Goal: Task Accomplishment & Management: Manage account settings

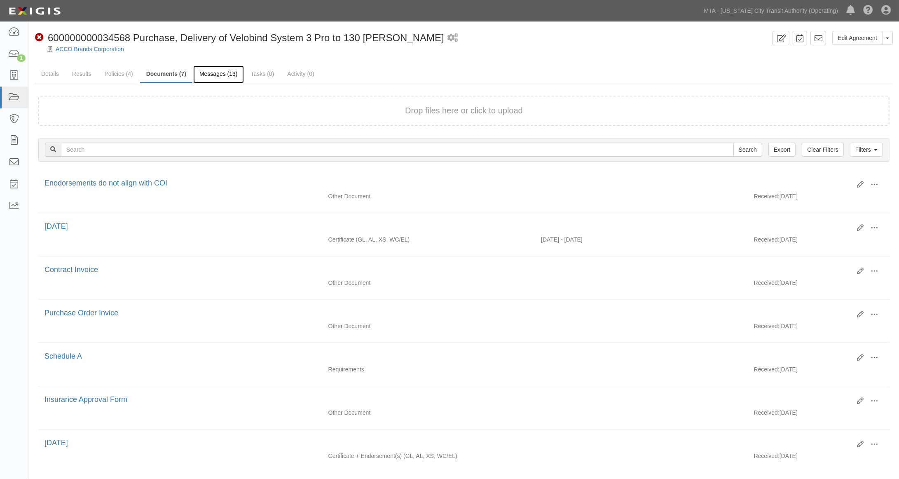
click at [219, 72] on link "Messages (13)" at bounding box center [218, 75] width 51 height 18
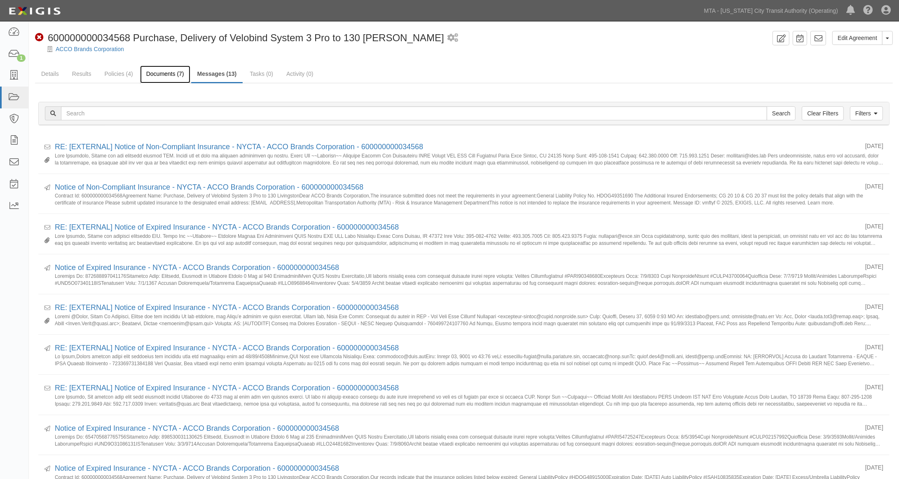
click at [148, 75] on link "Documents (7)" at bounding box center [165, 75] width 50 height 18
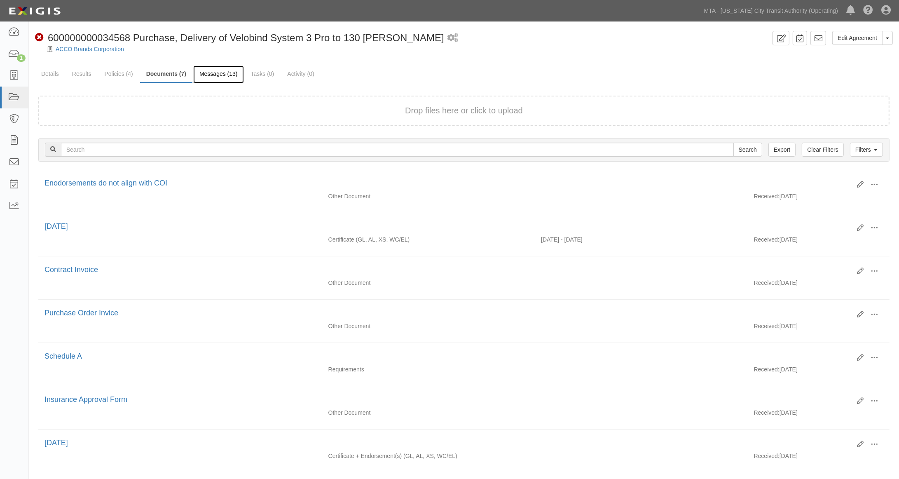
click at [207, 68] on link "Messages (13)" at bounding box center [218, 75] width 51 height 18
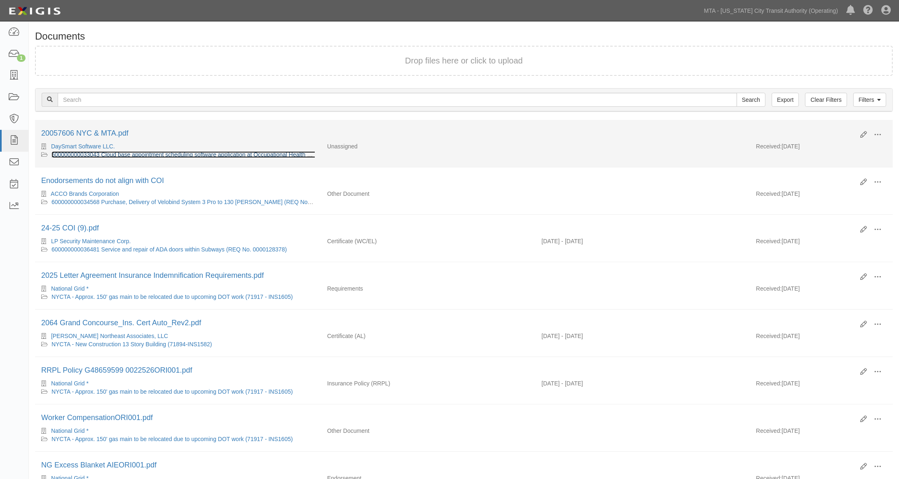
click at [209, 155] on link "600000000033043 Cloud base appointment scheduling software application at Occup…" at bounding box center [222, 154] width 340 height 7
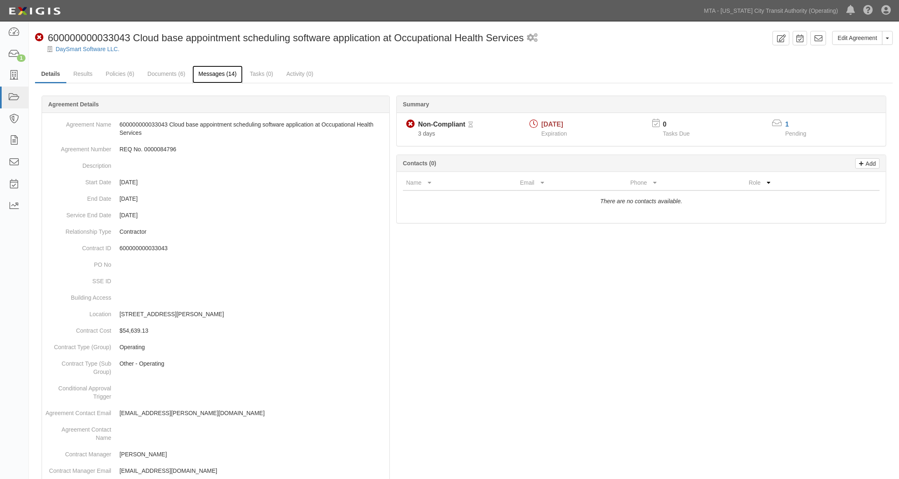
click at [216, 71] on link "Messages (14)" at bounding box center [217, 75] width 51 height 18
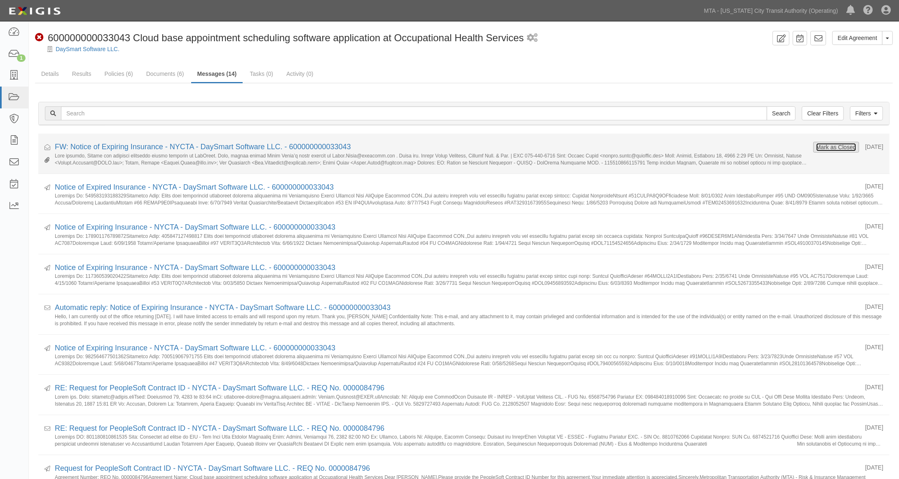
click at [816, 149] on button "Mark as Closed" at bounding box center [836, 147] width 41 height 9
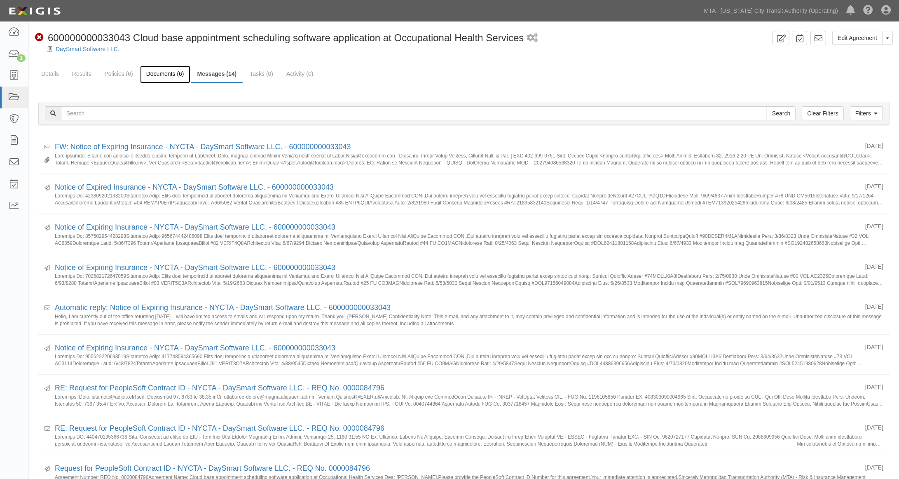
click at [155, 77] on link "Documents (6)" at bounding box center [165, 75] width 50 height 18
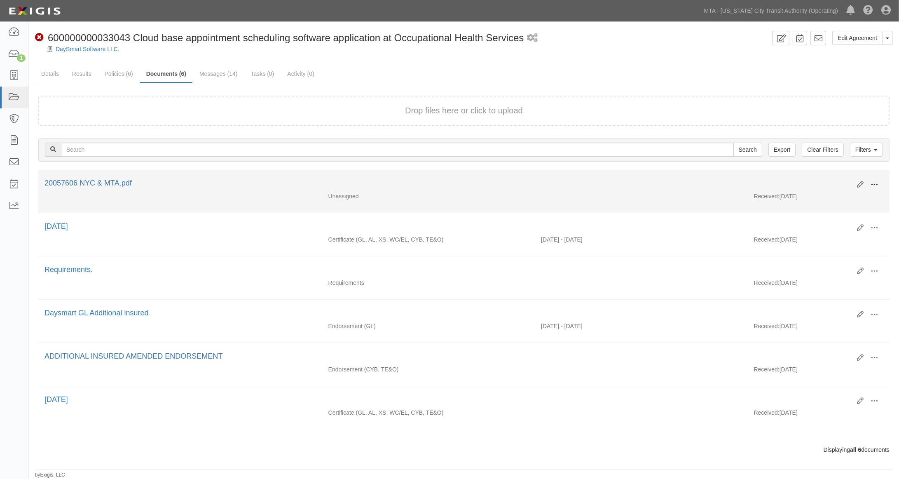
click at [877, 183] on span at bounding box center [874, 184] width 7 height 7
click at [813, 195] on link "View" at bounding box center [834, 196] width 65 height 15
click at [875, 181] on span at bounding box center [874, 184] width 7 height 7
click at [816, 181] on link "Edit" at bounding box center [834, 181] width 65 height 15
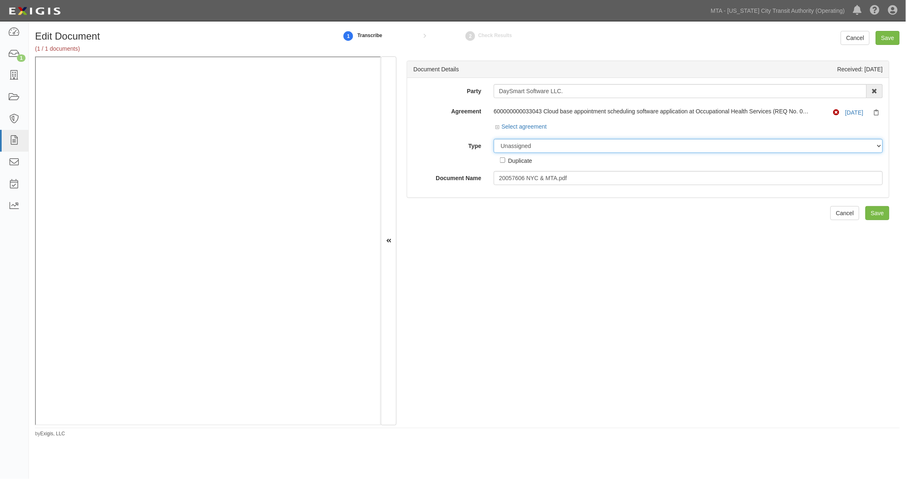
click at [543, 148] on select "Unassigned Binder Cancellation Notice Certificate Contract Endorsement Insuranc…" at bounding box center [688, 146] width 389 height 14
select select "EndorsementDetail"
click at [494, 139] on select "Unassigned Binder Cancellation Notice Certificate Contract Endorsement Insuranc…" at bounding box center [688, 146] width 389 height 14
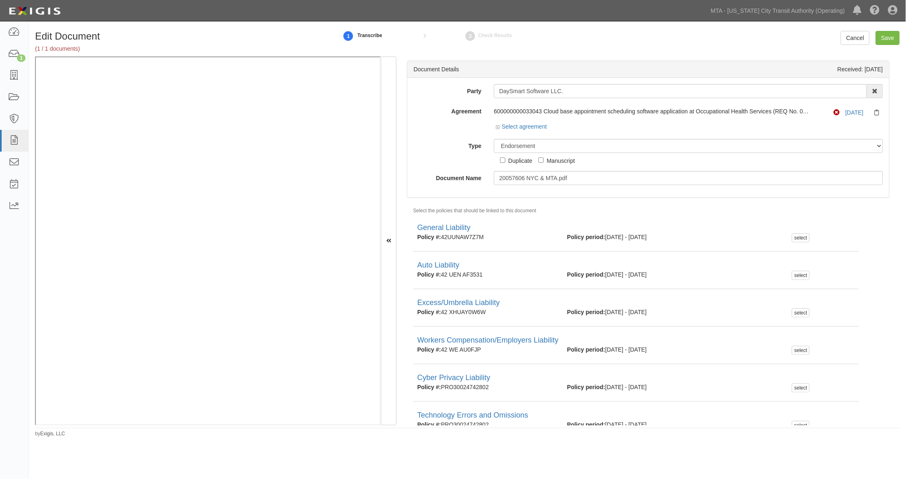
click at [771, 108] on div "600000000033043 Cloud base appointment scheduling software application at Occup…" at bounding box center [652, 111] width 316 height 8
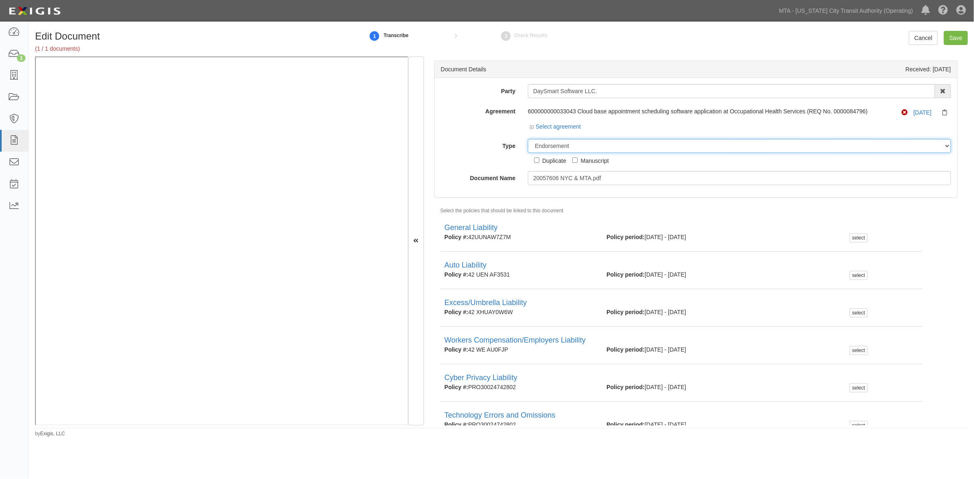
click at [557, 142] on select "Unassigned Binder Cancellation Notice Certificate Contract Endorsement Insuranc…" at bounding box center [739, 146] width 423 height 14
drag, startPoint x: 612, startPoint y: 180, endPoint x: 486, endPoint y: 182, distance: 125.3
click at [486, 182] on div "Document Name 20057606 NYC & MTA.pdf" at bounding box center [696, 178] width 523 height 14
click at [528, 176] on input "9.16.26" at bounding box center [739, 178] width 423 height 14
type input "09.16.26"
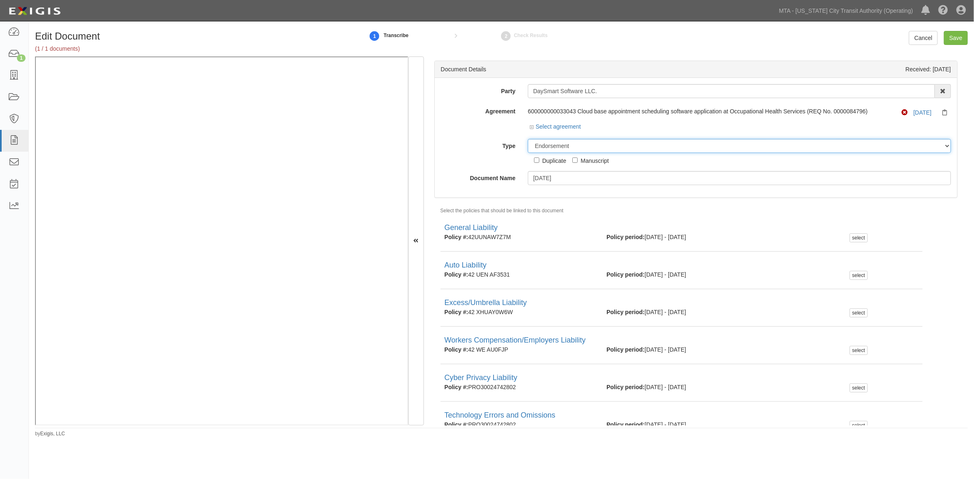
click at [574, 147] on select "Unassigned Binder Cancellation Notice Certificate Contract Endorsement Insuranc…" at bounding box center [739, 146] width 423 height 14
select select "CertificateDetail"
click at [528, 139] on select "Unassigned Binder Cancellation Notice Certificate Contract Endorsement Insuranc…" at bounding box center [739, 146] width 423 height 14
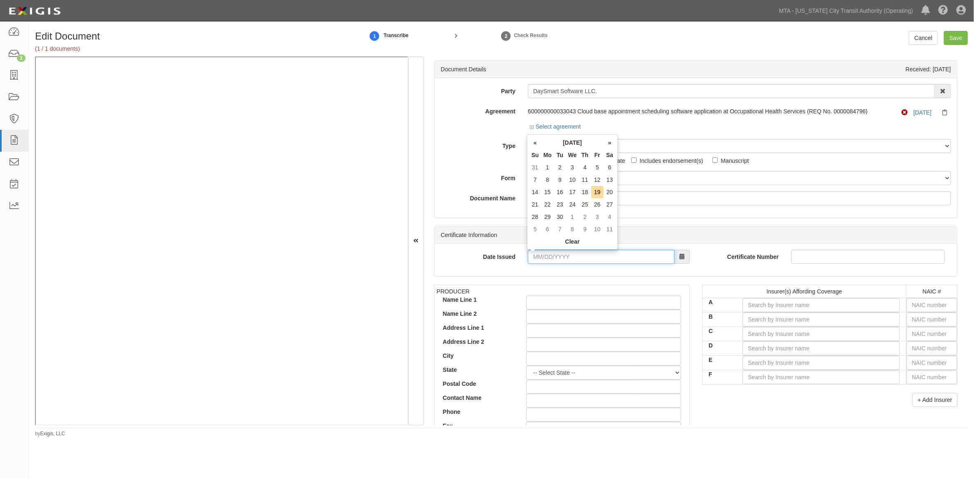
click at [590, 258] on input "Date Issued" at bounding box center [601, 257] width 147 height 14
type input "[DATE]"
click at [905, 306] on input "text" at bounding box center [932, 305] width 51 height 14
type input "16862"
type input "1"
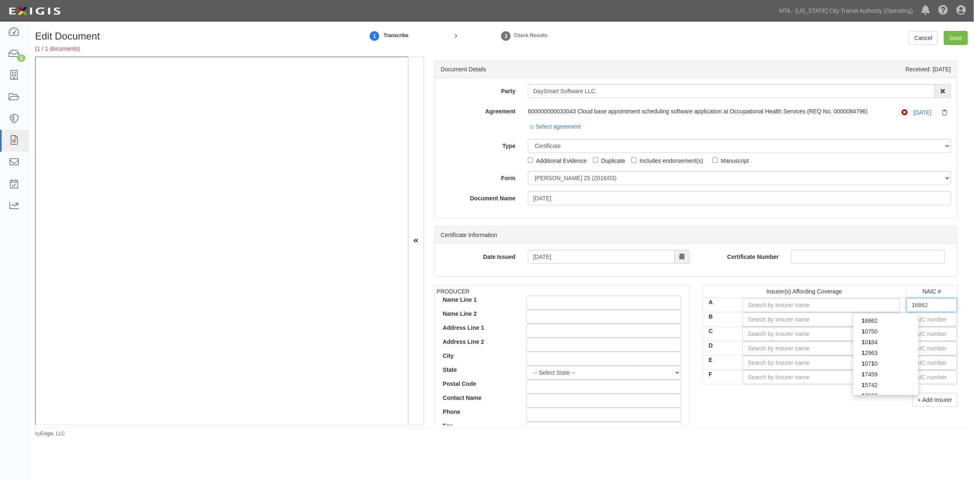
type input "19984"
type input "19"
type input "19690"
type input "196"
type input "19682"
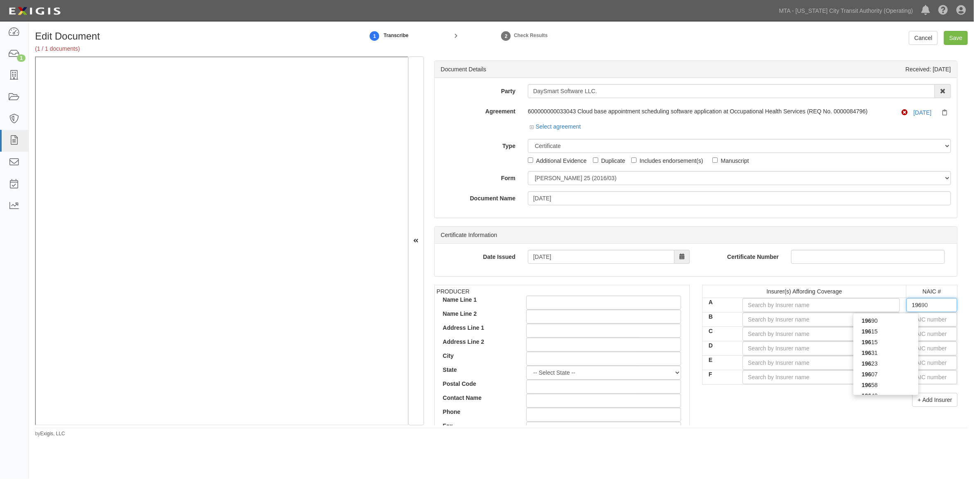
type input "1968"
type input "19682"
drag, startPoint x: 907, startPoint y: 327, endPoint x: 900, endPoint y: 323, distance: 8.1
click at [900, 323] on div "19682" at bounding box center [886, 321] width 66 height 16
click at [898, 321] on div "19682" at bounding box center [885, 320] width 65 height 11
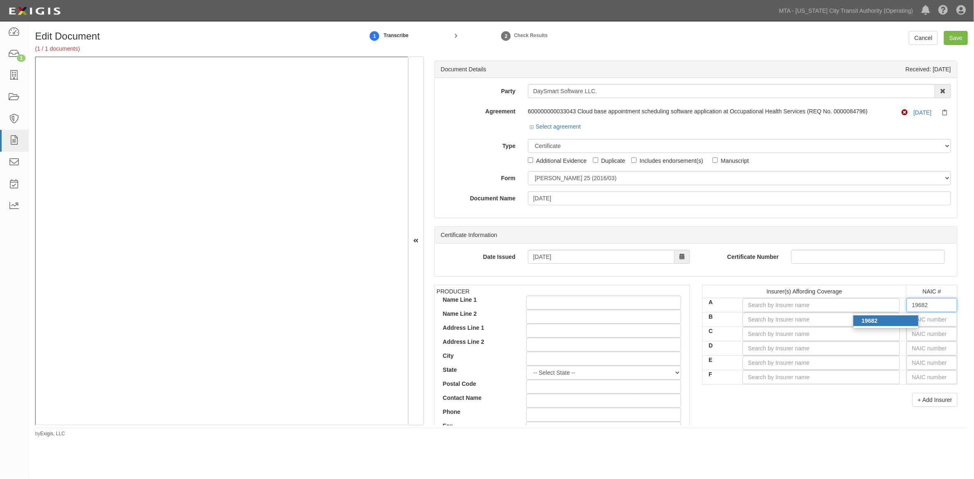
type input "Hartford Fire Insurance Company (A+ XV Rating)"
type input "19682"
click at [905, 321] on input "text" at bounding box center [932, 319] width 51 height 14
type input "25232"
type input "2"
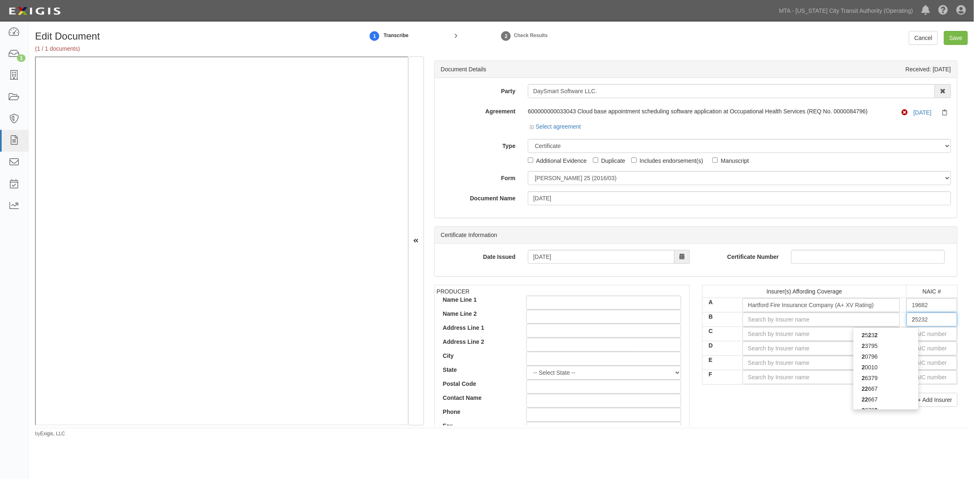
type input "27928"
type input "27"
type input "27154"
type input "271"
type input "27120"
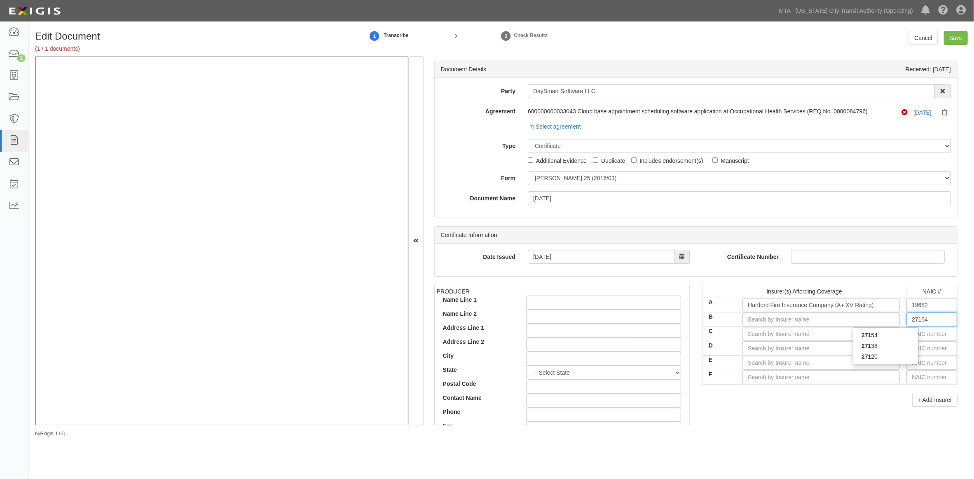
type input "2712"
type input "27120"
click at [892, 336] on div "27120" at bounding box center [885, 335] width 65 height 11
type input "Trumbull Insurance Company (A+ XV Rating)"
type input "27120"
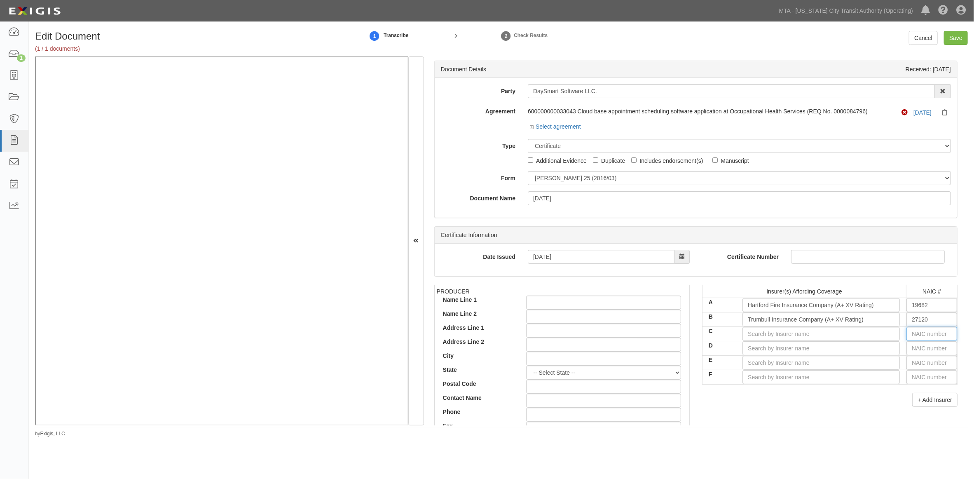
click at [905, 334] on input "text" at bounding box center [932, 334] width 51 height 14
type input "25232"
type input "2"
type input "29335"
type input "29"
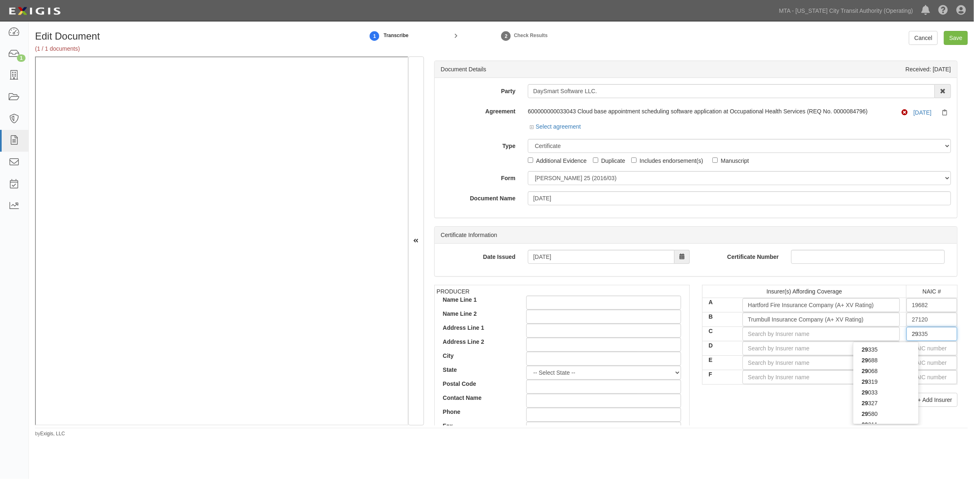
type input "29408"
type input "294"
type input "29424"
type input "2942"
type input "29424"
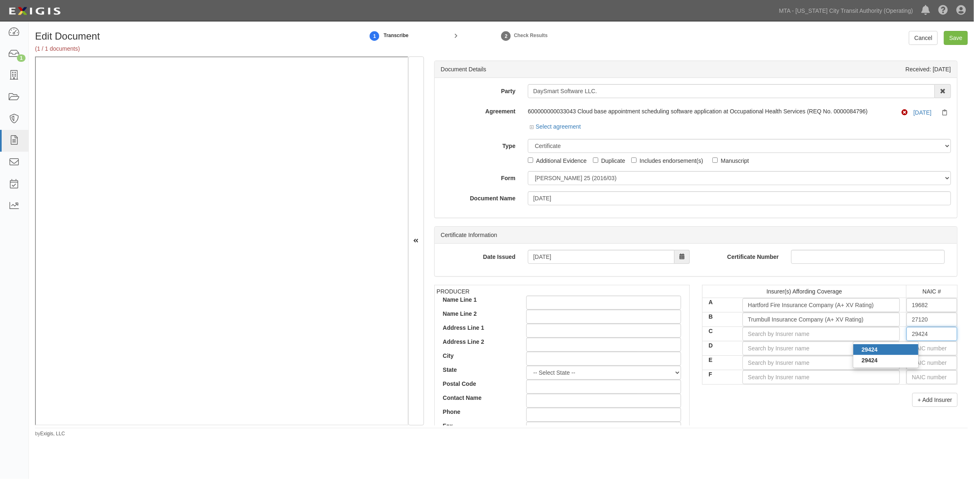
click at [901, 347] on div "29424" at bounding box center [885, 349] width 65 height 11
type input "Hartford Casualty Insurance Company (A+ XV Rating)"
type input "29424"
click at [905, 351] on input "text" at bounding box center [932, 348] width 51 height 14
type input "25232"
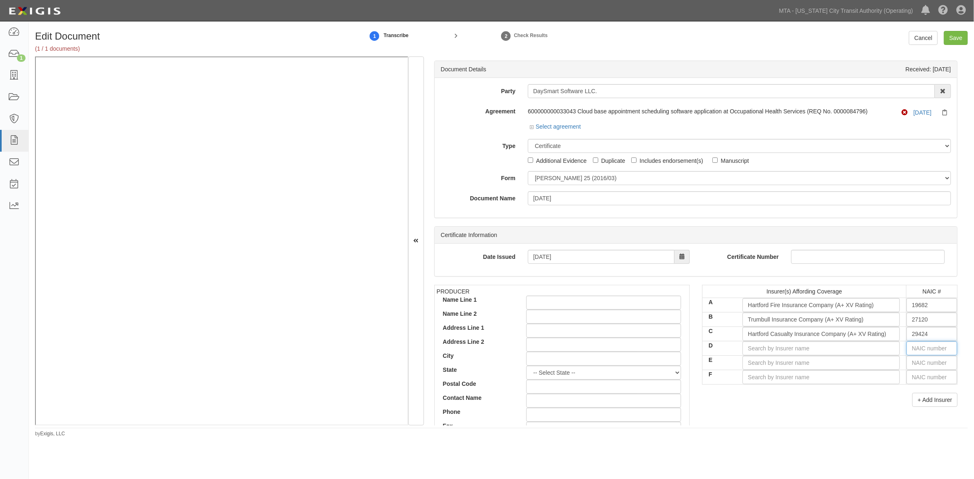
type input "2"
type input "29335"
type input "29"
type input "29408"
type input "294"
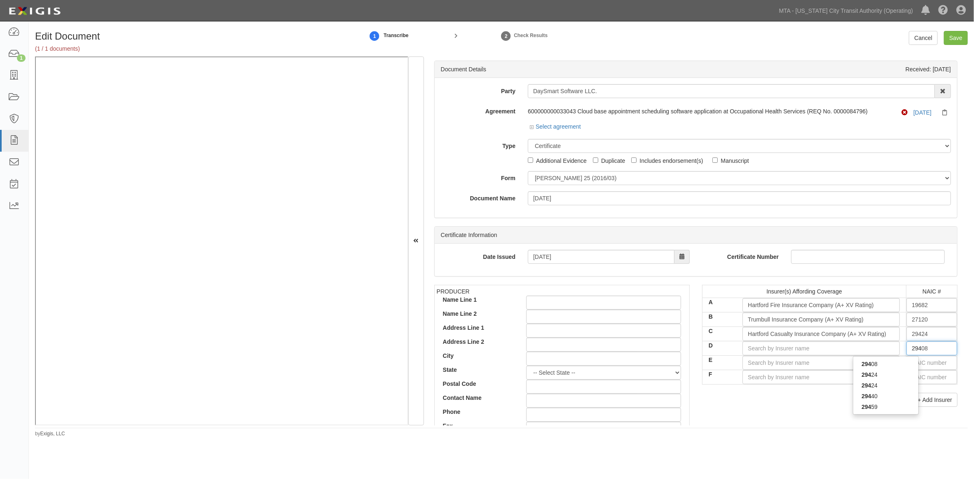
type input "29459"
type input "2945"
type input "29459"
click at [905, 361] on div "29459" at bounding box center [885, 364] width 65 height 11
type input "Twin City Fire Insurance Company (A+ XV Rating)"
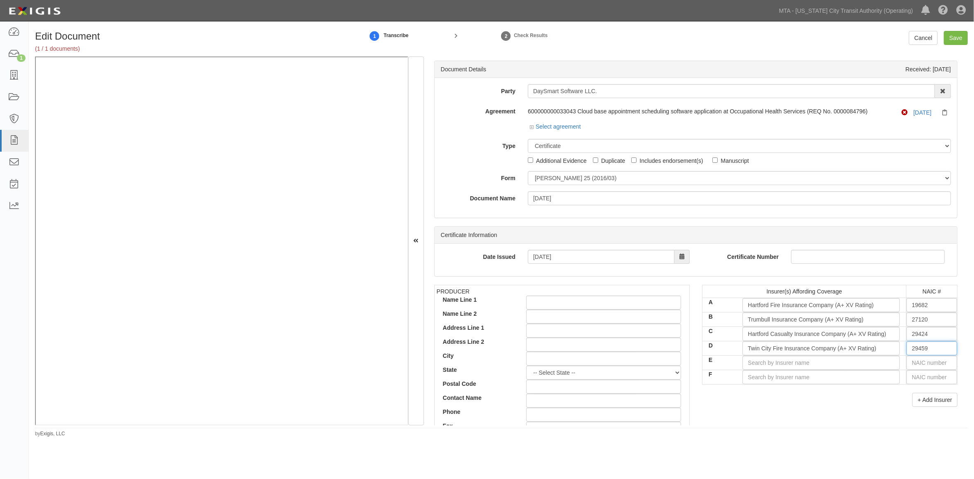
type input "29459"
click at [905, 363] on input "text" at bounding box center [932, 363] width 51 height 14
type input "16862"
type input "1"
type input "11105"
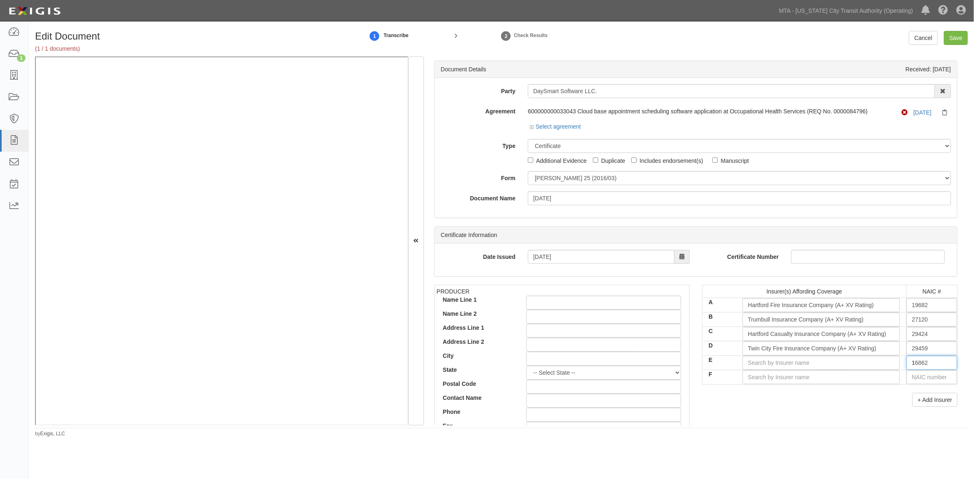
type input "11"
type input "11526"
type input "115"
type input "11551"
type input "1155"
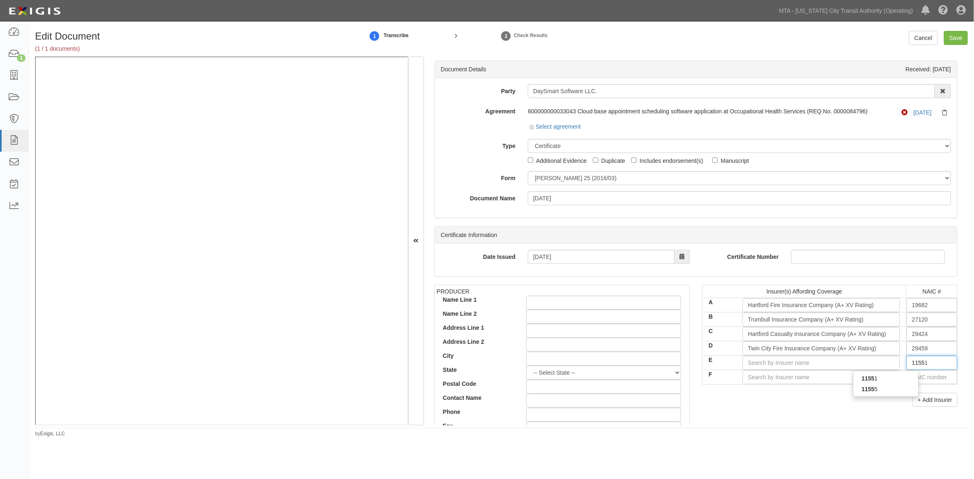
type input "11551"
click at [891, 380] on div "11551" at bounding box center [885, 378] width 65 height 11
type input "Endurance Assurance Corporation (A+ XV Rating)"
type input "11551"
click at [905, 376] on input "text" at bounding box center [932, 377] width 51 height 14
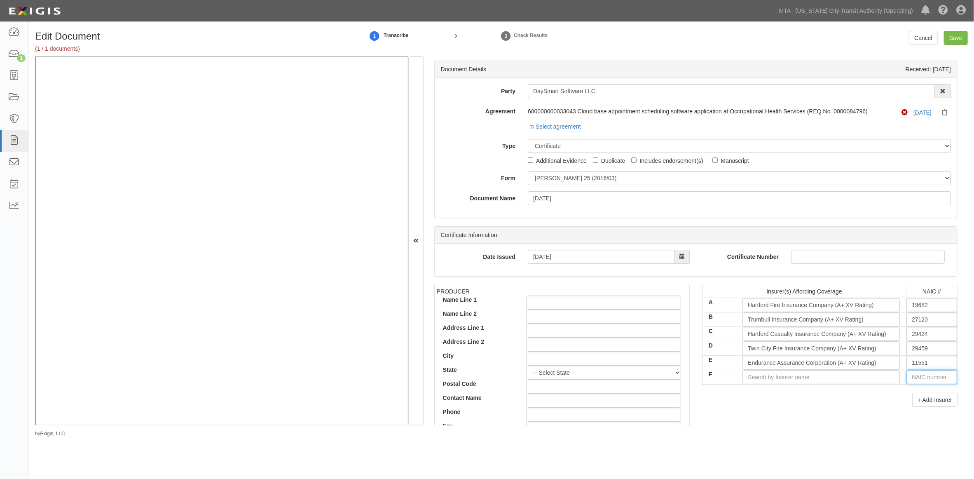
type input "36404"
type input "3"
type input "37907"
type input "37"
type input "37214"
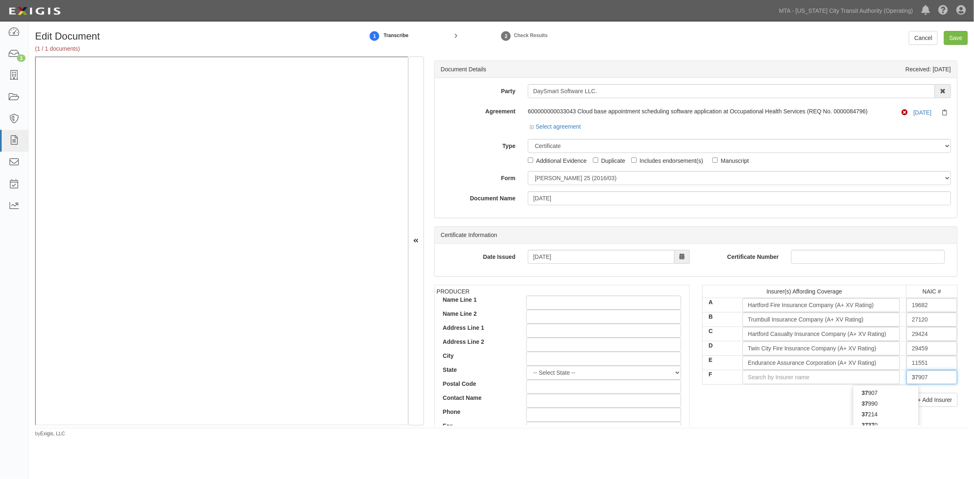
type input "372"
type input "37273"
type input "3727"
type input "37273"
click at [893, 396] on div "37273" at bounding box center [885, 392] width 65 height 11
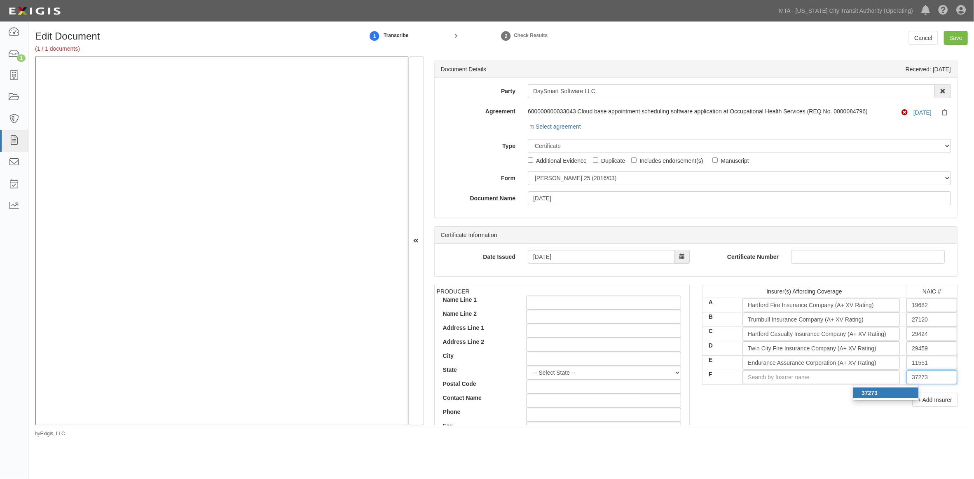
type input "AXIS Insurance Company (A XV Rating)"
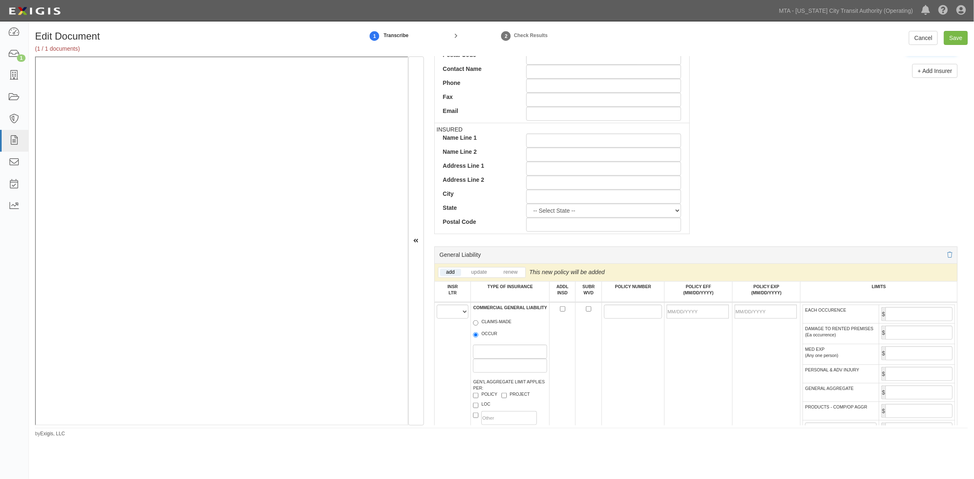
scroll to position [412, 0]
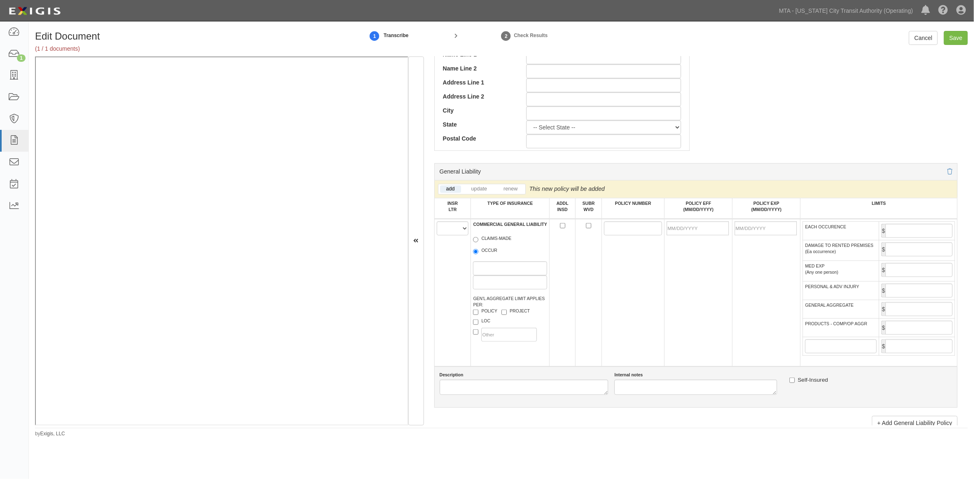
type input "37273"
click at [454, 231] on select "A B C D E F" at bounding box center [453, 228] width 32 height 14
select select "A"
click at [437, 224] on select "A B C D E F" at bounding box center [453, 228] width 32 height 14
click at [491, 256] on label "OCCUR" at bounding box center [485, 251] width 24 height 8
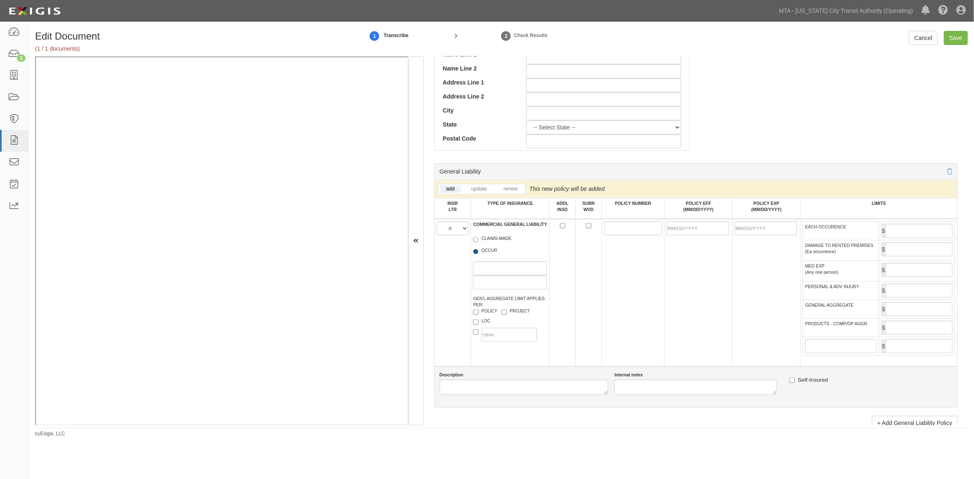
click at [478, 254] on input "OCCUR" at bounding box center [475, 251] width 5 height 5
radio input "true"
click at [613, 234] on input "POLICY NUMBER" at bounding box center [633, 228] width 58 height 14
type input "42 UUN AW7Z7M"
click at [681, 234] on input "POLICY EFF (MM/DD/YYYY)" at bounding box center [698, 228] width 62 height 14
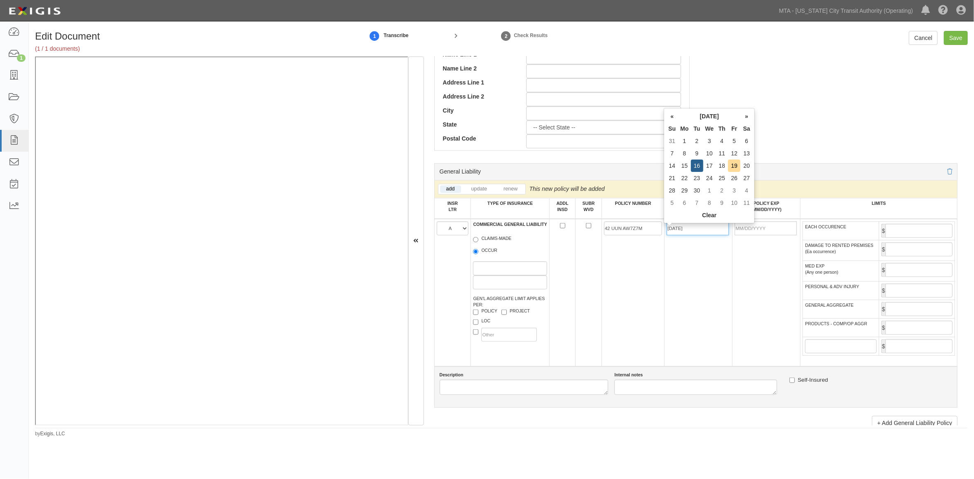
type input "09/16/2025"
type input "09/16/2026"
click at [727, 271] on td "09/16/2025" at bounding box center [699, 293] width 68 height 148
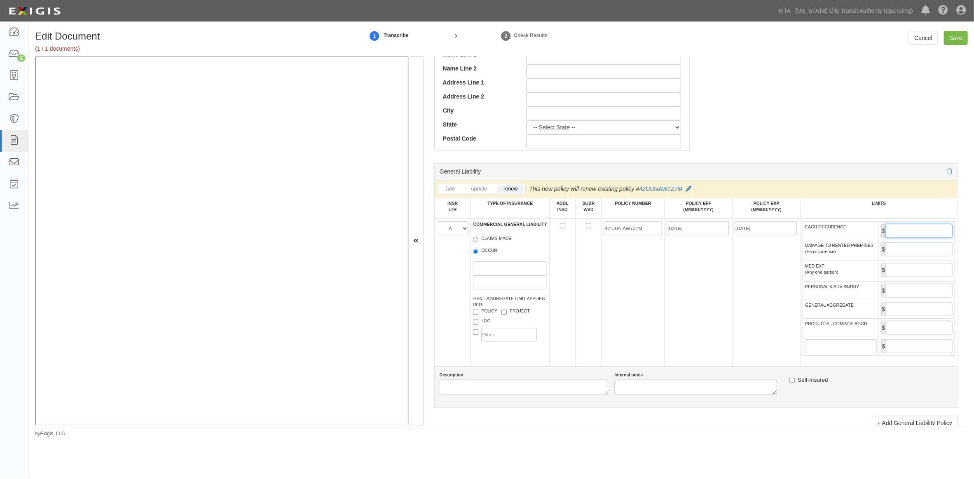
click at [905, 234] on input "EACH OCCURENCE" at bounding box center [919, 231] width 67 height 14
type input "1,000,000"
click at [900, 316] on input "GENERAL AGGREGATE" at bounding box center [919, 309] width 67 height 14
type input "2,000,000"
click at [905, 335] on input "PRODUCTS - COMP/OP AGGR" at bounding box center [919, 328] width 67 height 14
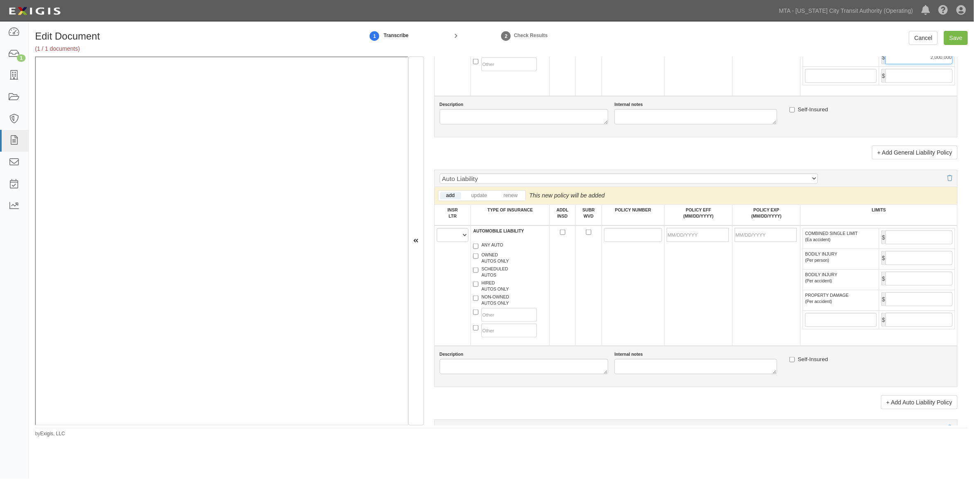
scroll to position [687, 0]
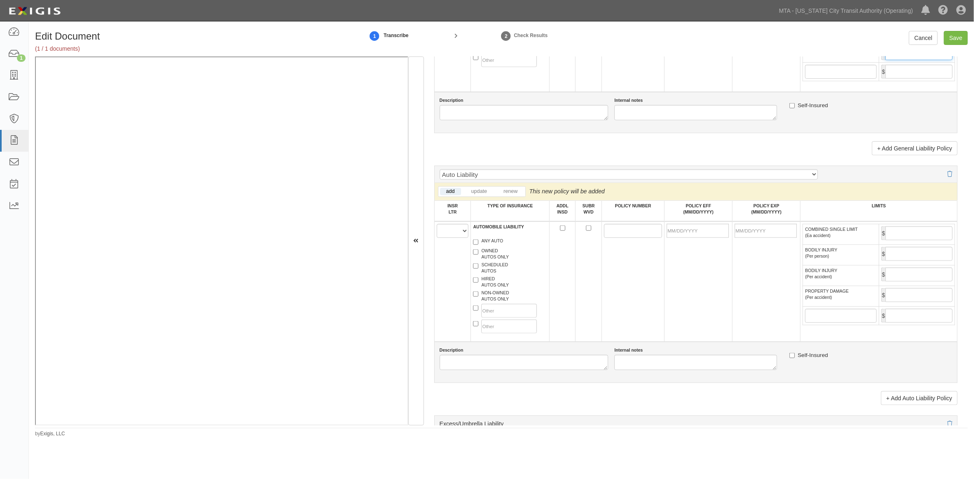
type input "2,000,000"
click at [448, 238] on select "A B C D E F" at bounding box center [453, 231] width 32 height 14
select select "B"
click at [437, 238] on select "A B C D E F" at bounding box center [453, 231] width 32 height 14
click at [485, 302] on label "NON-OWNED AUTOS ONLY" at bounding box center [491, 296] width 36 height 12
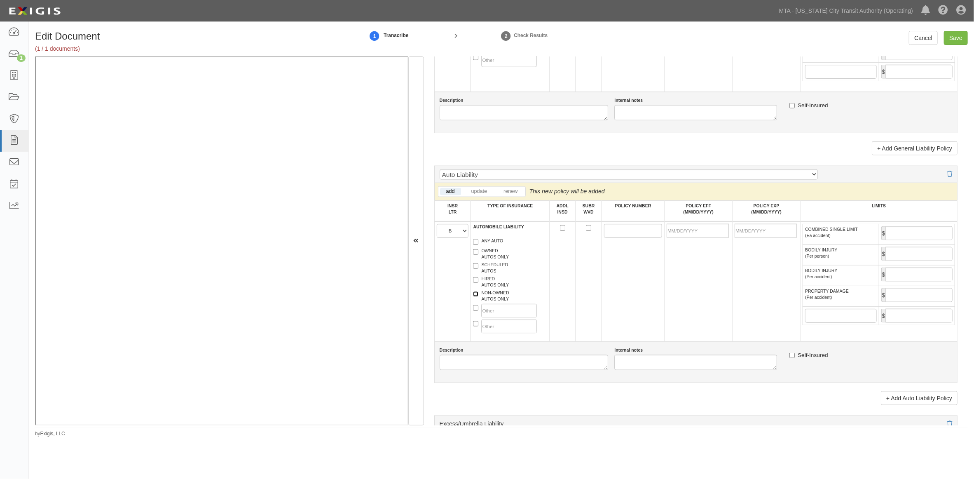
click at [478, 297] on input "NON-OWNED AUTOS ONLY" at bounding box center [475, 293] width 5 height 5
checkbox input "true"
click at [483, 288] on label "HIRED AUTOS ONLY" at bounding box center [491, 282] width 36 height 12
click at [478, 283] on input "HIRED AUTOS ONLY" at bounding box center [475, 279] width 5 height 5
checkbox input "true"
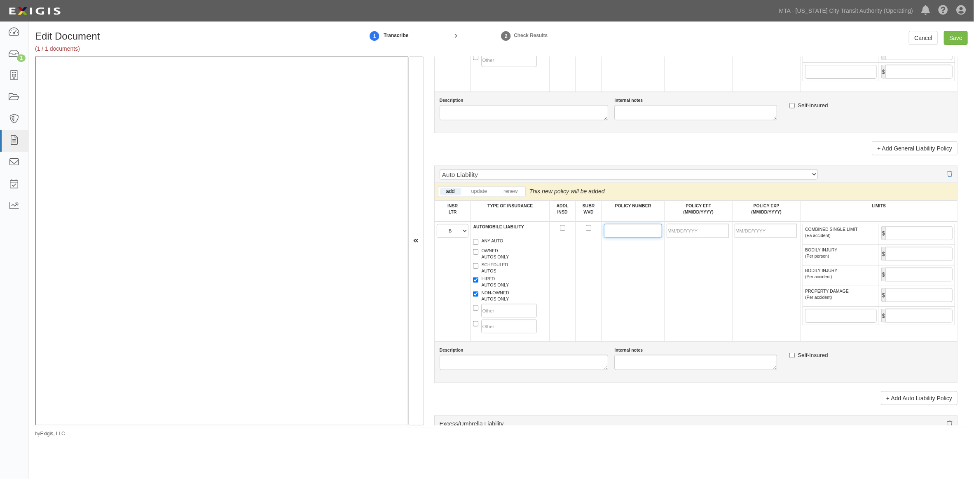
click at [624, 238] on input "POLICY NUMBER" at bounding box center [633, 231] width 58 height 14
type input "42UENBP9XUK"
type input "09/16/2025"
type input "09/16/2026"
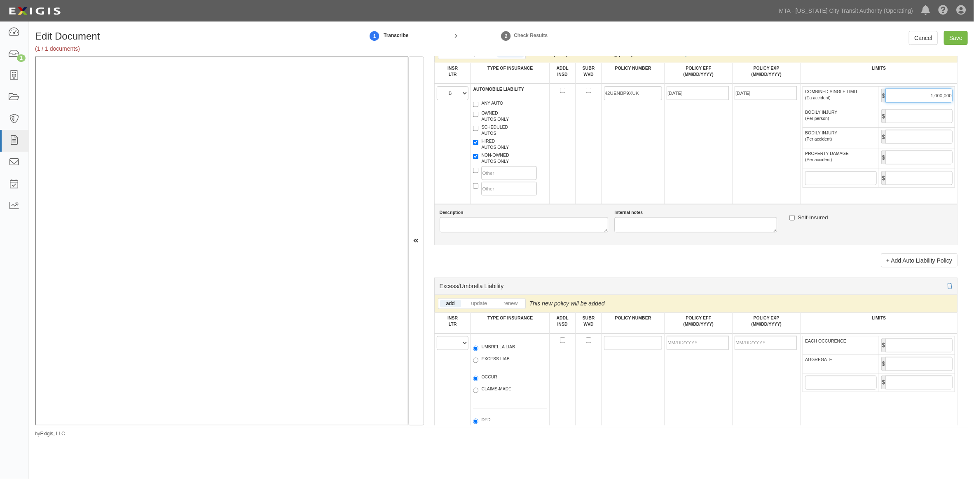
scroll to position [916, 0]
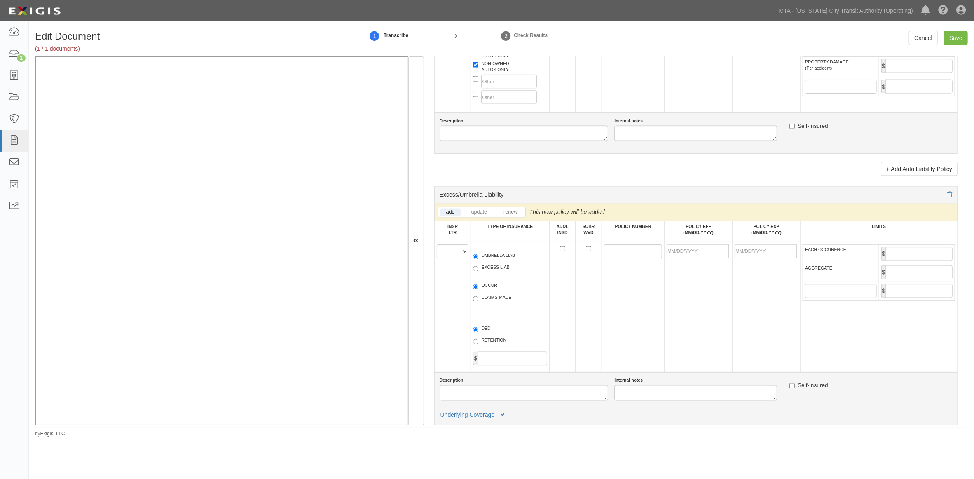
type input "1,000,000"
click at [452, 258] on select "A B C D E F" at bounding box center [453, 251] width 32 height 14
select select "C"
click at [437, 258] on select "A B C D E F" at bounding box center [453, 251] width 32 height 14
click at [509, 261] on label "UMBRELLA LIAB" at bounding box center [494, 257] width 42 height 8
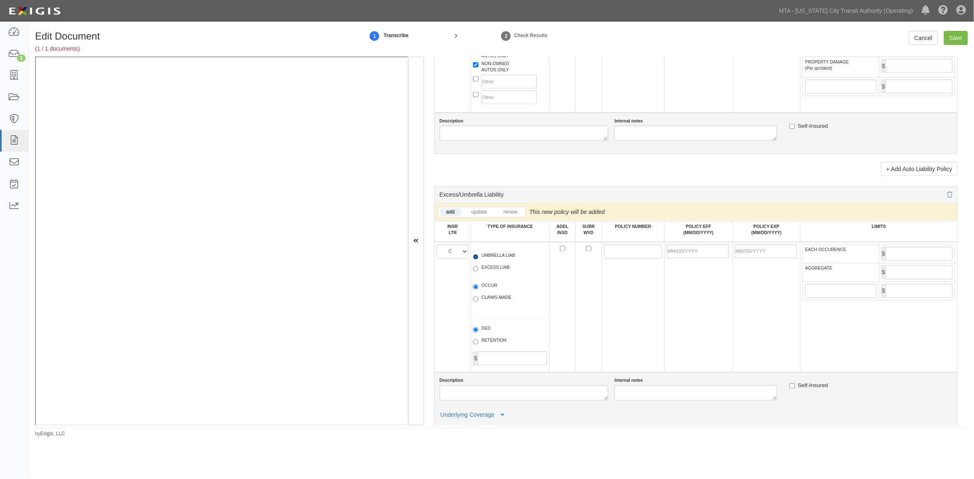
click at [478, 260] on input "UMBRELLA LIAB" at bounding box center [475, 256] width 5 height 5
radio input "true"
click at [496, 291] on label "OCCUR" at bounding box center [485, 287] width 24 height 8
click at [478, 290] on input "OCCUR" at bounding box center [475, 286] width 5 height 5
radio input "true"
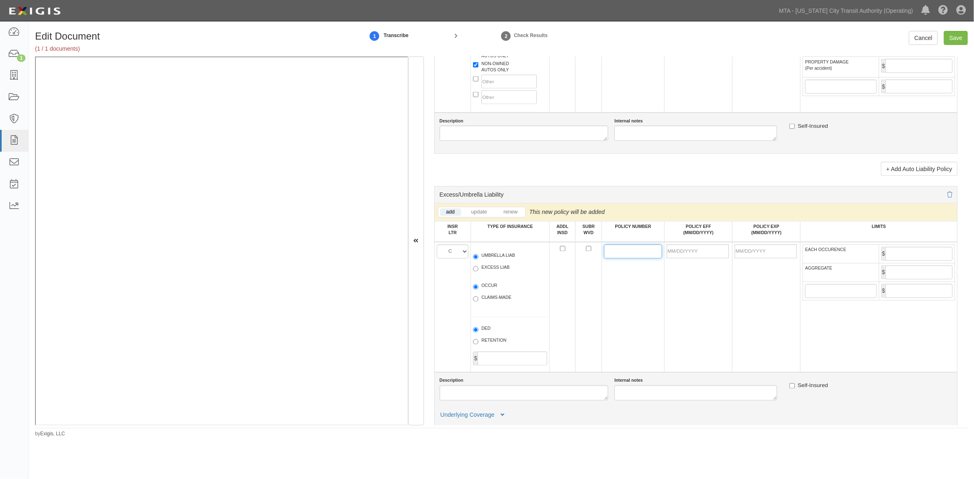
click at [624, 258] on input "POLICY NUMBER" at bounding box center [633, 251] width 58 height 14
type input "43 XHU AY0W6W"
type input "09/16/2025"
type input "09/16/2026"
type input "12,000,000"
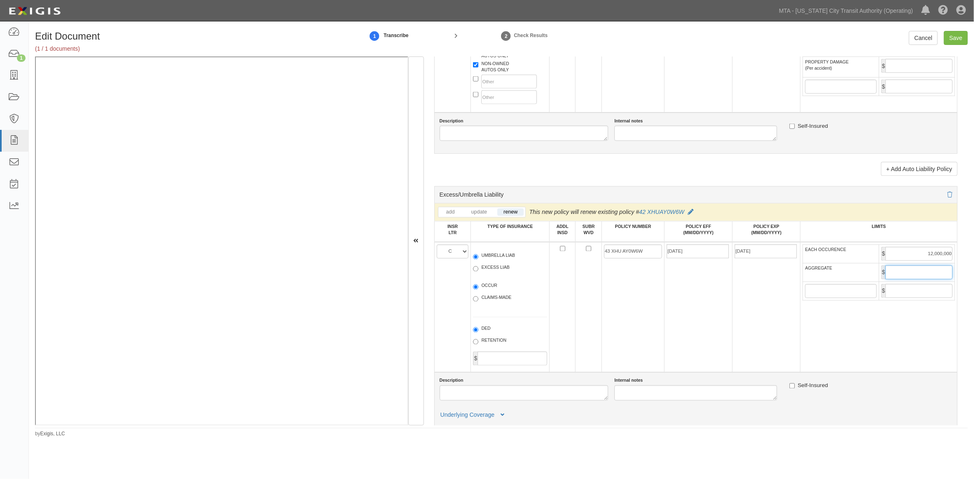
click at [905, 279] on input "AGGREGATE" at bounding box center [919, 272] width 67 height 14
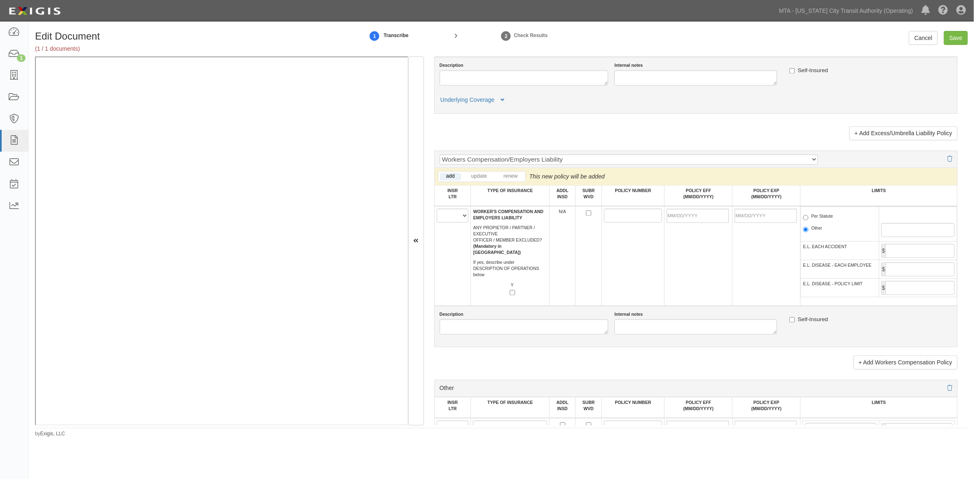
scroll to position [1236, 0]
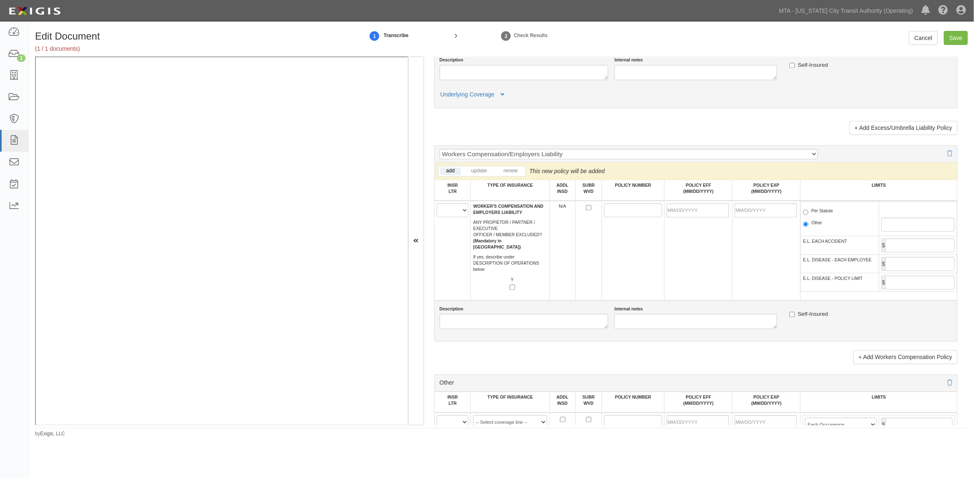
type input "12,000,000"
click at [451, 217] on select "A B C D E F" at bounding box center [453, 210] width 32 height 14
select select "D"
click at [437, 217] on select "A B C D E F" at bounding box center [453, 210] width 32 height 14
click at [640, 217] on input "POLICY NUMBER" at bounding box center [633, 210] width 58 height 14
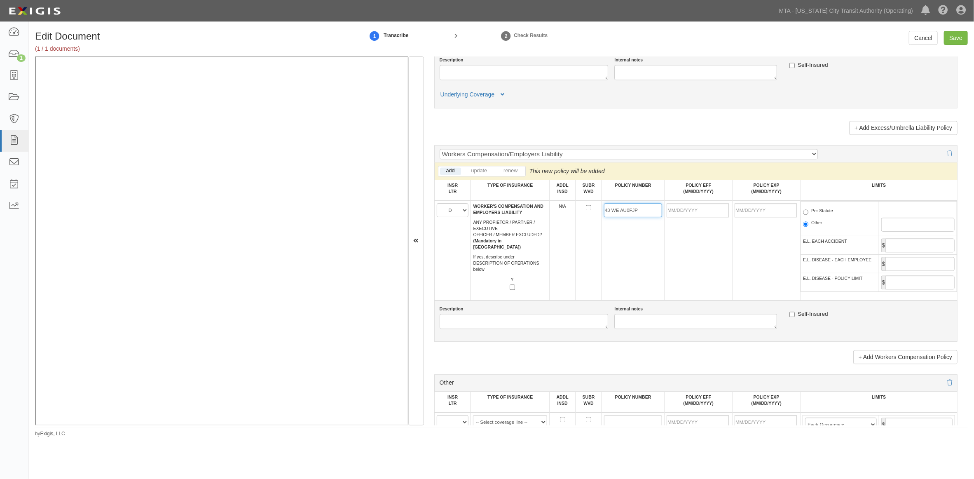
type input "43 WE AU0FJP"
click at [711, 217] on input "POLICY EFF (MM/DD/YYYY)" at bounding box center [698, 210] width 62 height 14
type input "09/16/2025"
type input "09/16/2026"
click at [724, 270] on td "09/16/2025" at bounding box center [699, 251] width 68 height 100
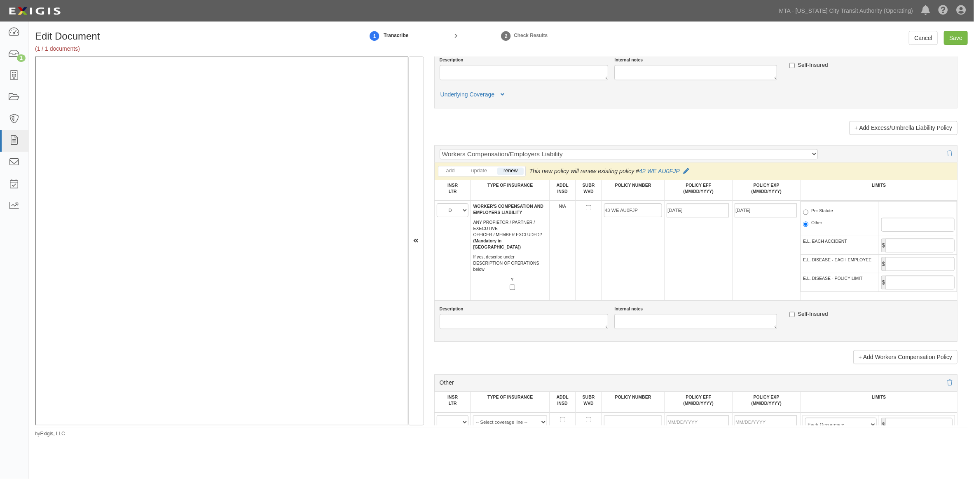
click at [823, 216] on label "Per Statute" at bounding box center [818, 212] width 30 height 8
click at [809, 215] on input "Per Statute" at bounding box center [805, 211] width 5 height 5
radio input "true"
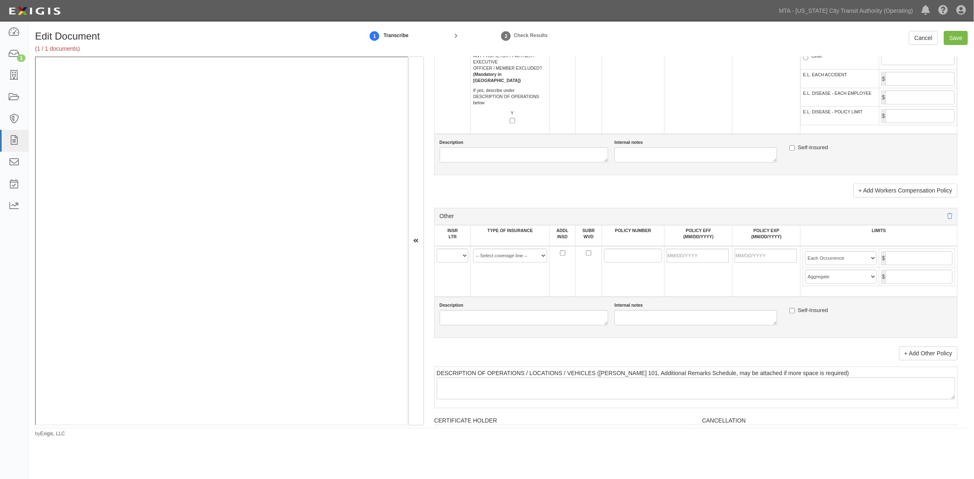
scroll to position [1419, 0]
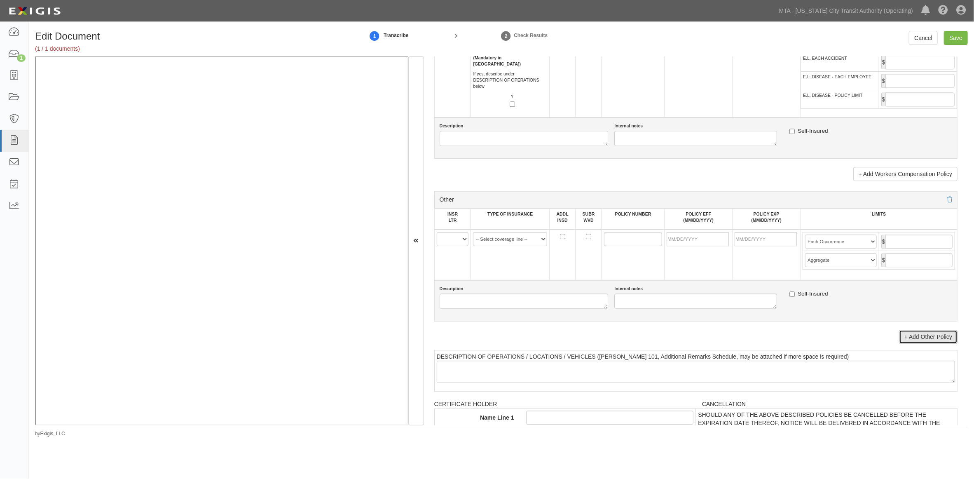
click at [905, 344] on link "+ Add Other Policy" at bounding box center [928, 337] width 59 height 14
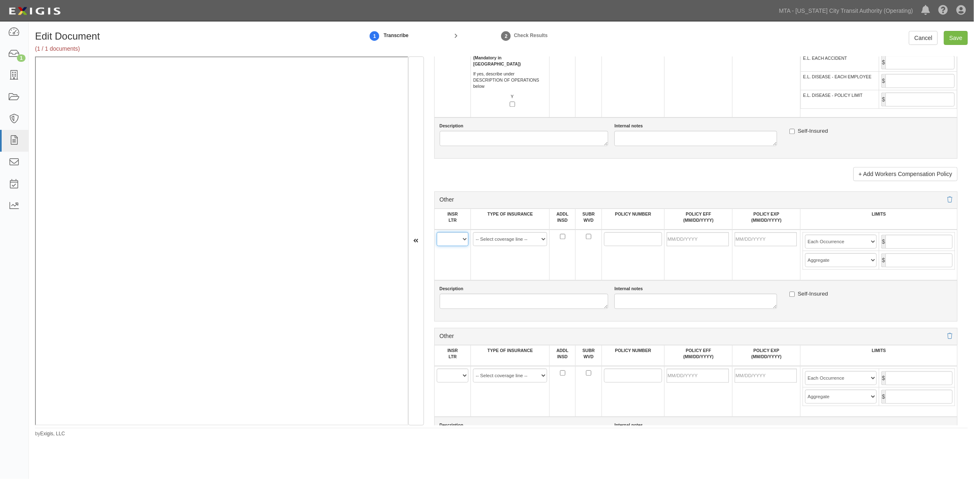
click at [454, 246] on select "A B C D E F" at bounding box center [453, 239] width 32 height 14
click at [435, 309] on div "Description" at bounding box center [521, 297] width 175 height 23
click at [492, 246] on select "-- Select coverage line -- Asbestos Abatement Auto Physical Damage Aviation Lia…" at bounding box center [510, 239] width 74 height 14
select select "152"
click at [473, 246] on select "-- Select coverage line -- Asbestos Abatement Auto Physical Damage Aviation Lia…" at bounding box center [510, 239] width 74 height 14
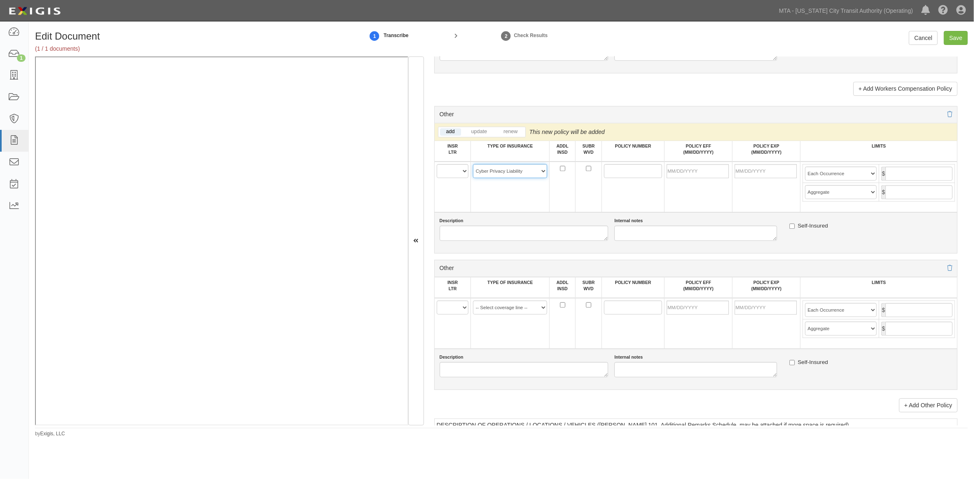
scroll to position [1511, 0]
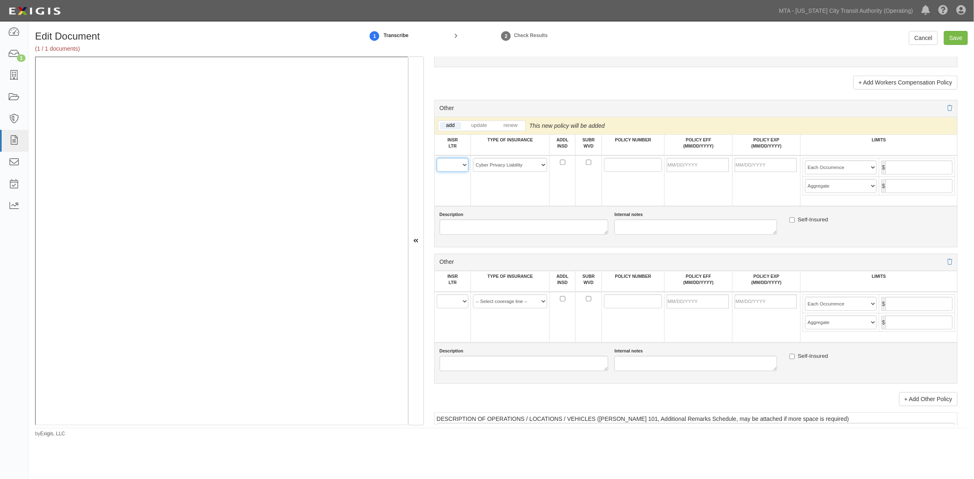
click at [457, 172] on select "A B C D E F" at bounding box center [453, 165] width 32 height 14
select select "E"
click at [437, 172] on select "A B C D E F" at bounding box center [453, 165] width 32 height 14
click at [448, 308] on select "A B C D E F" at bounding box center [453, 301] width 32 height 14
select select "E"
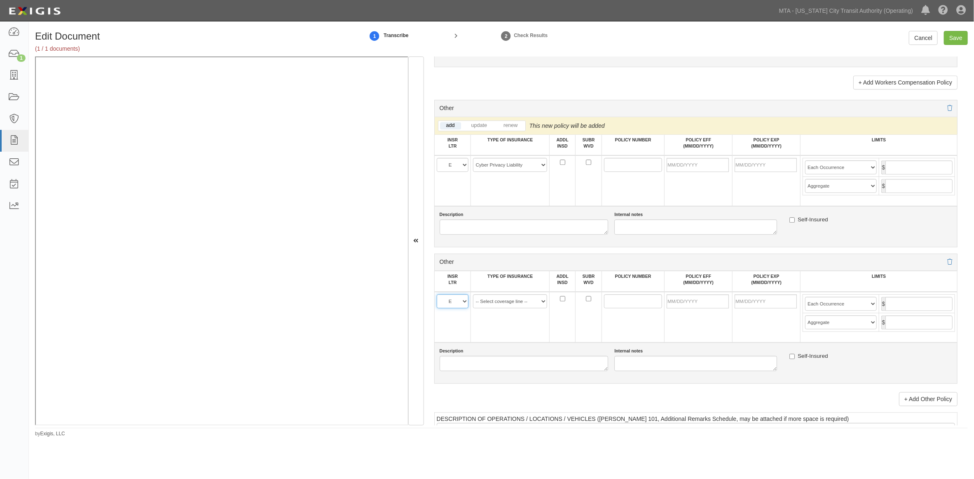
click at [437, 308] on select "A B C D E F" at bounding box center [453, 301] width 32 height 14
click at [509, 308] on select "-- Select coverage line -- Asbestos Abatement Auto Physical Damage Aviation Lia…" at bounding box center [510, 301] width 74 height 14
select select "91"
click at [473, 308] on select "-- Select coverage line -- Asbestos Abatement Auto Physical Damage Aviation Lia…" at bounding box center [510, 301] width 74 height 14
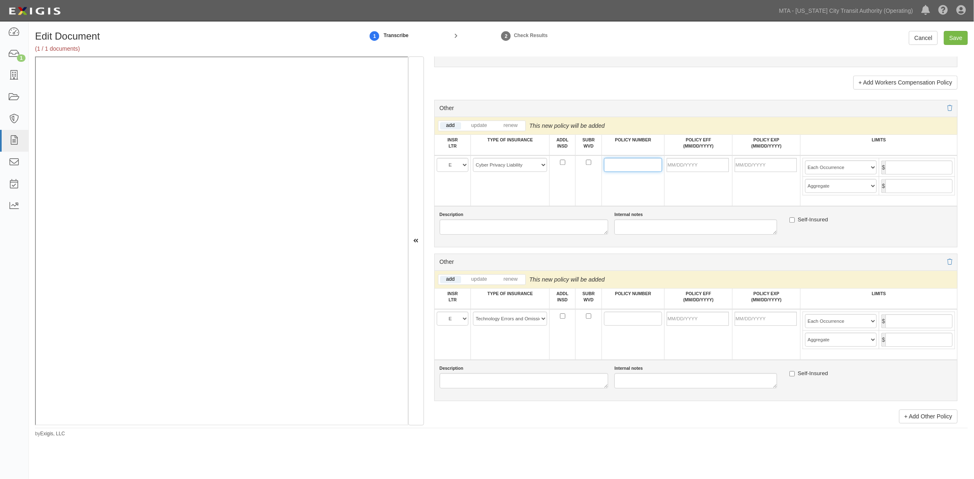
click at [623, 172] on input "POLICY NUMBER" at bounding box center [633, 165] width 58 height 14
click at [617, 172] on input "POLICY NUMBER" at bounding box center [633, 165] width 58 height 14
click at [618, 172] on input "CTO30097158900" at bounding box center [633, 165] width 58 height 14
click at [619, 172] on input "CTO30097158900" at bounding box center [633, 165] width 58 height 14
type input "CTO30097158900"
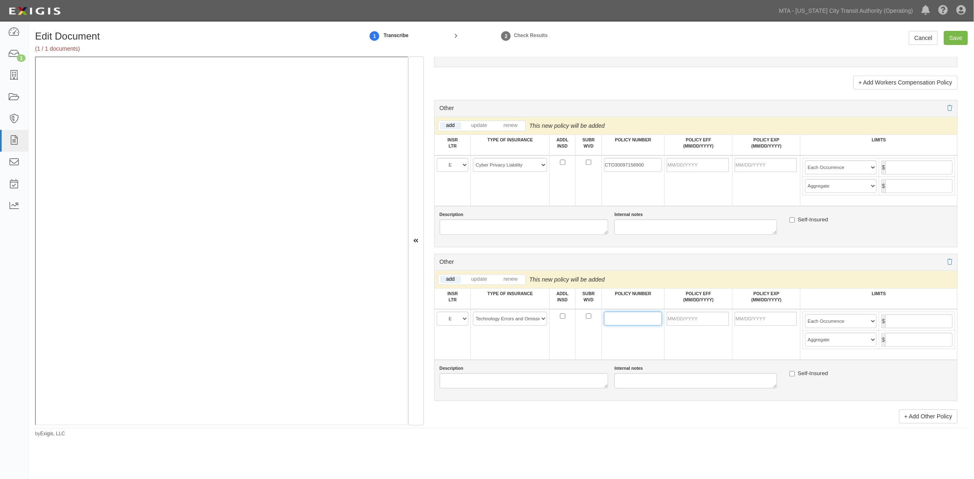
paste input "CTO30097158900"
type input "CTO30097158900"
click at [681, 172] on input "POLICY EFF (MM/DD/YYYY)" at bounding box center [698, 165] width 62 height 14
type input "09/16/2025"
type input "09/16/2026"
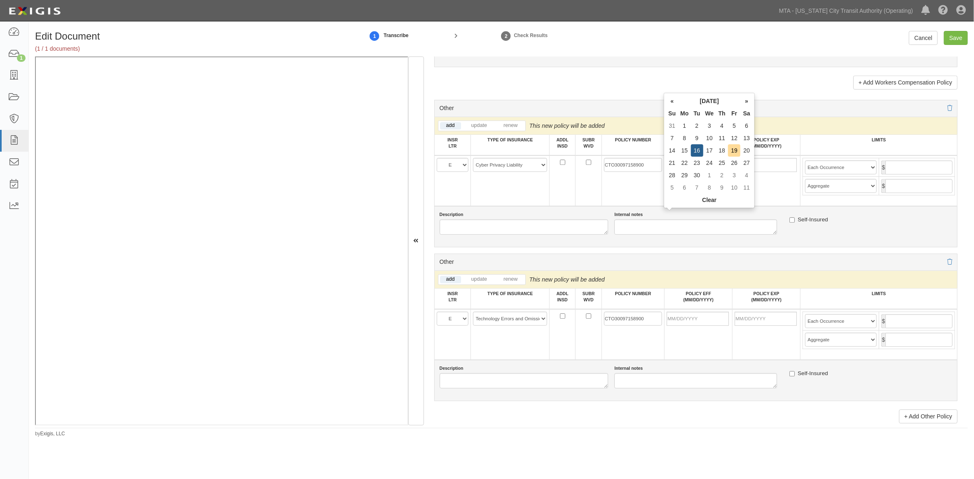
click at [708, 206] on td "09/16/2025" at bounding box center [699, 180] width 68 height 51
click at [905, 174] on input "text" at bounding box center [919, 167] width 67 height 14
type input "5,000,000"
click at [905, 193] on input "text" at bounding box center [919, 186] width 67 height 14
type input "5,000,000"
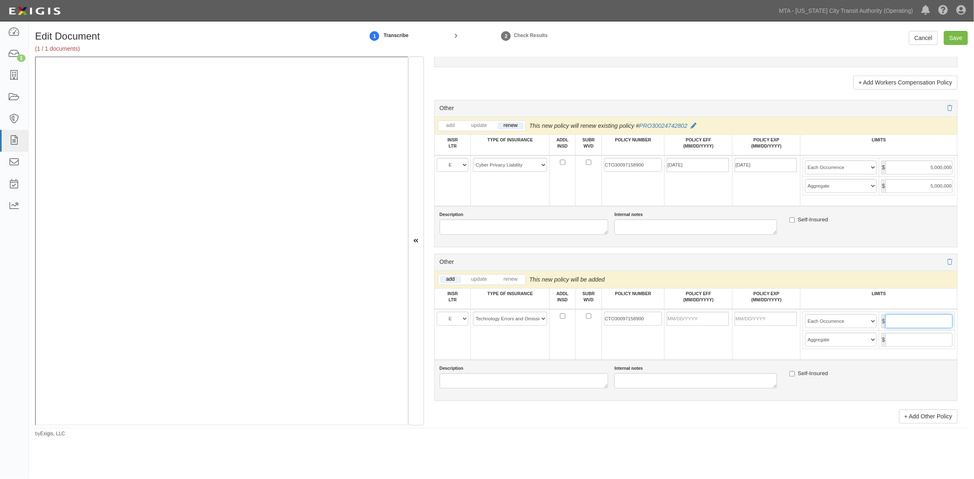
drag, startPoint x: 912, startPoint y: 373, endPoint x: 914, endPoint y: 349, distance: 24.0
click at [905, 328] on input "text" at bounding box center [919, 321] width 67 height 14
type input "5,000,000"
click at [905, 347] on input "text" at bounding box center [919, 340] width 67 height 14
type input "5,000,000"
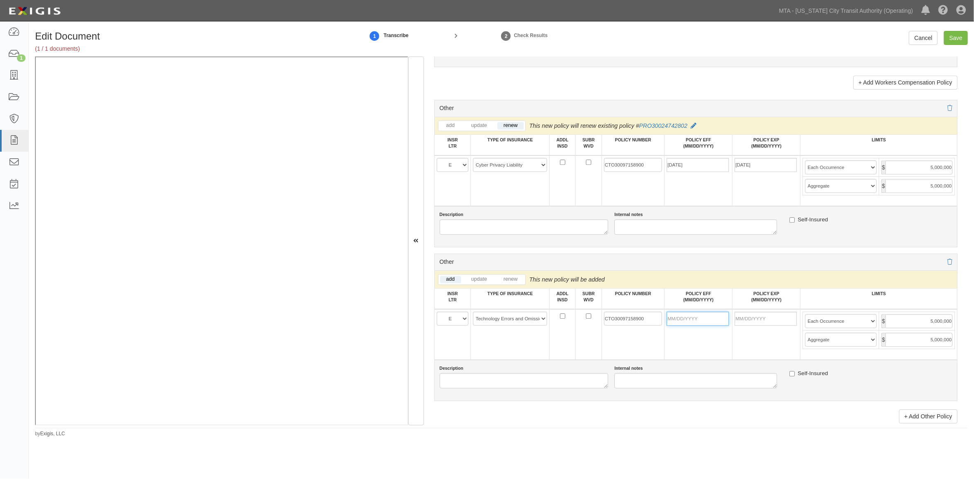
click at [699, 326] on input "POLICY EFF (MM/DD/YYYY)" at bounding box center [698, 319] width 62 height 14
type input "09/16/2025"
type input "09/16/2026"
click at [701, 360] on td "[DATE]" at bounding box center [699, 334] width 68 height 51
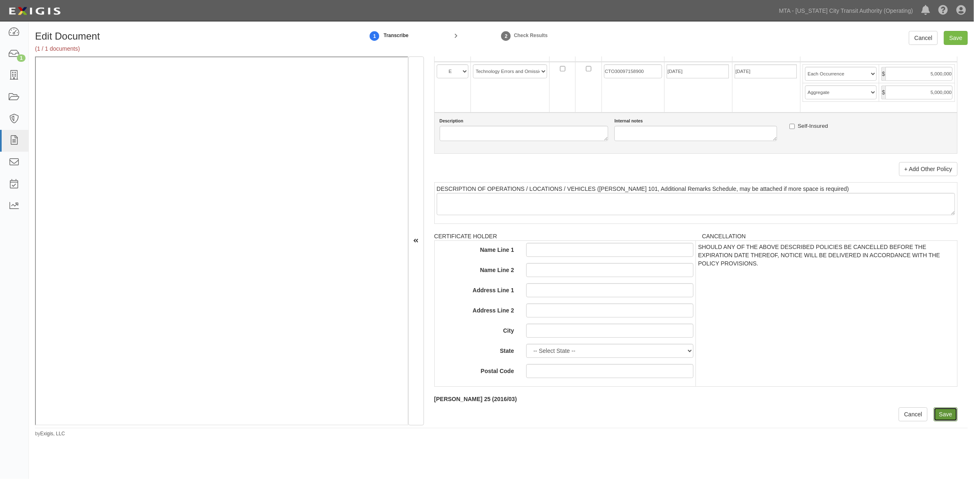
click at [905, 411] on input "Save" at bounding box center [946, 414] width 24 height 14
type input "1000000"
type input "2000000"
type input "1000000"
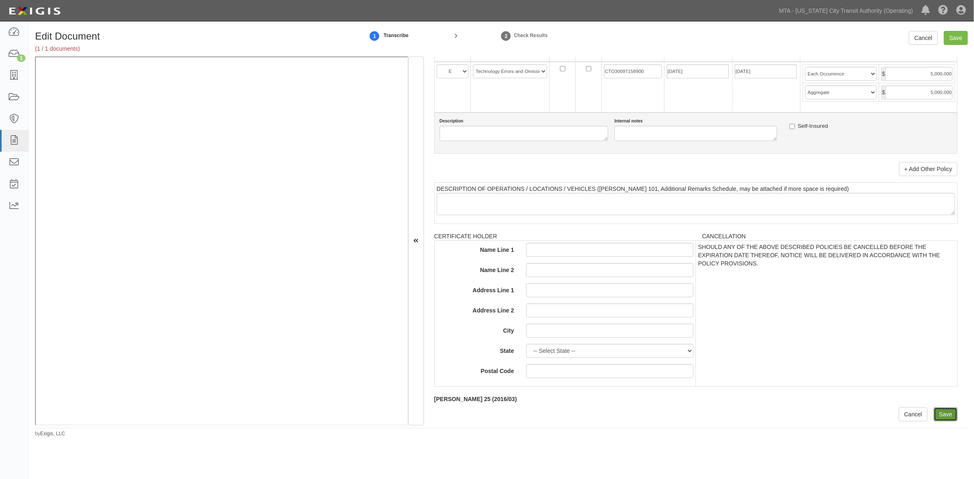
type input "12000000"
type input "5000000"
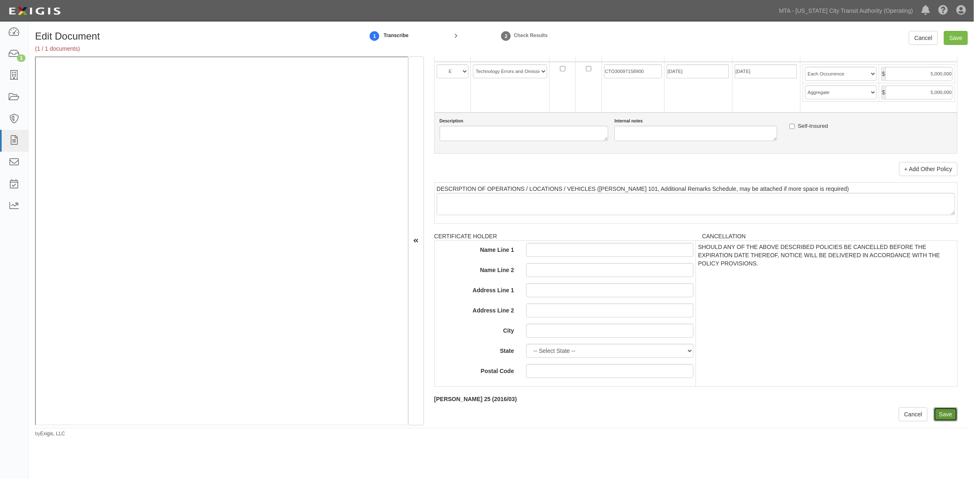
type input "5000000"
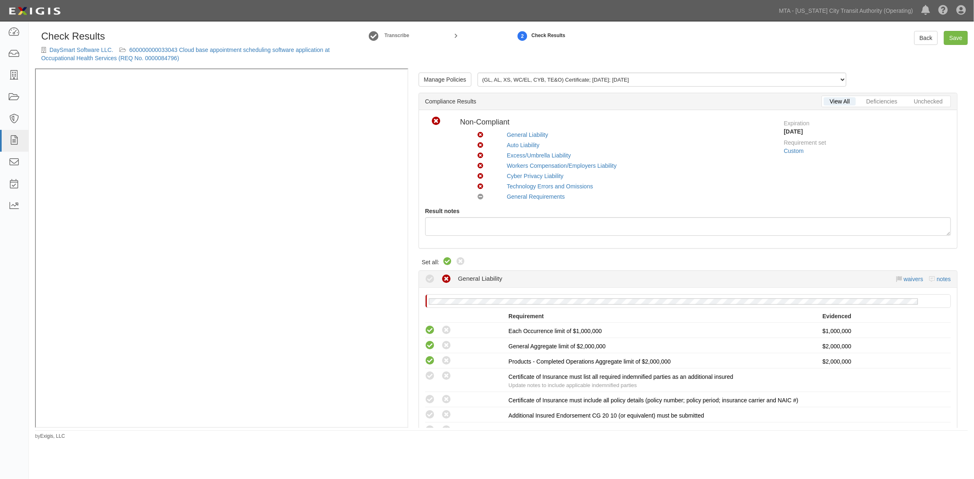
click at [451, 260] on icon at bounding box center [448, 262] width 10 height 10
radio input "true"
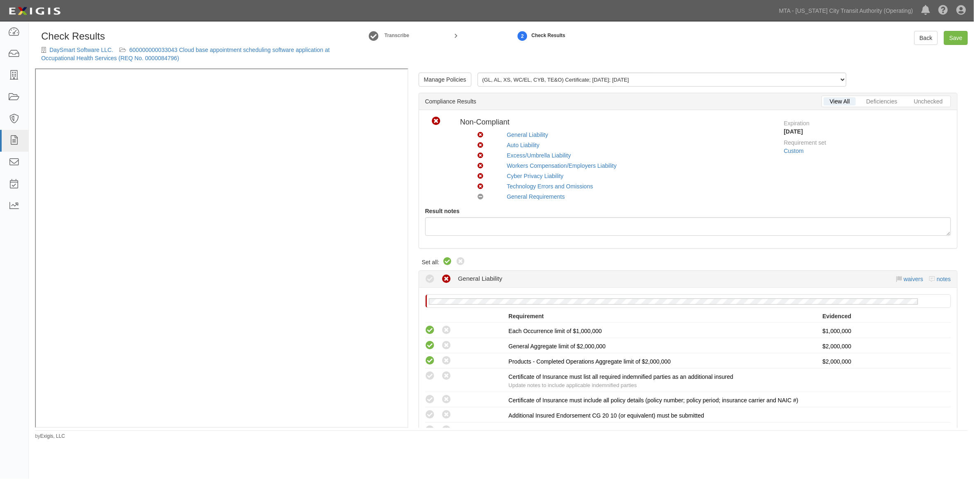
radio input "true"
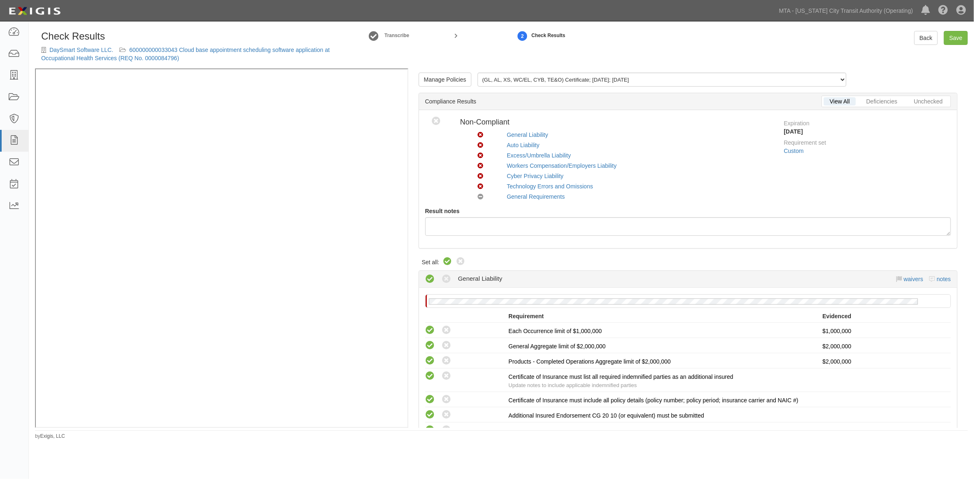
radio input "true"
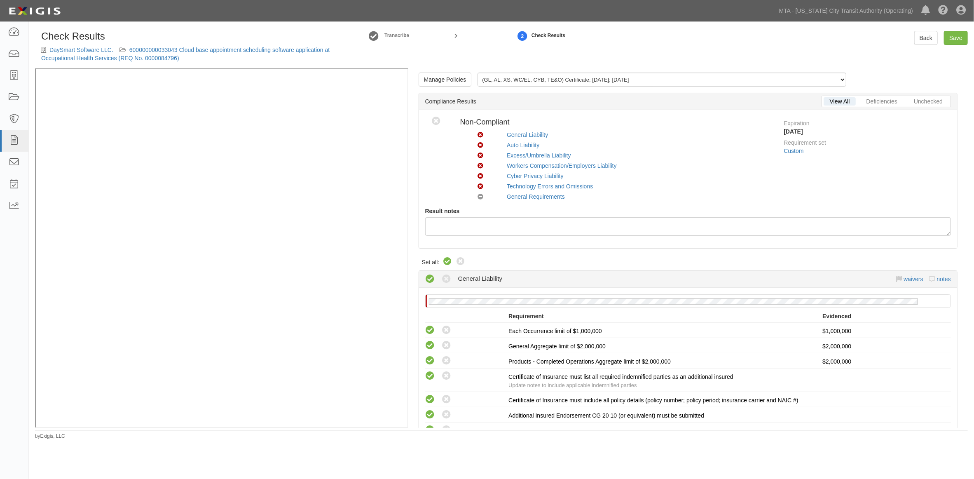
radio input "true"
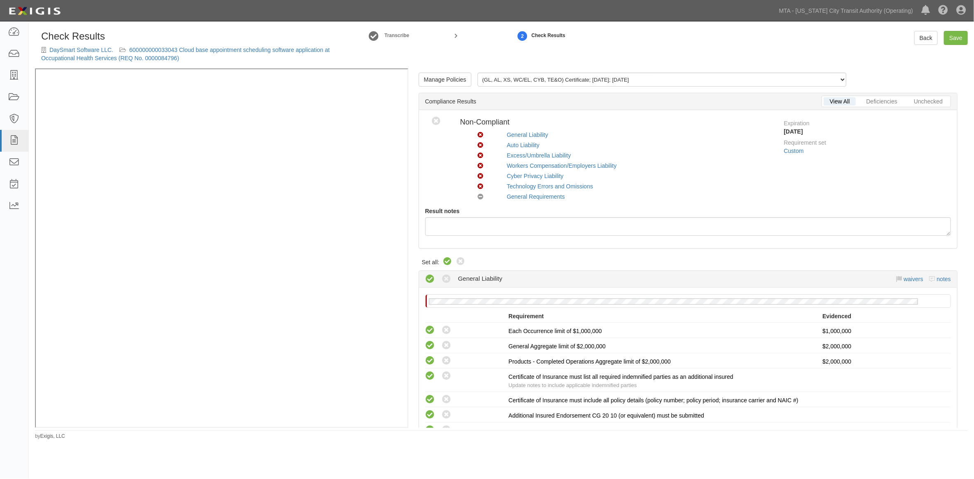
radio input "true"
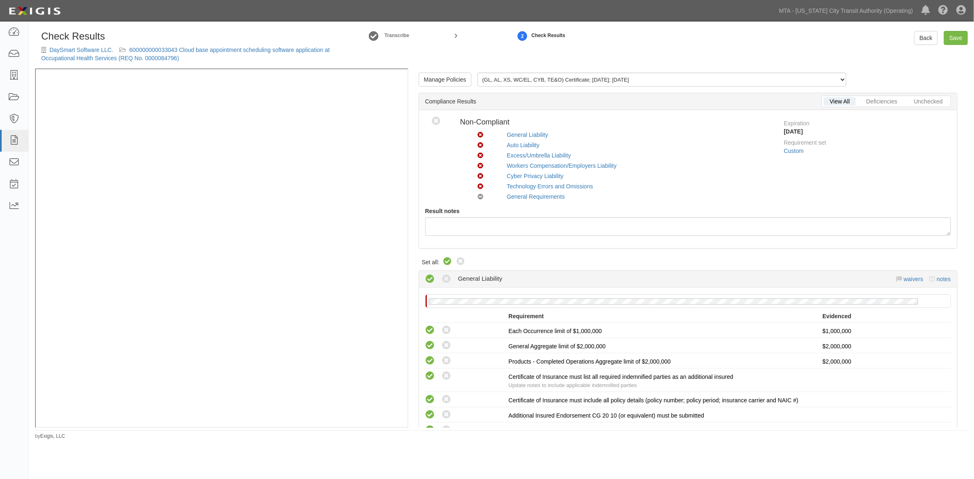
radio input "true"
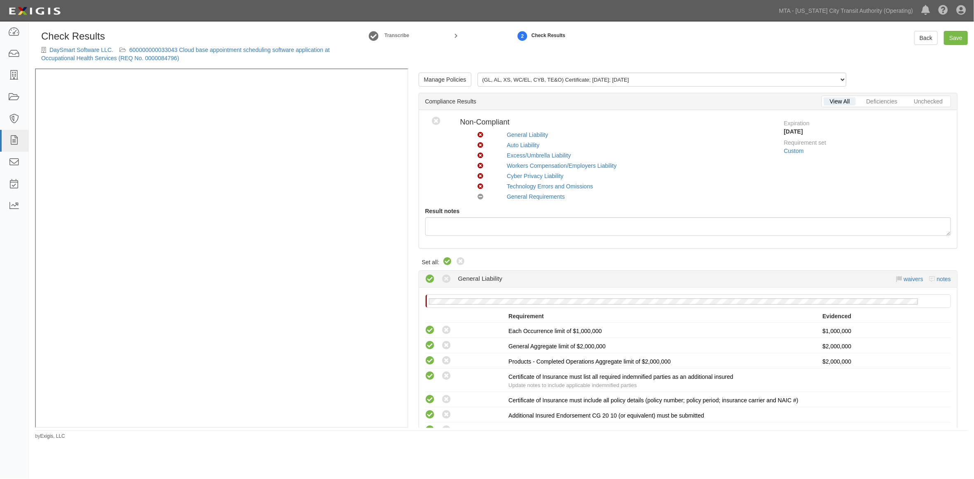
radio input "true"
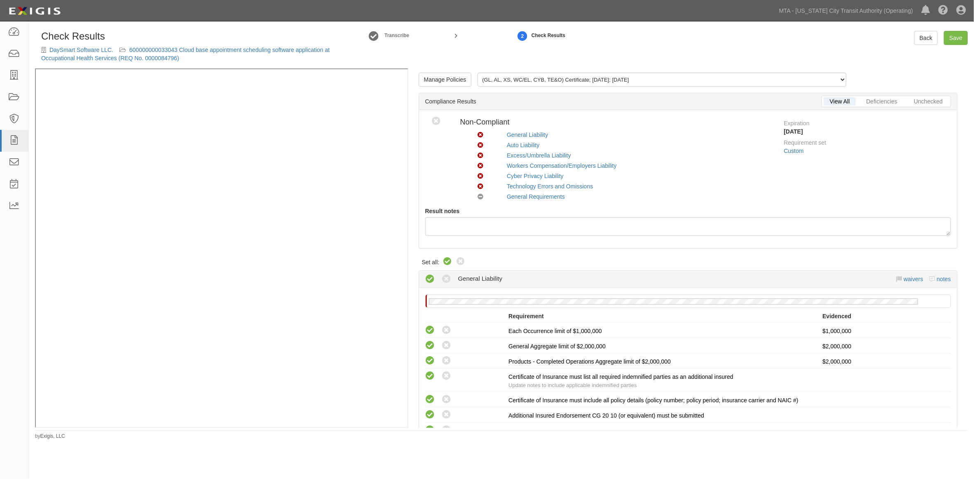
radio input "true"
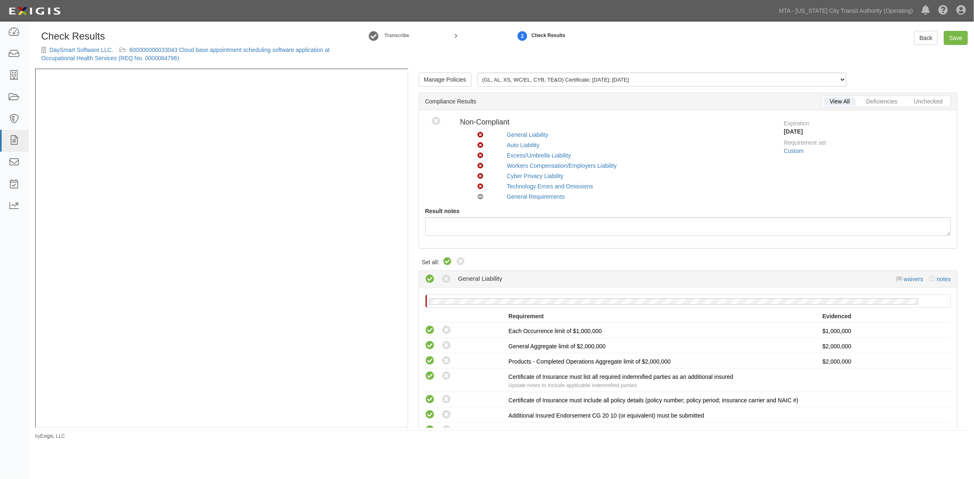
radio input "true"
radio input "false"
radio input "true"
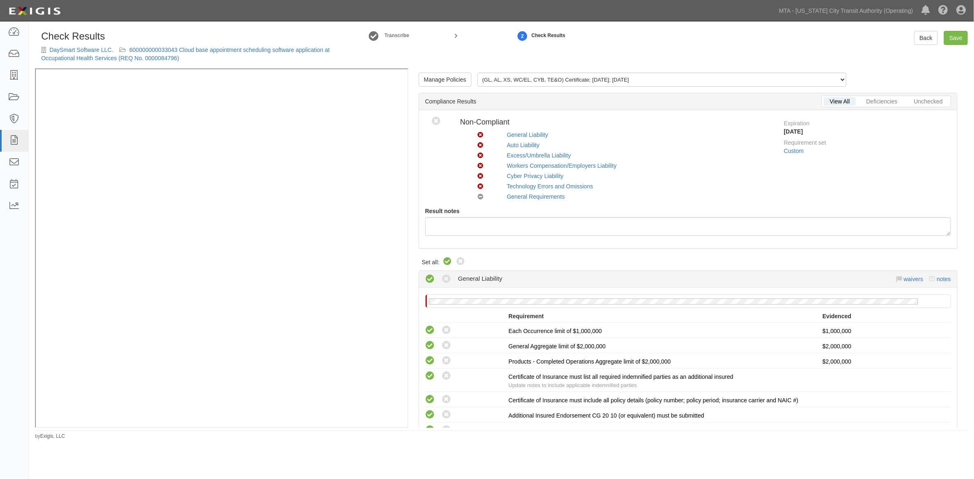
radio input "true"
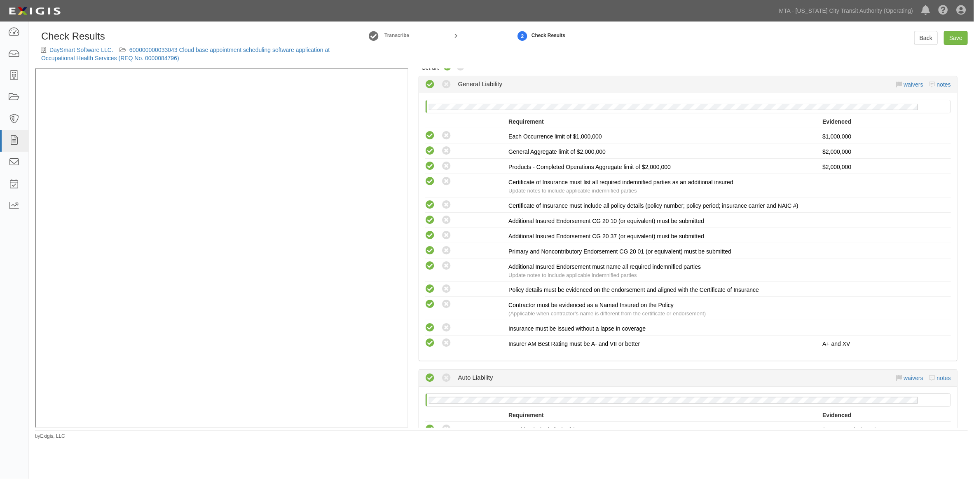
scroll to position [229, 0]
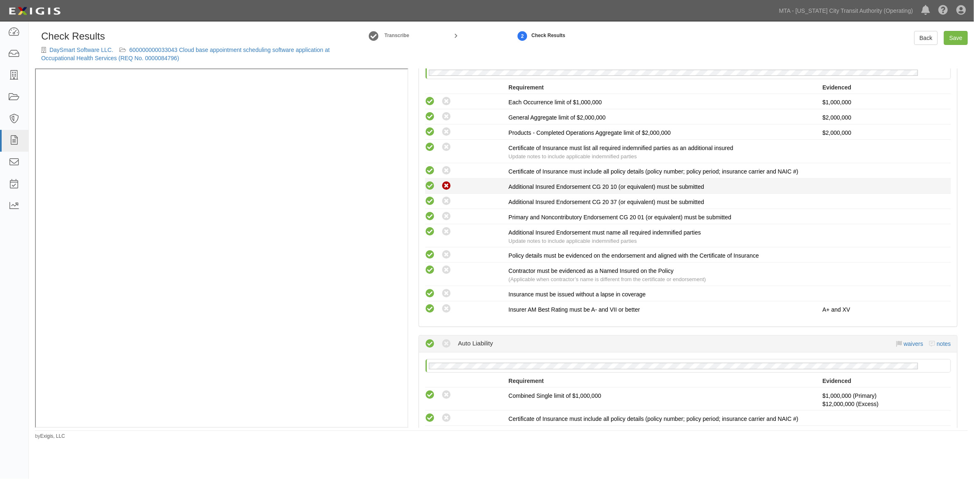
click at [450, 185] on icon at bounding box center [447, 186] width 10 height 10
radio input "true"
radio input "false"
radio input "true"
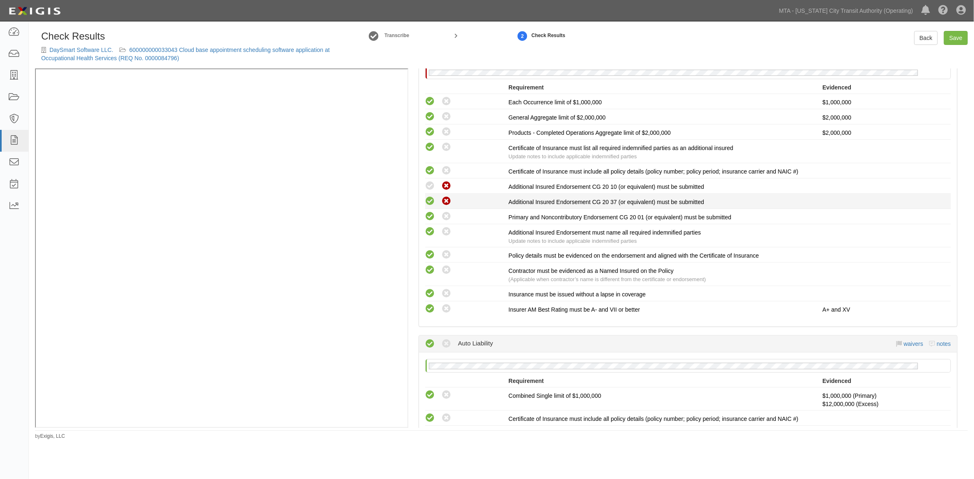
click at [445, 200] on icon at bounding box center [447, 201] width 10 height 10
radio input "false"
radio input "true"
click at [444, 257] on icon at bounding box center [447, 255] width 10 height 10
radio input "false"
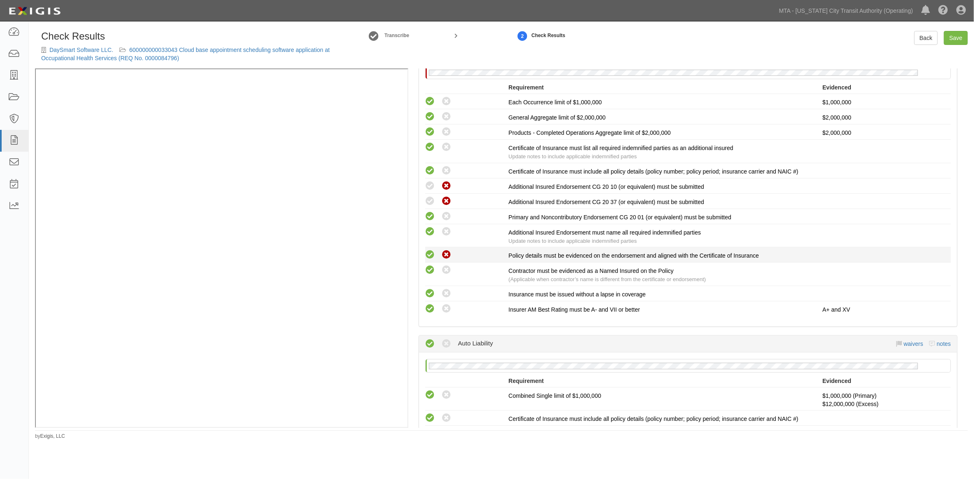
radio input "true"
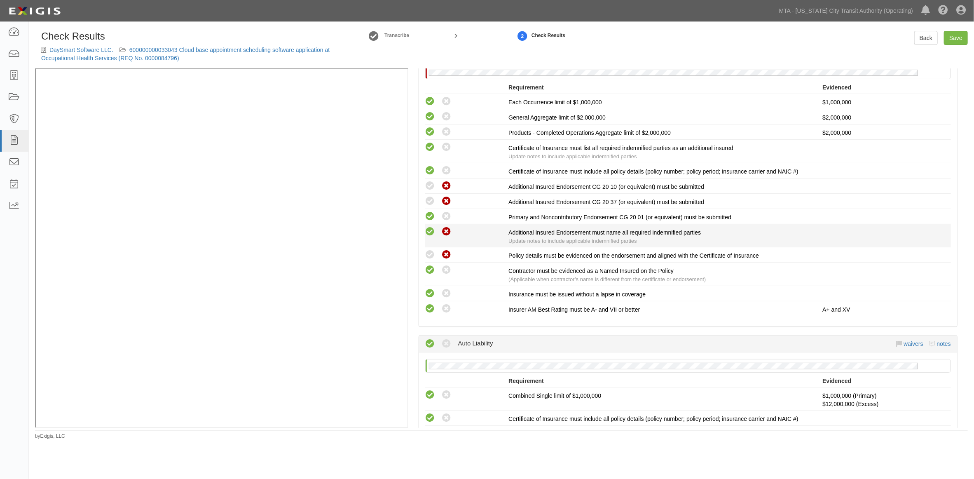
click at [447, 232] on icon at bounding box center [447, 232] width 10 height 10
radio input "false"
radio input "true"
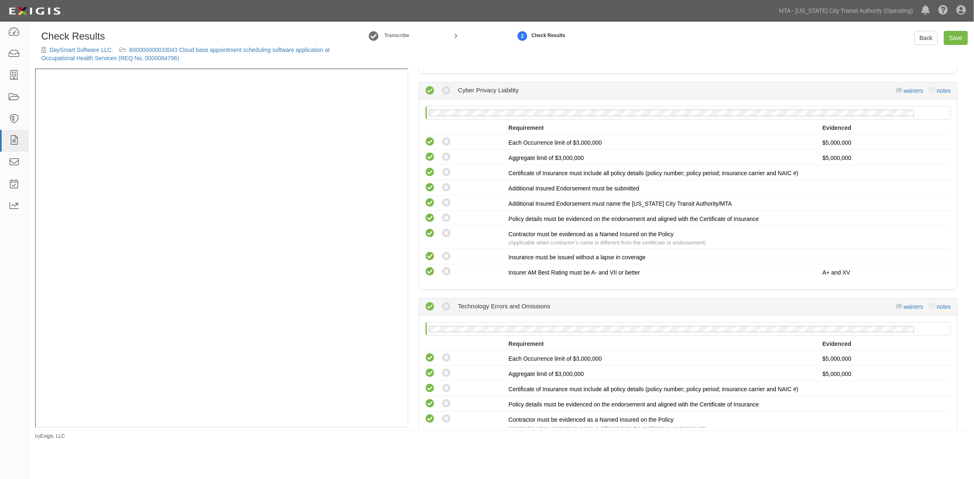
scroll to position [1053, 0]
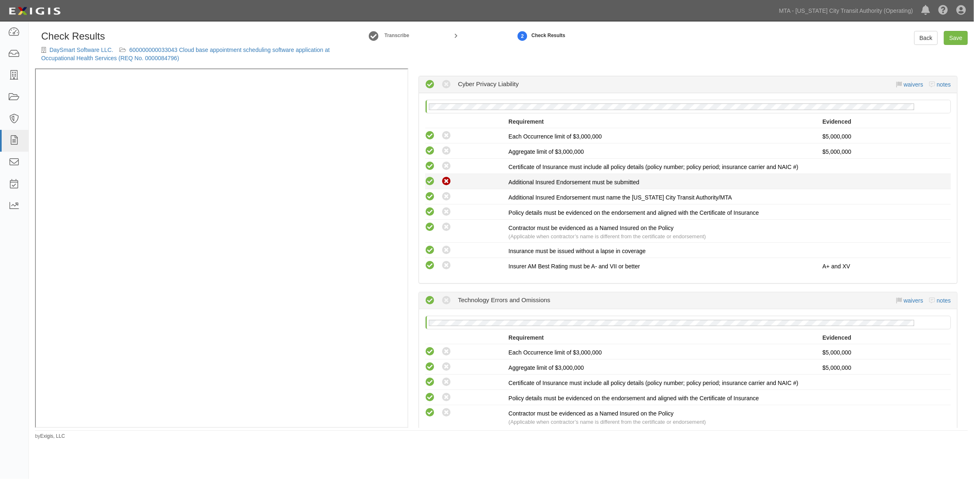
click at [446, 187] on icon at bounding box center [447, 181] width 10 height 10
radio input "true"
radio input "false"
radio input "true"
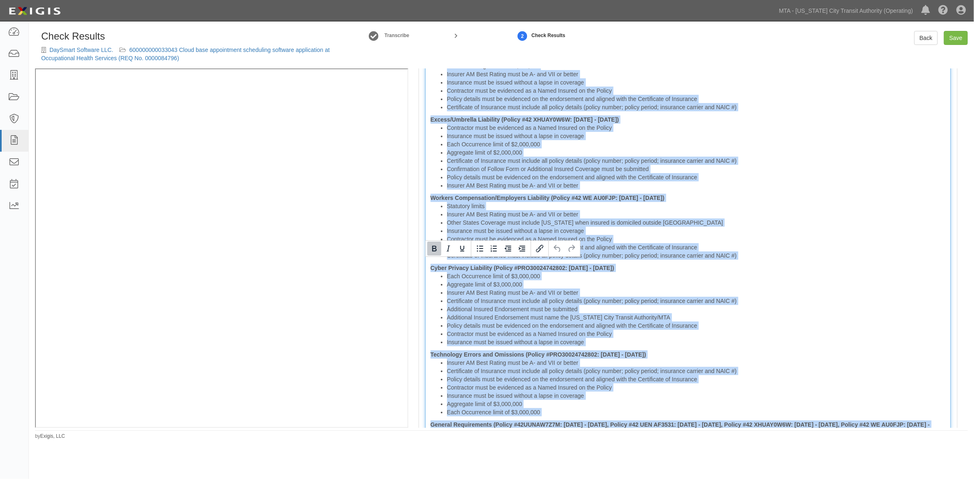
scroll to position [2009, 0]
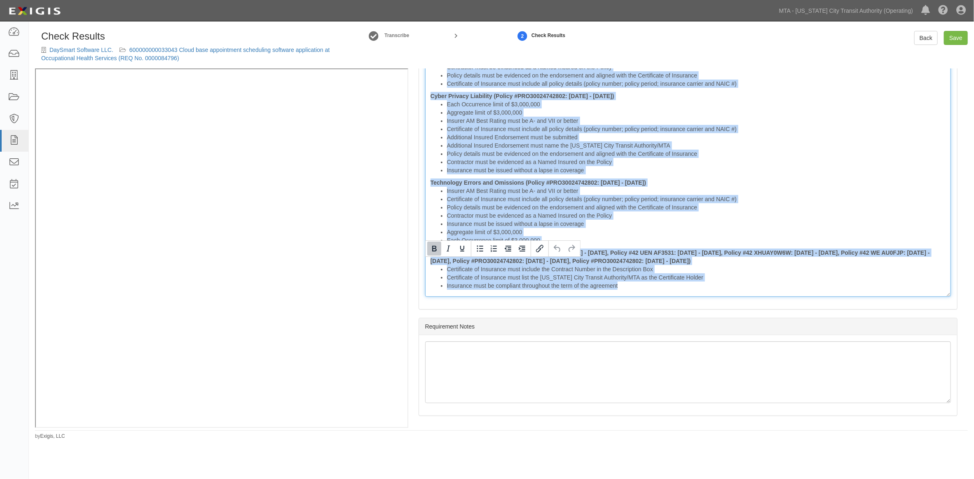
drag, startPoint x: 429, startPoint y: 262, endPoint x: 938, endPoint y: 442, distance: 539.5
click at [938, 442] on div "Check Results DaySmart Software LLC. 600000000033043 Cloud base appointment sch…" at bounding box center [487, 240] width 974 height 431
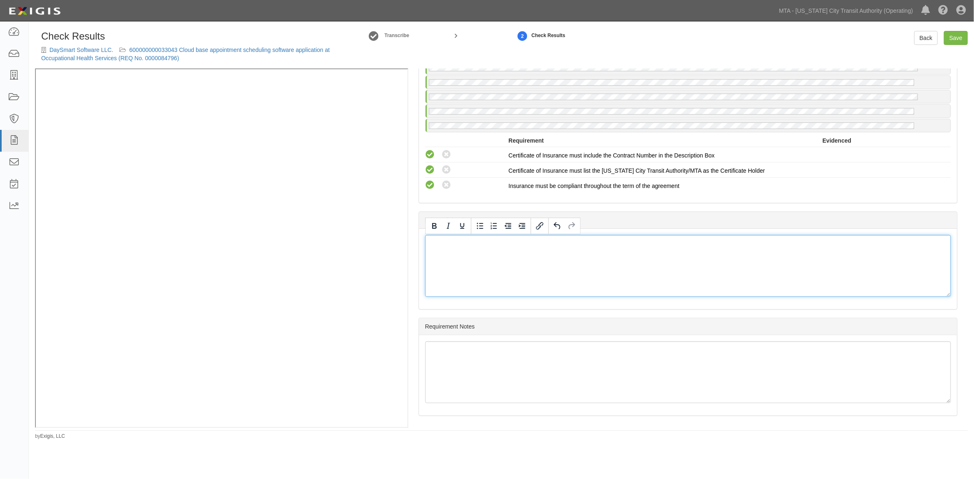
scroll to position [1533, 0]
click at [954, 38] on link "Save" at bounding box center [956, 38] width 24 height 14
radio input "true"
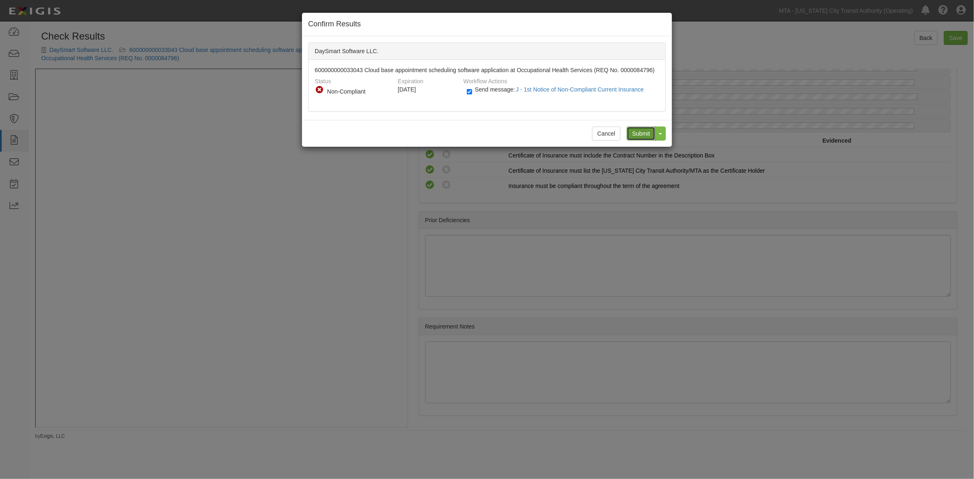
click at [639, 133] on input "Submit" at bounding box center [641, 134] width 29 height 14
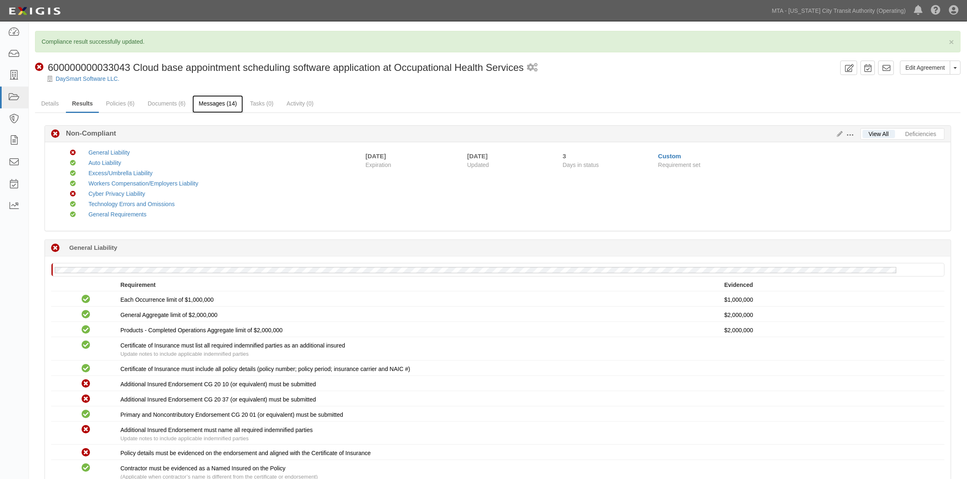
click at [212, 103] on link "Messages (14)" at bounding box center [217, 104] width 51 height 18
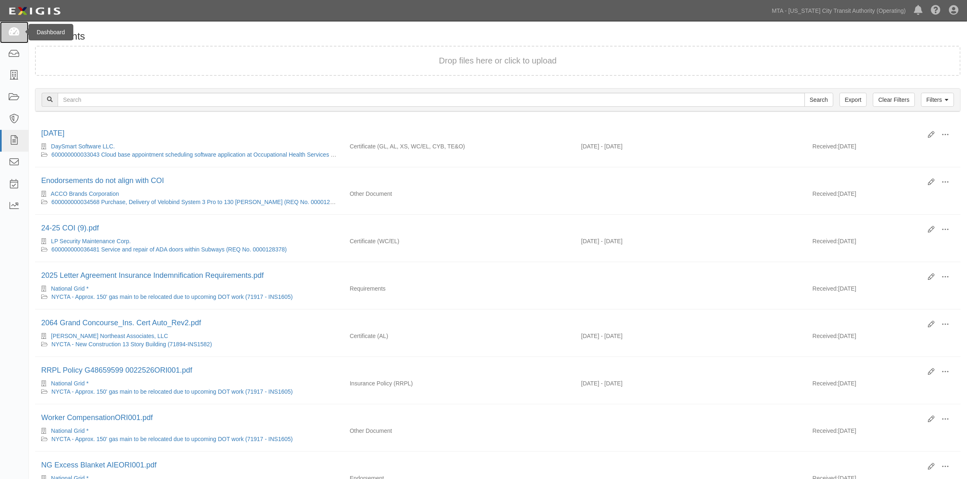
click at [8, 30] on icon at bounding box center [14, 32] width 12 height 9
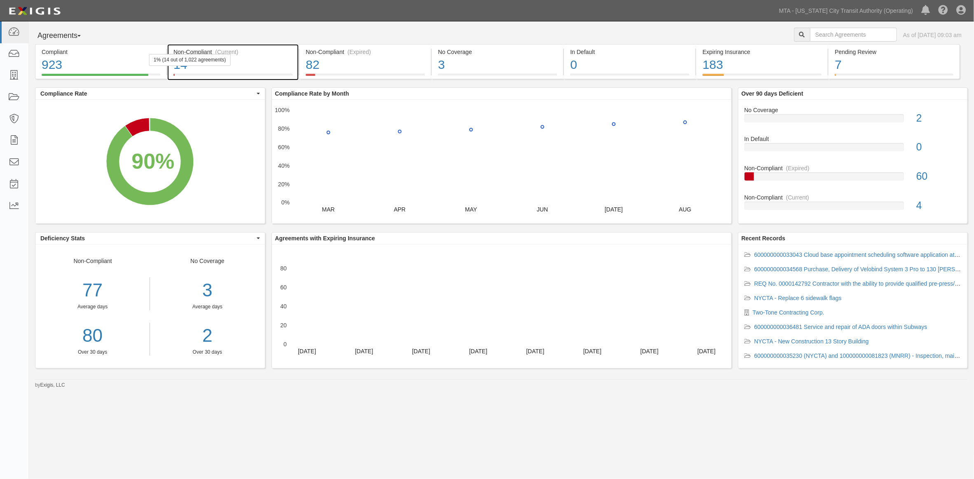
click at [269, 68] on div "14" at bounding box center [232, 65] width 119 height 18
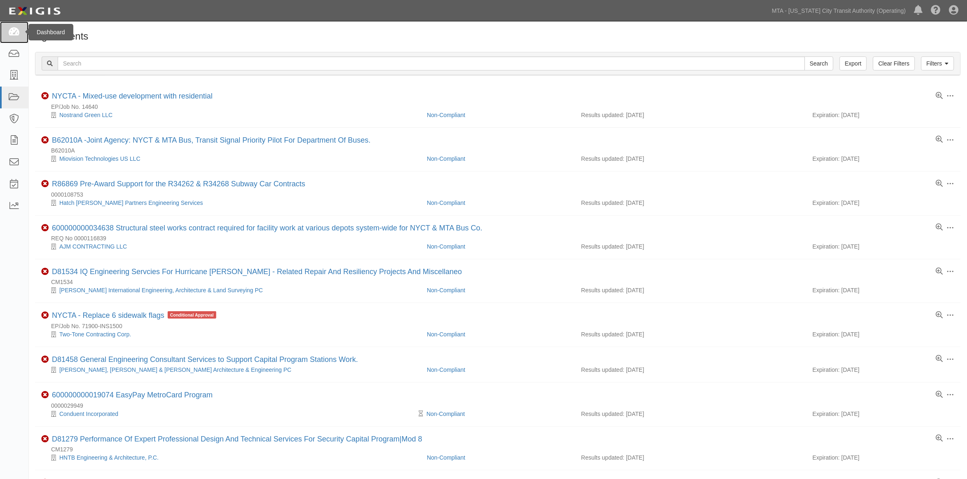
click at [14, 33] on icon at bounding box center [14, 32] width 12 height 9
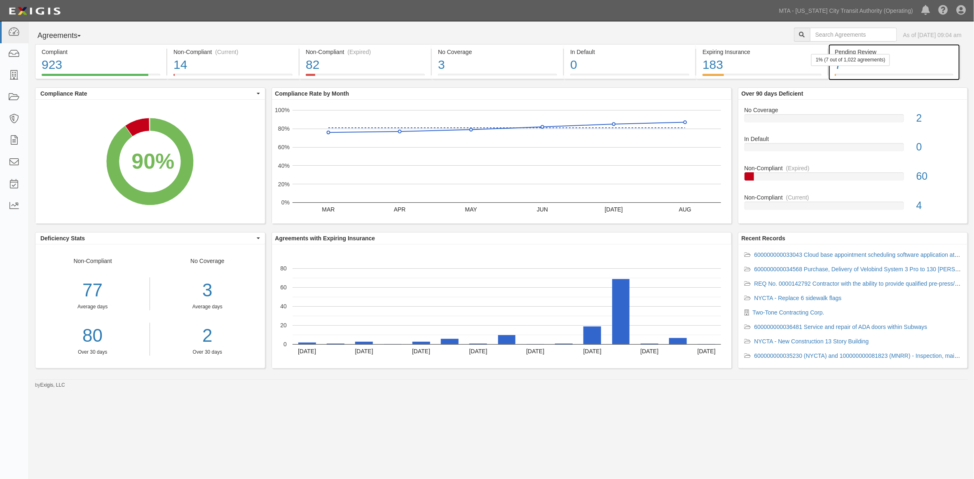
click at [912, 63] on div "7" at bounding box center [894, 65] width 119 height 18
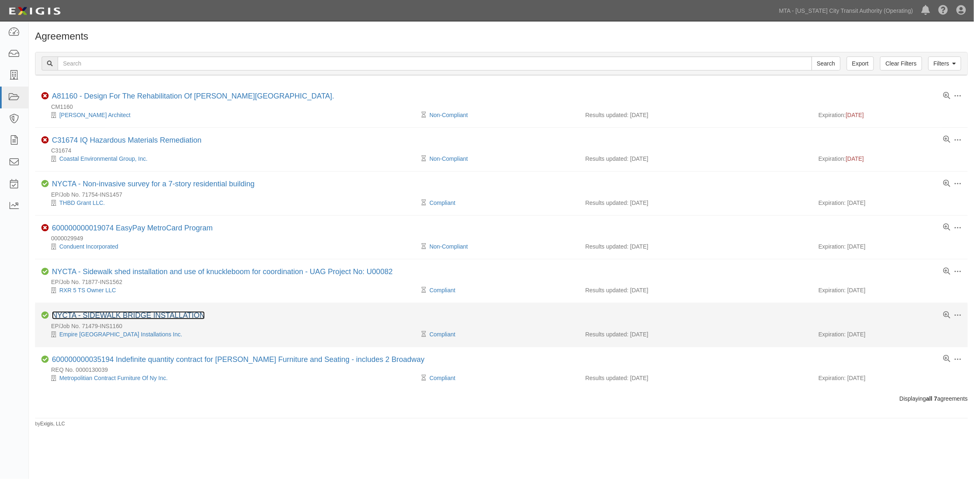
click at [190, 315] on link "NYCTA - SIDEWALK BRIDGE INSTALLATION" at bounding box center [128, 315] width 153 height 8
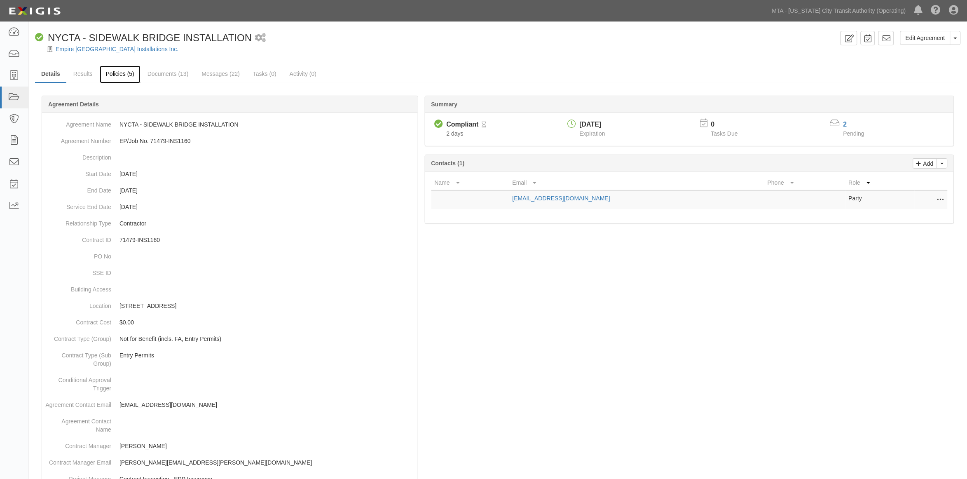
click at [117, 73] on link "Policies (5)" at bounding box center [120, 75] width 41 height 18
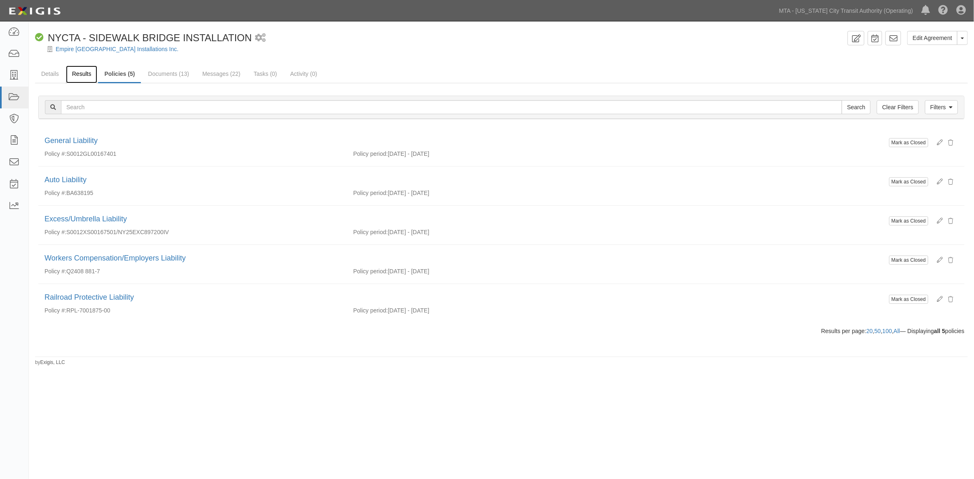
click at [87, 70] on link "Results" at bounding box center [82, 75] width 32 height 18
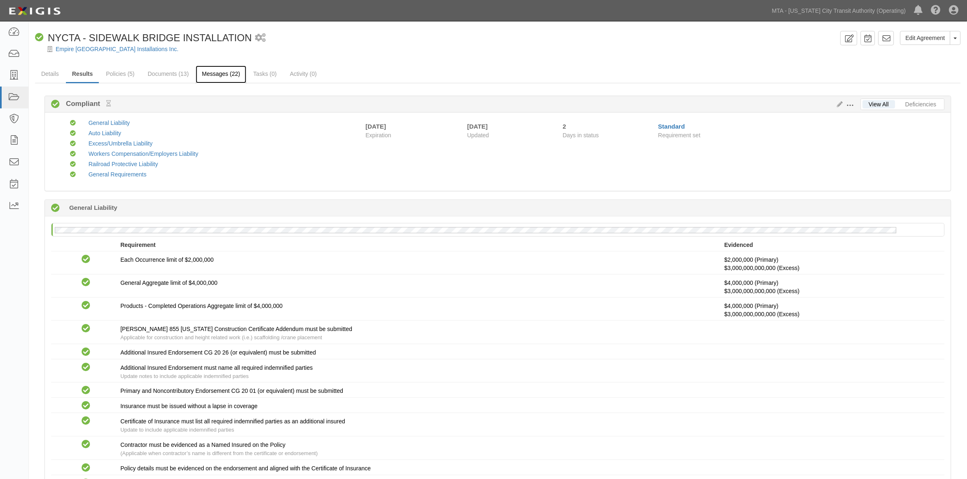
click at [211, 79] on link "Messages (22)" at bounding box center [221, 75] width 51 height 18
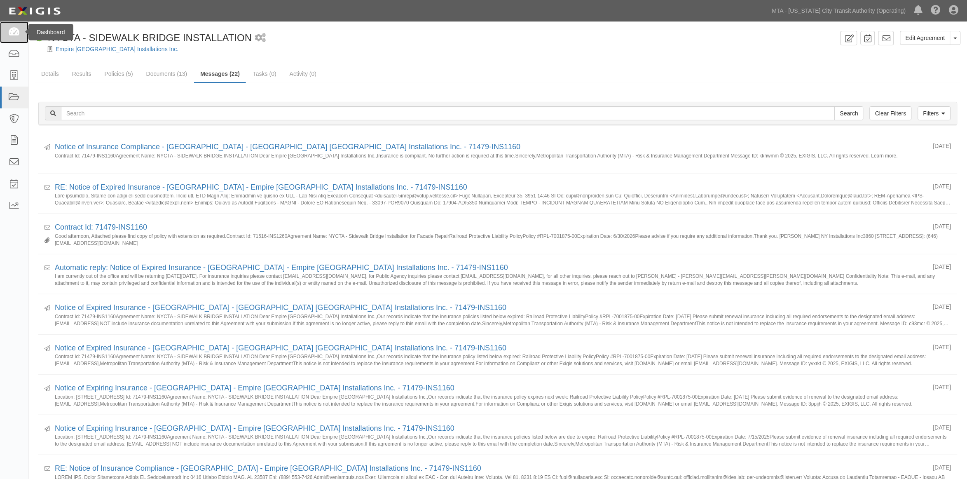
click at [14, 30] on icon at bounding box center [14, 32] width 12 height 9
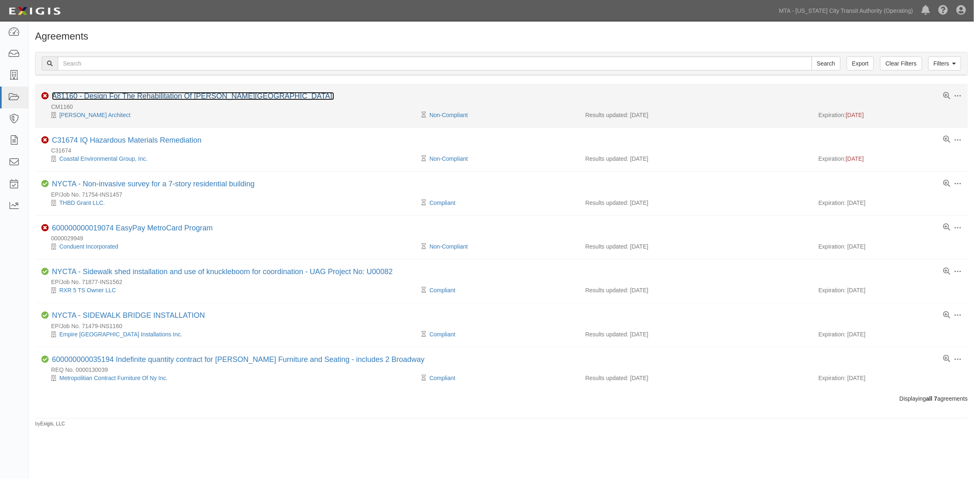
click at [163, 96] on link "A81160 - Design For The Rehabilitation Of [PERSON_NAME][GEOGRAPHIC_DATA]." at bounding box center [193, 96] width 282 height 8
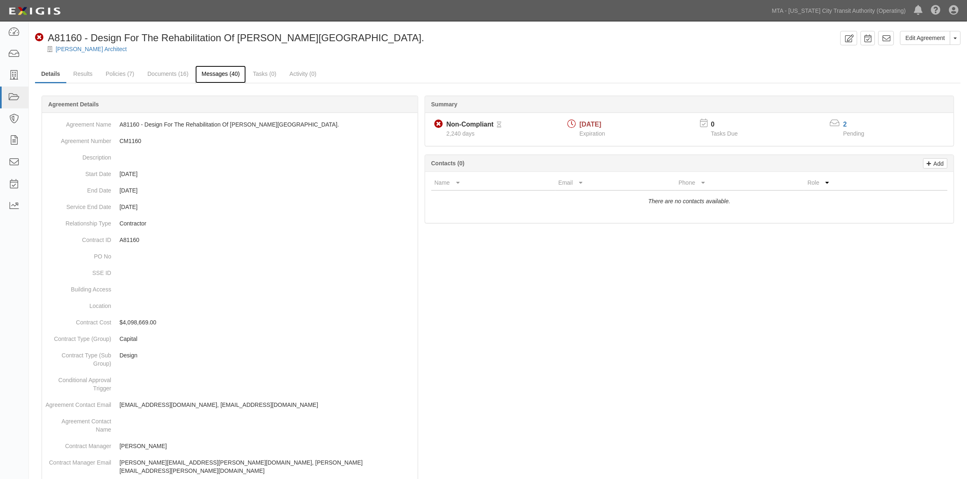
click at [229, 74] on link "Messages (40)" at bounding box center [220, 75] width 51 height 18
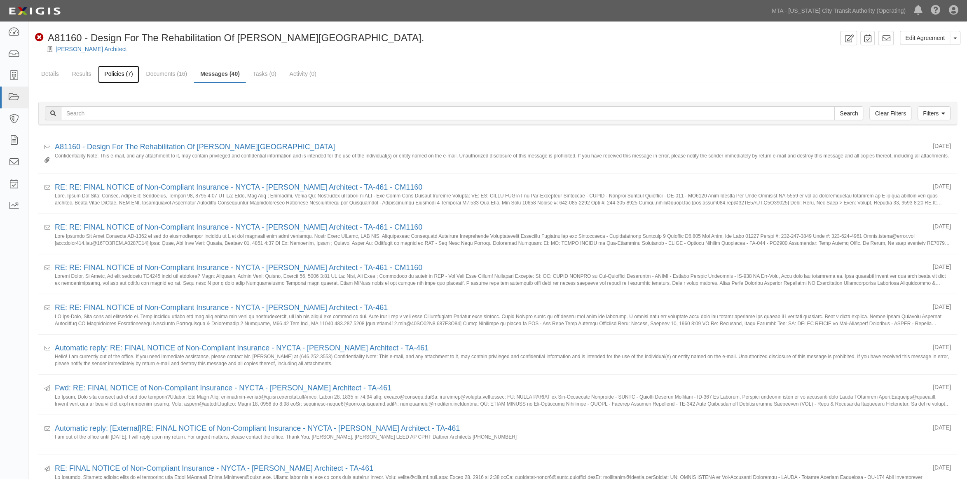
click at [113, 75] on link "Policies (7)" at bounding box center [118, 75] width 41 height 18
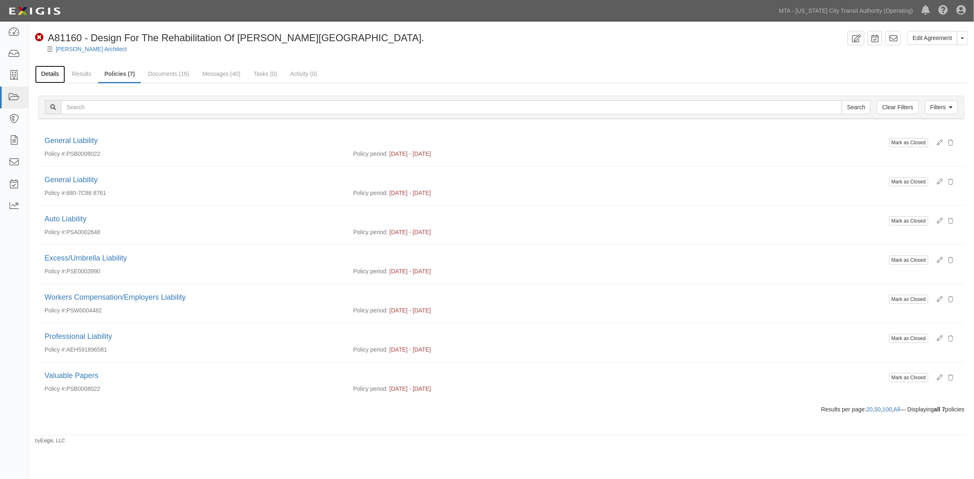
click at [49, 72] on link "Details" at bounding box center [50, 75] width 30 height 18
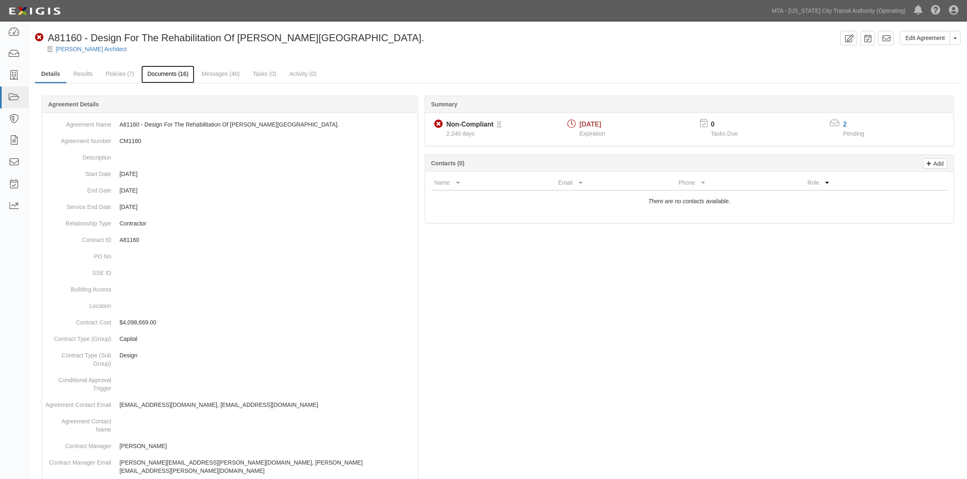
click at [161, 71] on link "Documents (16)" at bounding box center [168, 75] width 54 height 18
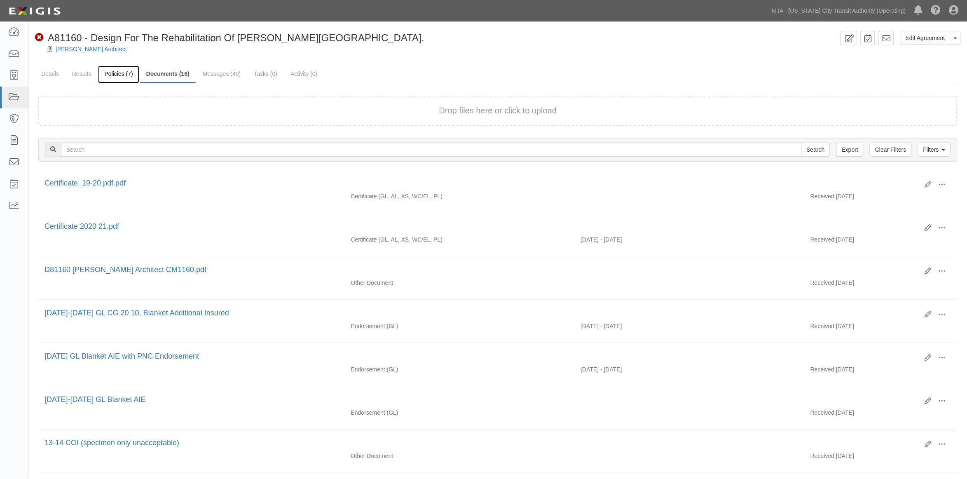
click at [120, 74] on link "Policies (7)" at bounding box center [118, 75] width 41 height 18
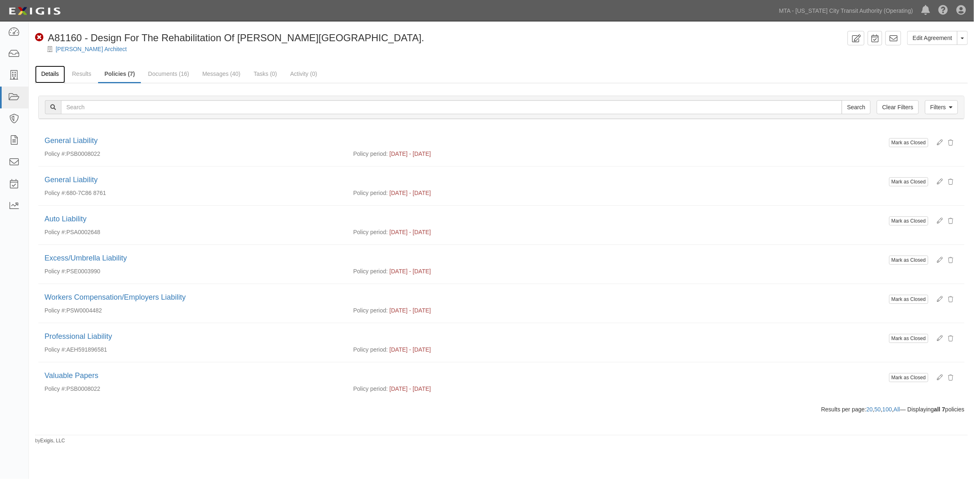
click at [48, 77] on link "Details" at bounding box center [50, 75] width 30 height 18
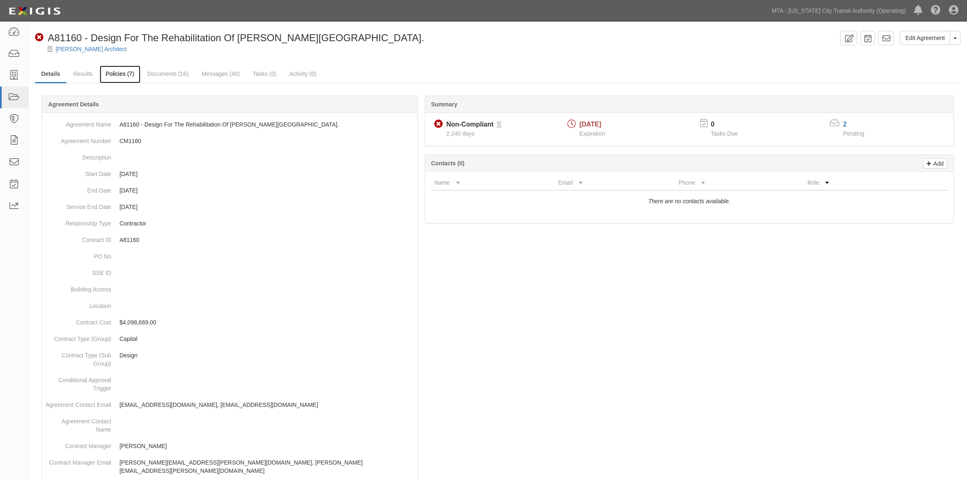
click at [120, 72] on link "Policies (7)" at bounding box center [120, 75] width 41 height 18
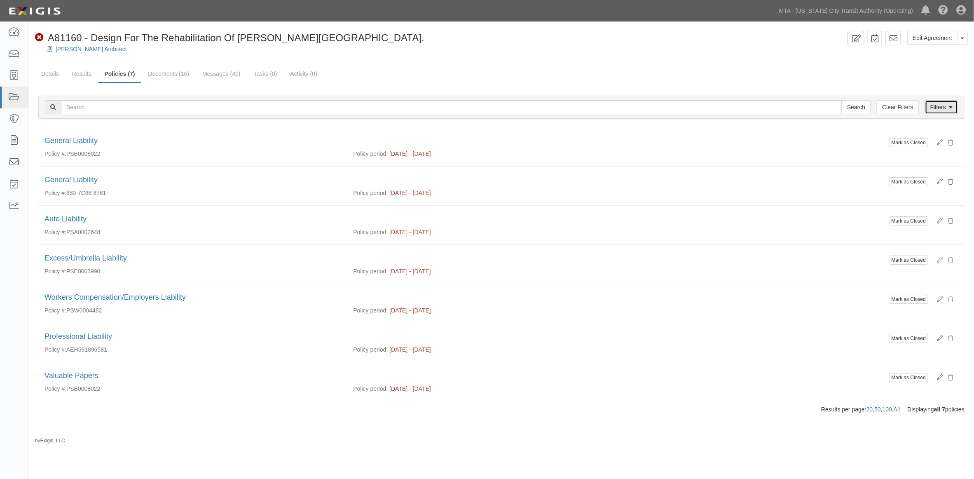
click at [937, 107] on link "Filters" at bounding box center [941, 107] width 33 height 14
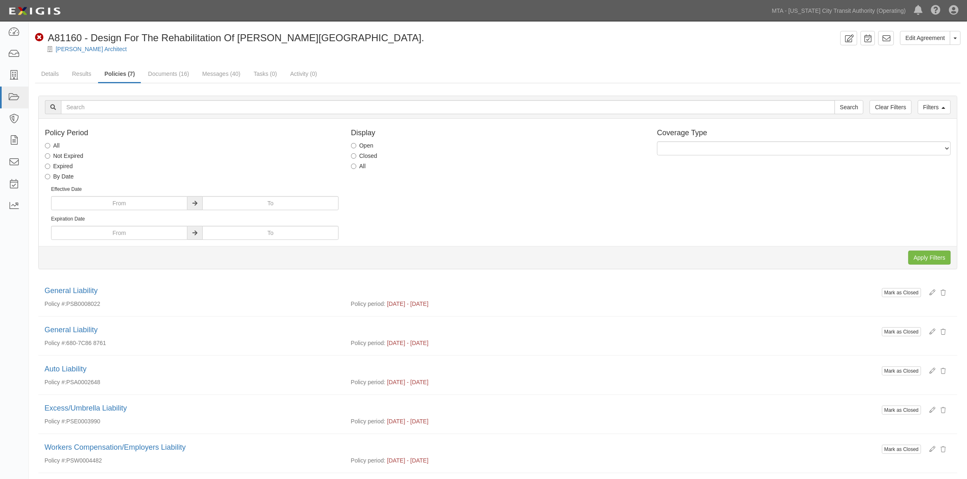
click at [372, 153] on label "Closed" at bounding box center [364, 156] width 26 height 8
click at [356, 153] on input "Closed" at bounding box center [353, 155] width 5 height 5
radio input "true"
click at [938, 256] on input "Apply Filters" at bounding box center [930, 258] width 42 height 14
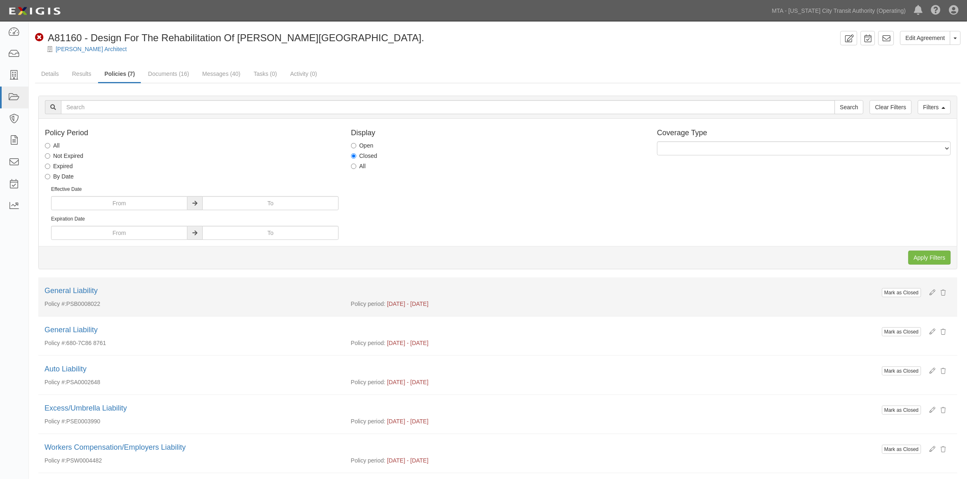
click at [765, 293] on div "General Liability" at bounding box center [498, 291] width 907 height 11
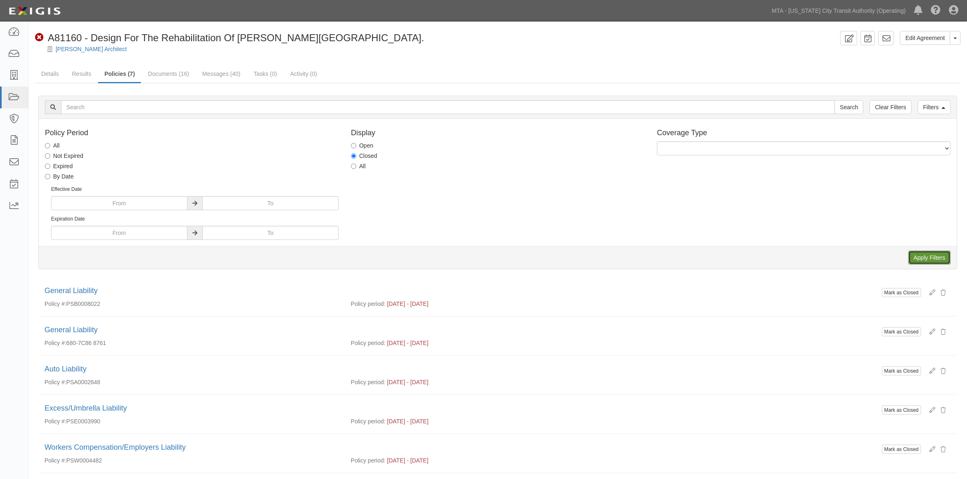
click at [931, 258] on input "Apply Filters" at bounding box center [930, 258] width 42 height 14
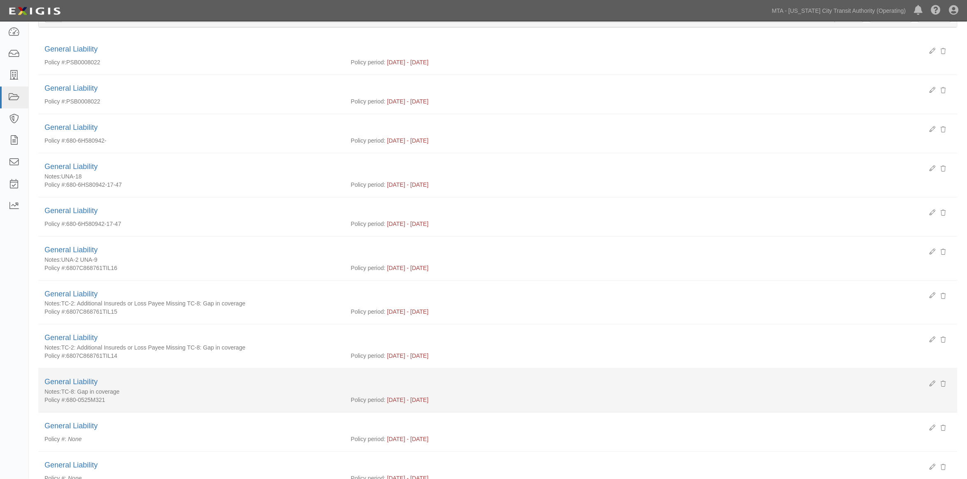
scroll to position [137, 0]
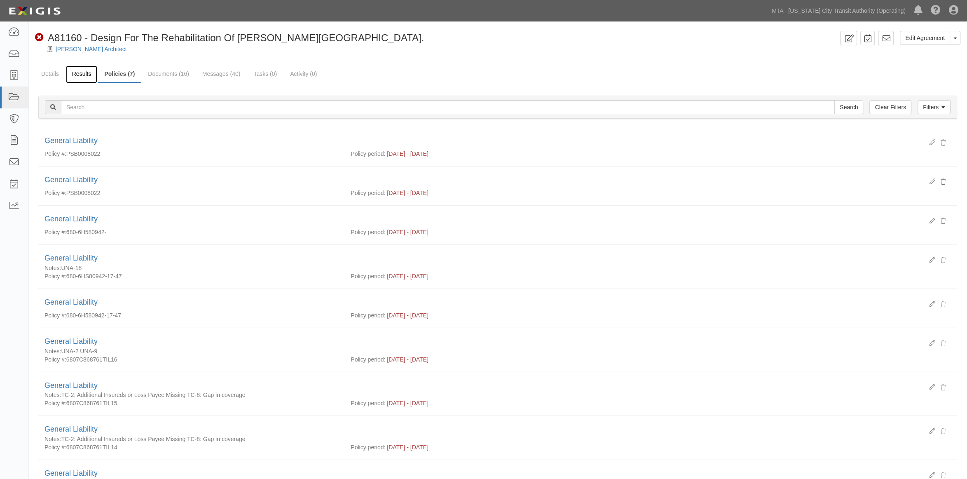
click at [87, 72] on link "Results" at bounding box center [82, 75] width 32 height 18
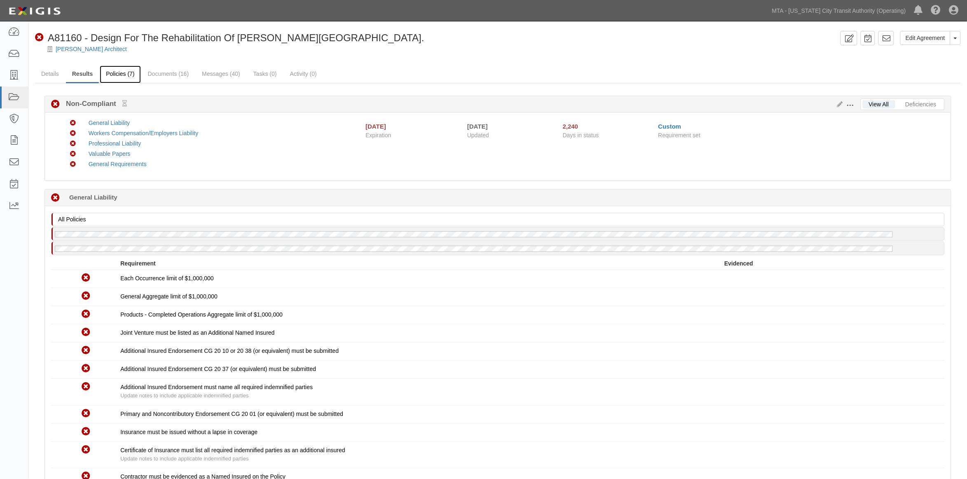
click at [127, 75] on link "Policies (7)" at bounding box center [120, 75] width 41 height 18
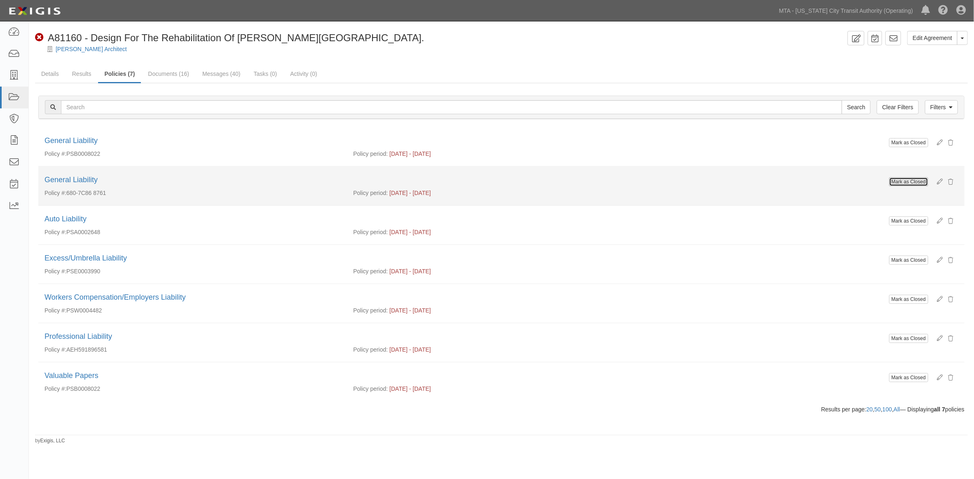
click at [901, 182] on button "Mark as Closed" at bounding box center [908, 181] width 39 height 9
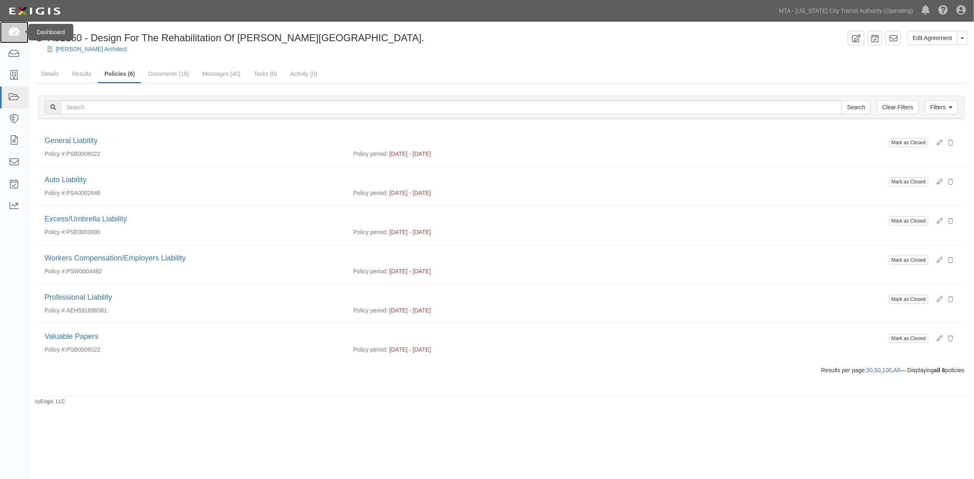
click at [11, 31] on icon at bounding box center [14, 32] width 12 height 9
click at [938, 108] on link "Filters" at bounding box center [941, 107] width 33 height 14
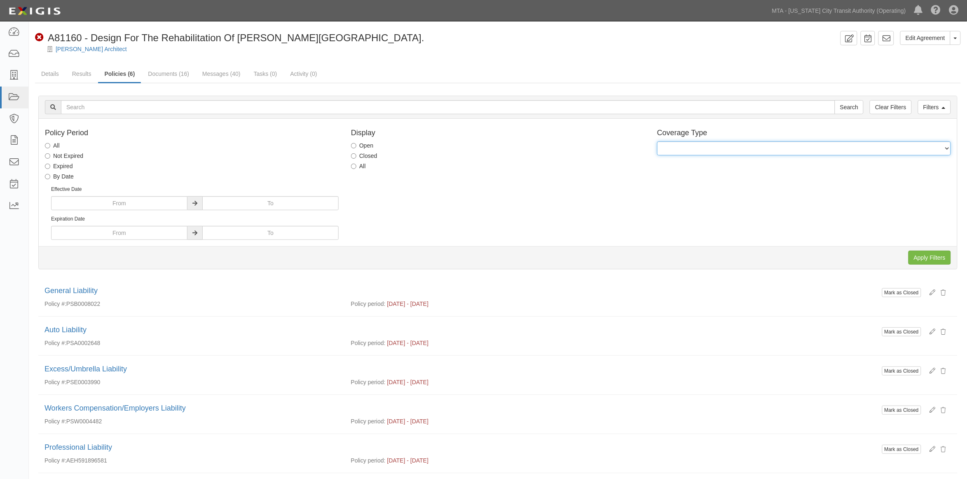
click at [753, 147] on select "General Liability Auto Liability Excess/Umbrella Liability Workers Compensation…" at bounding box center [804, 148] width 294 height 14
select select "27"
click at [657, 141] on select "General Liability Auto Liability Excess/Umbrella Liability Workers Compensation…" at bounding box center [804, 148] width 294 height 14
click at [362, 156] on label "Closed" at bounding box center [364, 156] width 26 height 8
click at [356, 156] on input "Closed" at bounding box center [353, 155] width 5 height 5
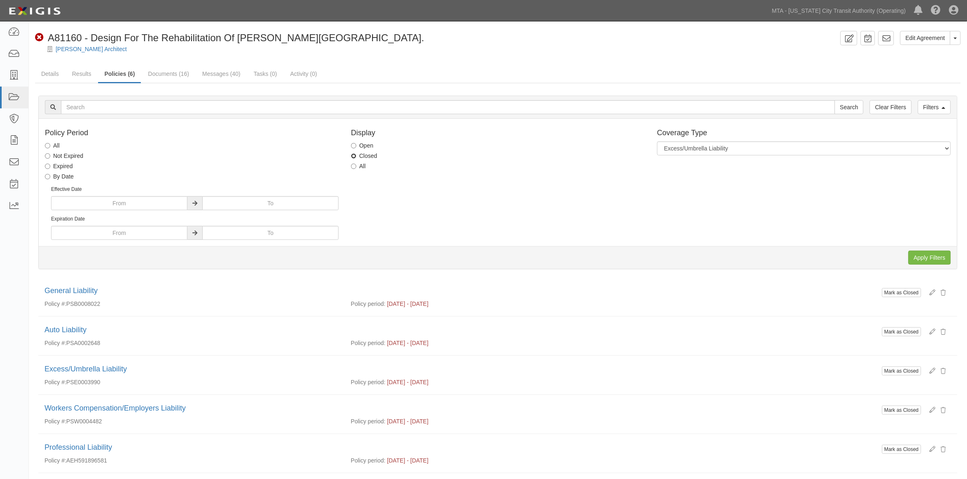
radio input "true"
click at [921, 260] on input "Apply Filters" at bounding box center [930, 258] width 42 height 14
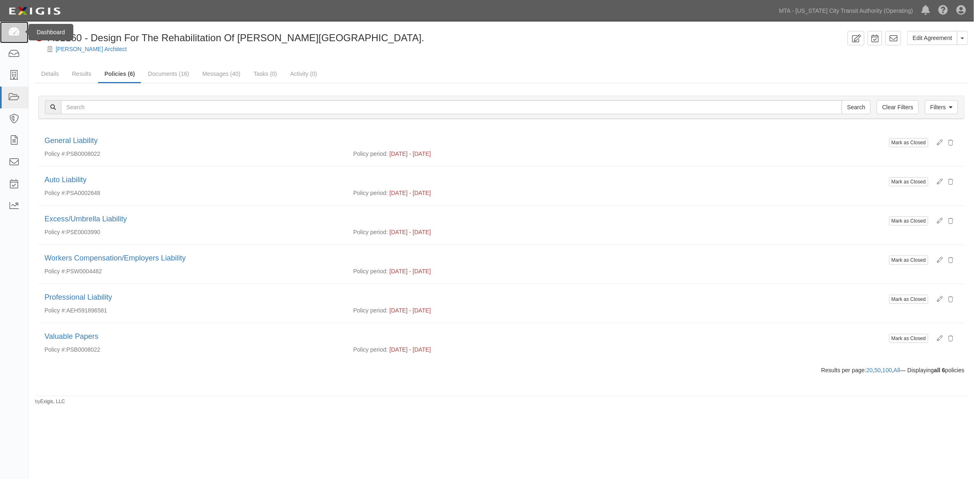
click at [12, 33] on icon at bounding box center [14, 32] width 12 height 9
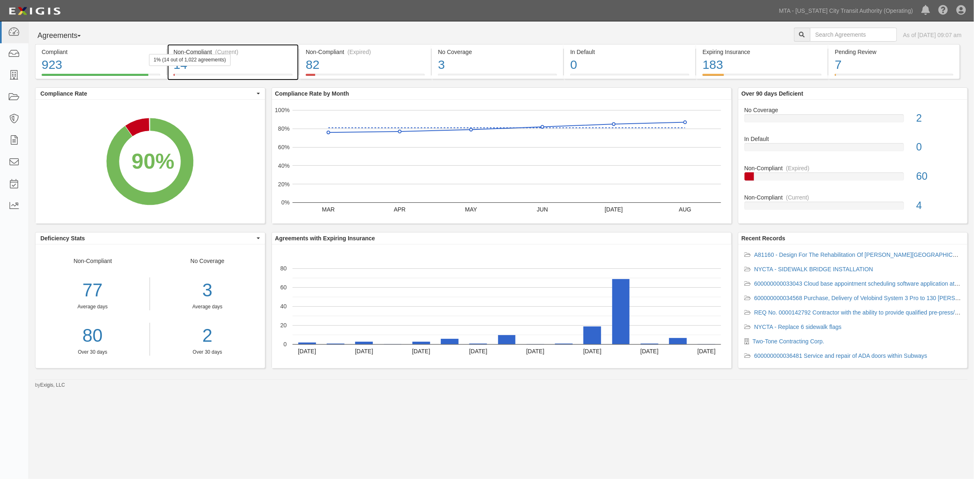
click at [273, 60] on div "14" at bounding box center [232, 65] width 119 height 18
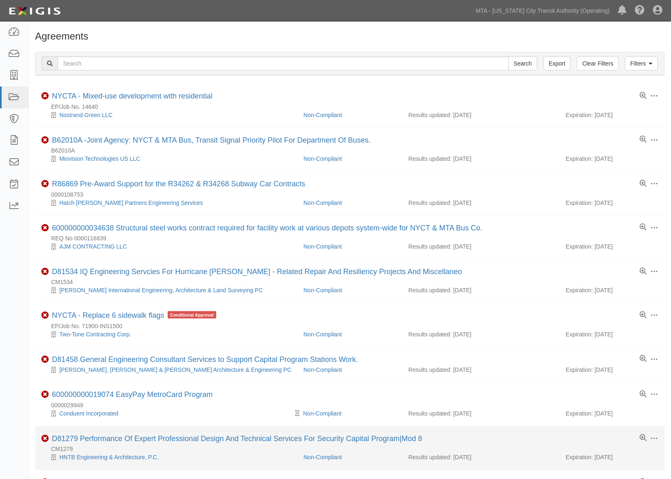
click at [530, 445] on div "Toggle Agreement Dropdown Edit Log activity Add task Send message Archive Non-C…" at bounding box center [350, 440] width 630 height 10
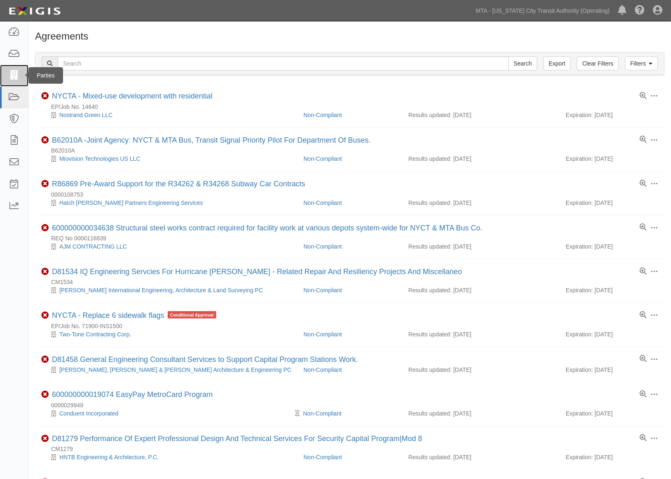
click at [19, 74] on icon at bounding box center [14, 75] width 12 height 9
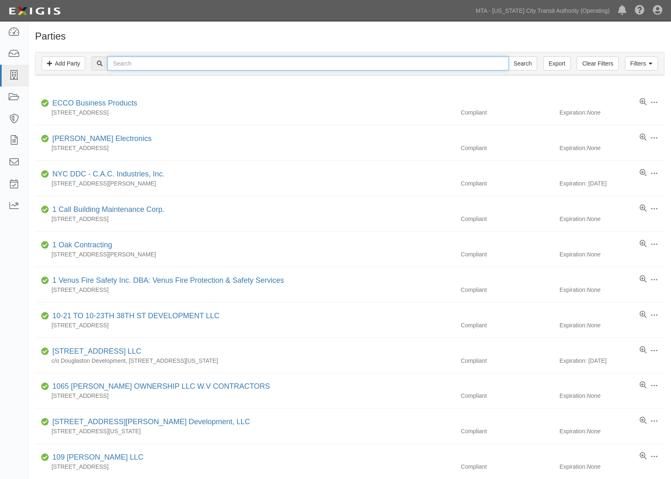
click at [135, 63] on input "text" at bounding box center [308, 63] width 401 height 14
type input "electronic"
click at [509, 56] on input "Search" at bounding box center [523, 63] width 29 height 14
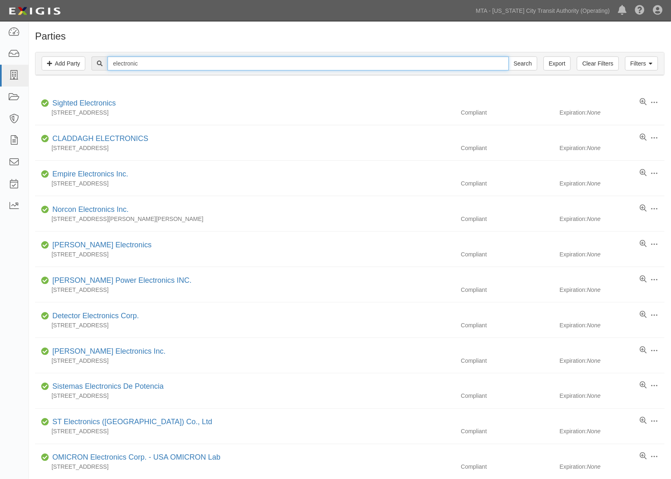
click at [176, 66] on input "electronic" at bounding box center [308, 63] width 401 height 14
type input "electronic security"
click at [509, 56] on input "Search" at bounding box center [523, 63] width 29 height 14
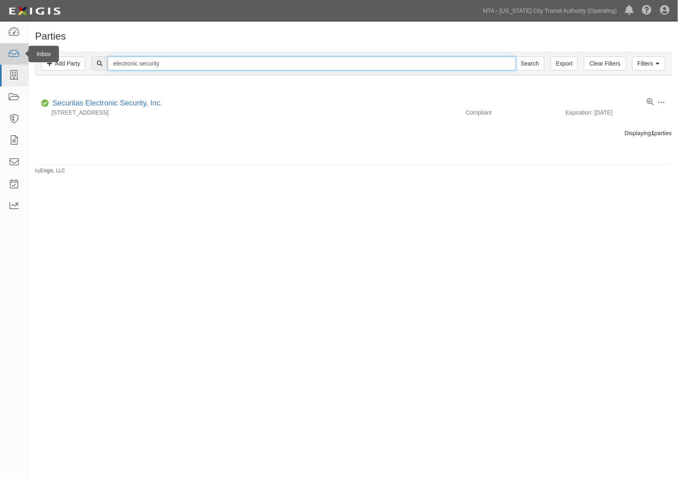
drag, startPoint x: 176, startPoint y: 63, endPoint x: 23, endPoint y: 62, distance: 152.9
click at [25, 63] on body "Toggle navigation Dashboard Inbox Parties Agreements Coverages Documents Messag…" at bounding box center [339, 228] width 678 height 456
type input "D"
type input "Saga"
click at [516, 56] on input "Search" at bounding box center [530, 63] width 29 height 14
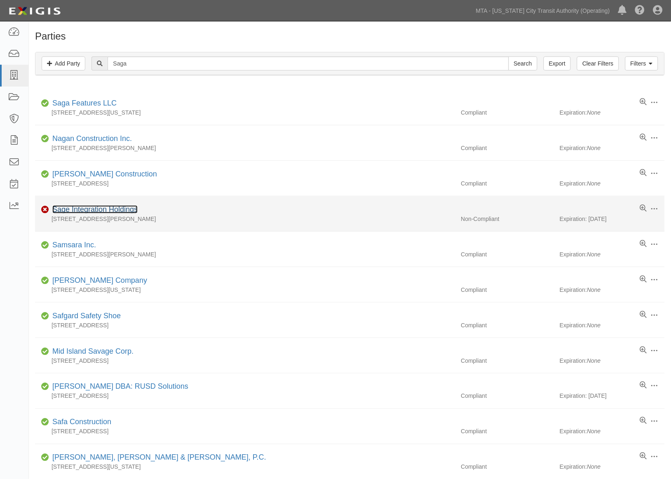
click at [83, 208] on link "Sage Integration Holdings" at bounding box center [94, 209] width 85 height 8
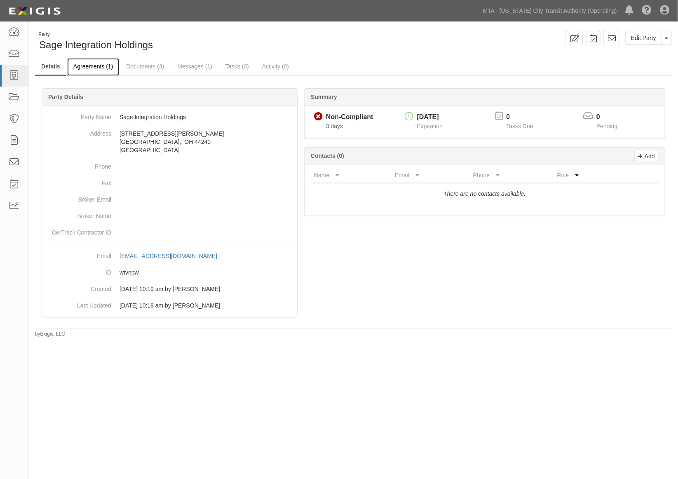
click at [97, 65] on link "Agreements (1)" at bounding box center [93, 67] width 52 height 18
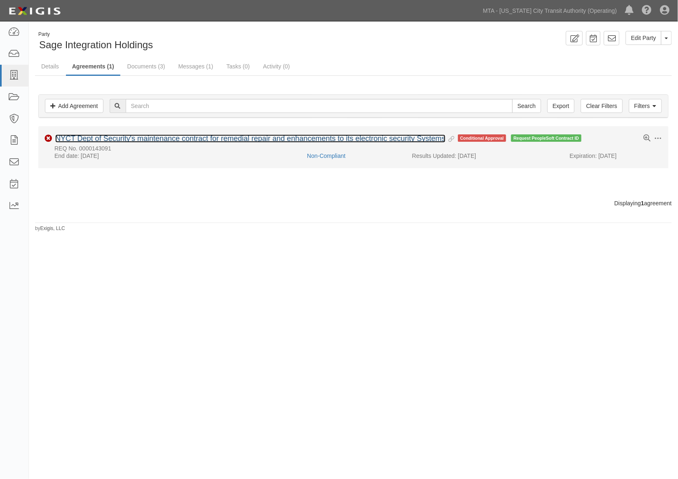
click at [135, 139] on link "NYCT Dept of Security's maintenance contract for remedial repair and enhancemen…" at bounding box center [250, 138] width 390 height 8
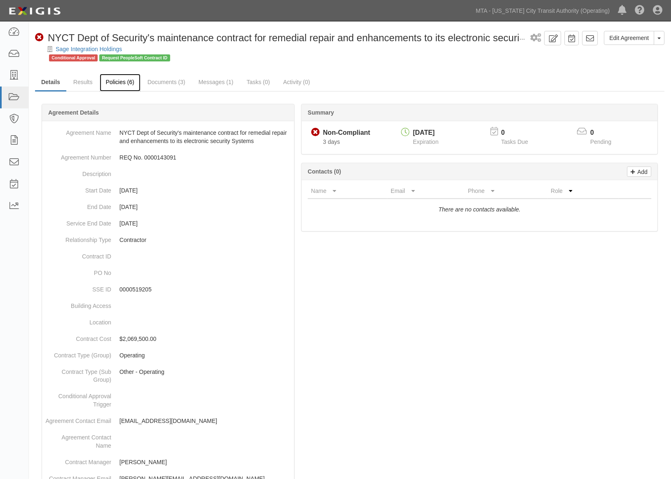
click at [118, 81] on link "Policies (6)" at bounding box center [120, 83] width 41 height 18
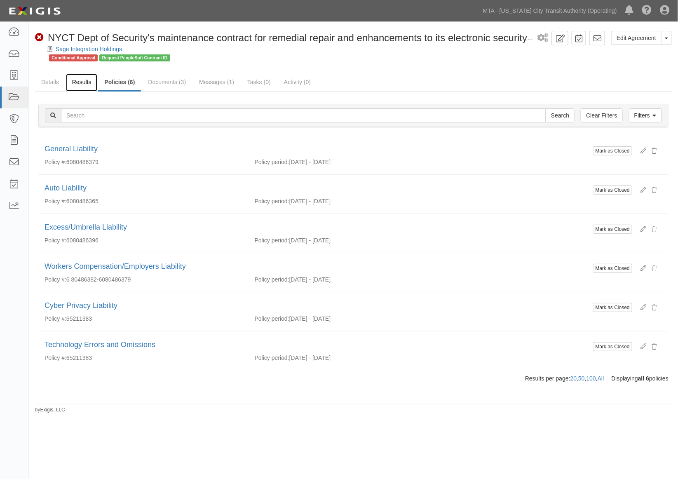
click at [88, 84] on link "Results" at bounding box center [82, 83] width 32 height 18
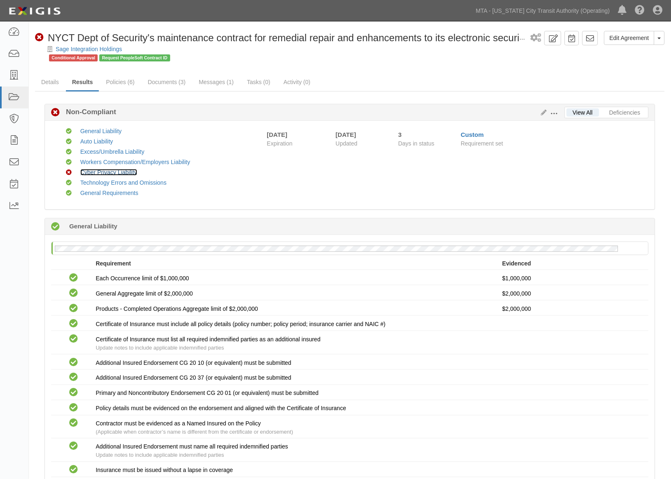
click at [112, 172] on link "Cyber Privacy Liability" at bounding box center [108, 172] width 57 height 7
click at [168, 83] on link "Documents (3)" at bounding box center [167, 83] width 50 height 18
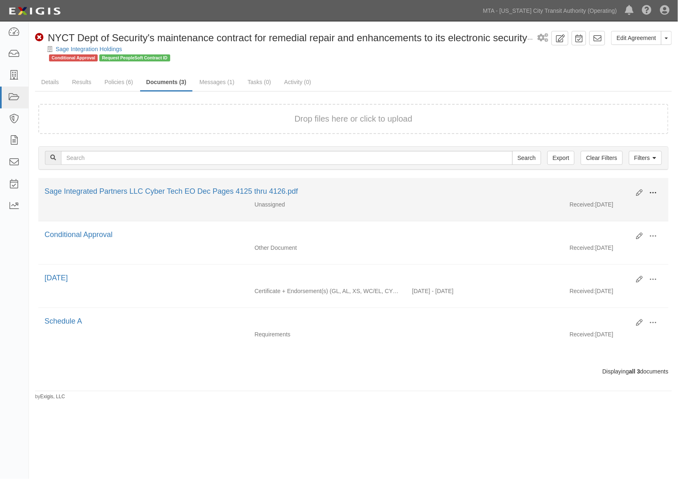
click at [654, 190] on span at bounding box center [652, 192] width 7 height 7
click at [607, 188] on link "Edit" at bounding box center [613, 189] width 65 height 15
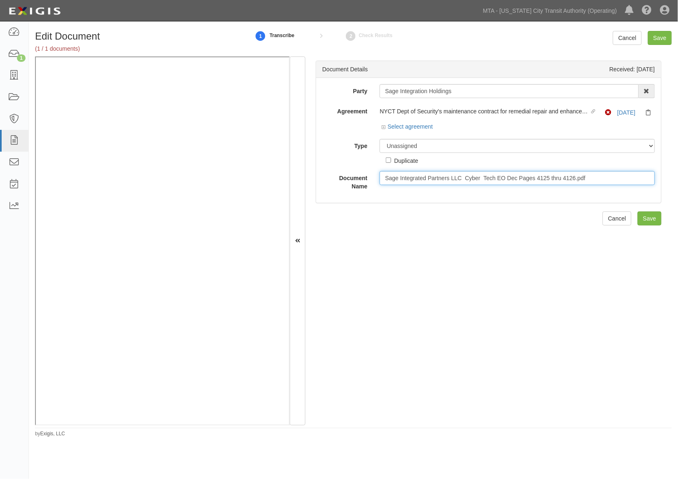
click at [434, 180] on input "Sage Integrated Partners LLC Cyber Tech EO Dec Pages 4125 thru 4126.pdf" at bounding box center [517, 178] width 275 height 14
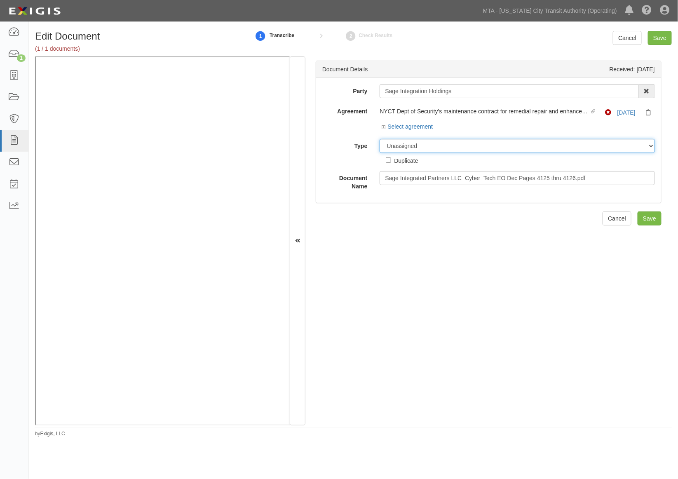
click at [405, 148] on select "Unassigned Binder Cancellation Notice Certificate Contract Endorsement Insuranc…" at bounding box center [517, 146] width 275 height 14
select select "EndorsementDetail"
click at [380, 139] on select "Unassigned Binder Cancellation Notice Certificate Contract Endorsement Insuranc…" at bounding box center [517, 146] width 275 height 14
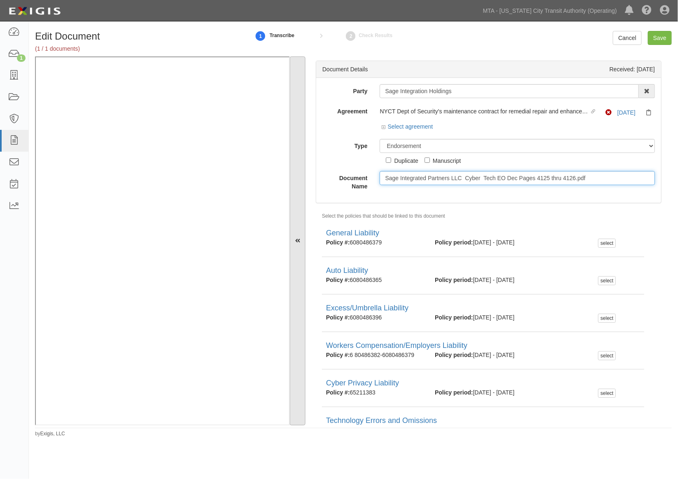
drag, startPoint x: 611, startPoint y: 181, endPoint x: 305, endPoint y: 191, distance: 306.4
click at [305, 191] on div "Document Details Received: 09/19/2025 Party Sage Integration Holdings 10-21 TO …" at bounding box center [353, 240] width 637 height 369
type input "S"
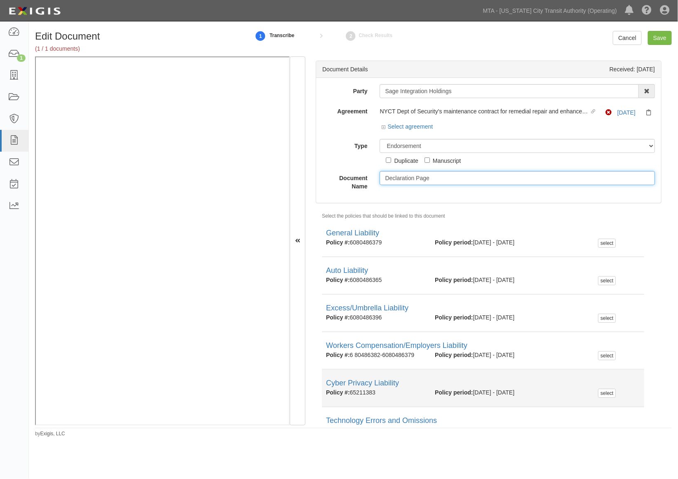
scroll to position [46, 0]
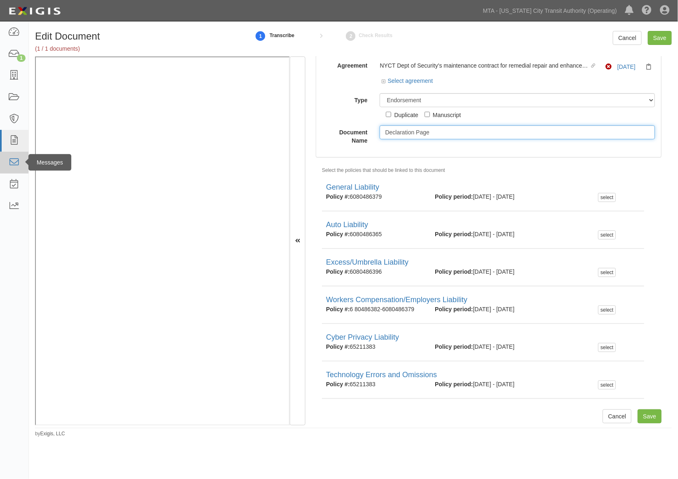
type input "Declaration Page"
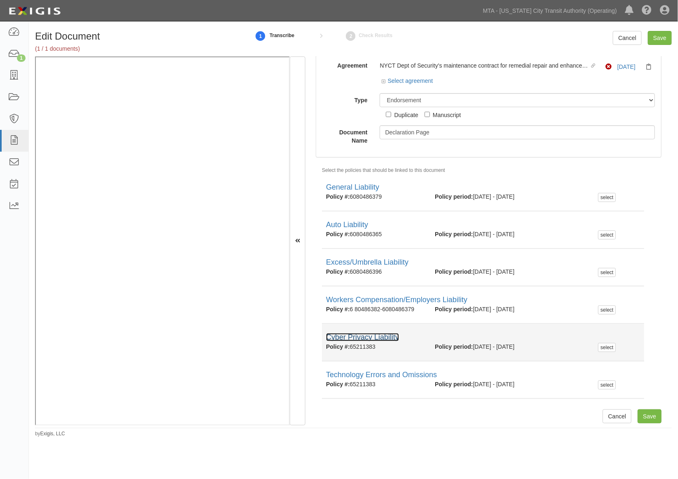
click at [373, 340] on link "Cyber Privacy Liability" at bounding box center [362, 337] width 73 height 8
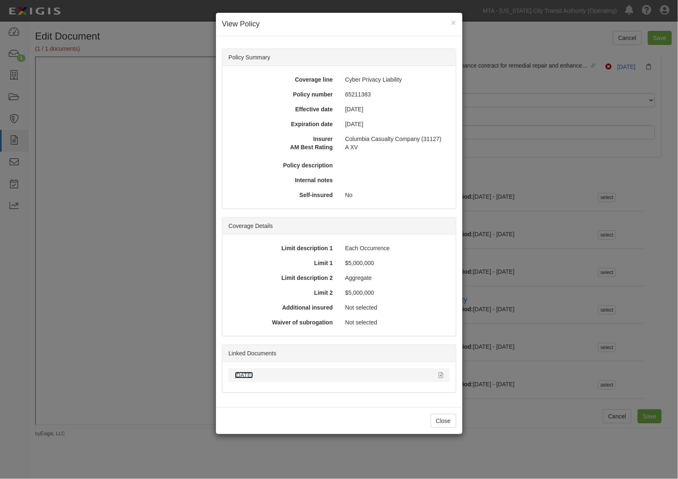
click at [248, 374] on link "[DATE]" at bounding box center [244, 375] width 18 height 7
click at [444, 426] on button "Close" at bounding box center [444, 421] width 26 height 14
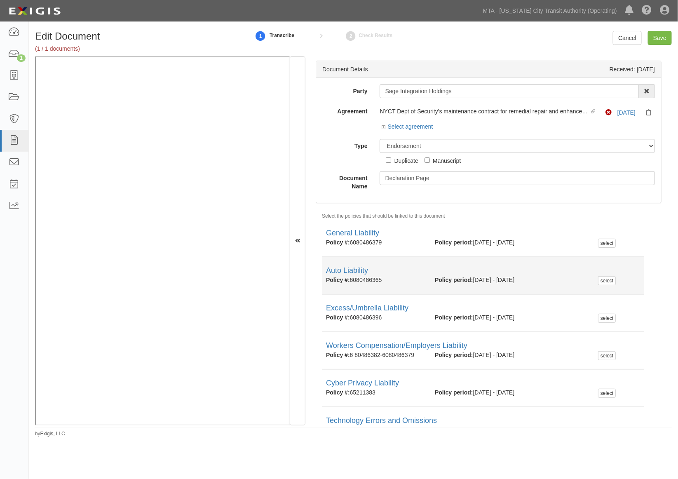
scroll to position [48, 0]
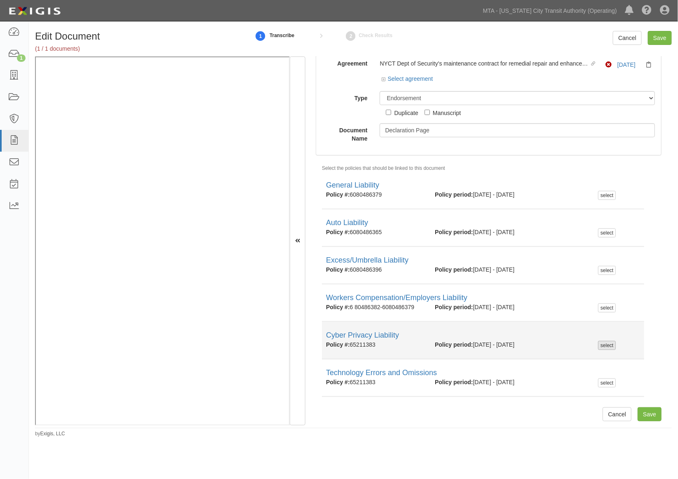
click at [605, 343] on div "select" at bounding box center [607, 345] width 18 height 9
checkbox input "true"
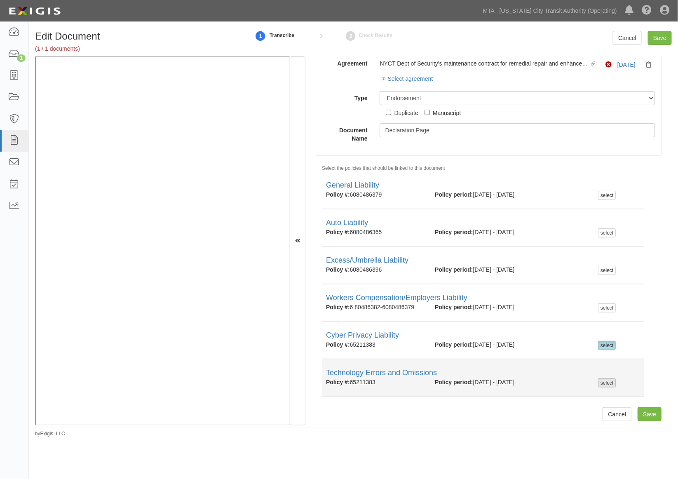
click at [605, 383] on div "select" at bounding box center [607, 382] width 18 height 9
checkbox input "true"
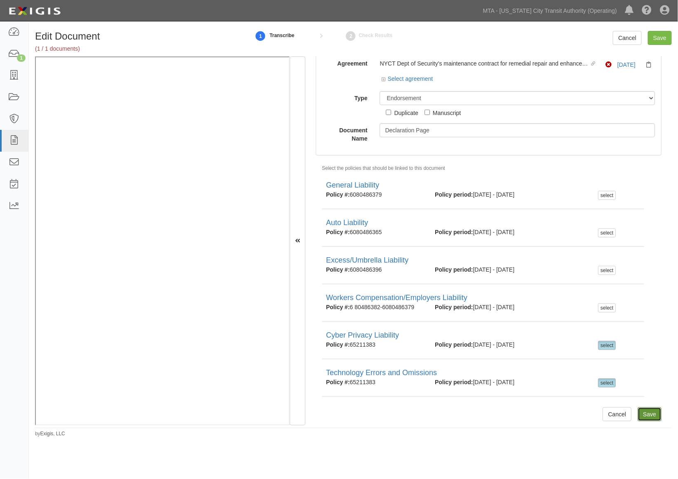
click at [640, 414] on input "Save" at bounding box center [650, 414] width 24 height 14
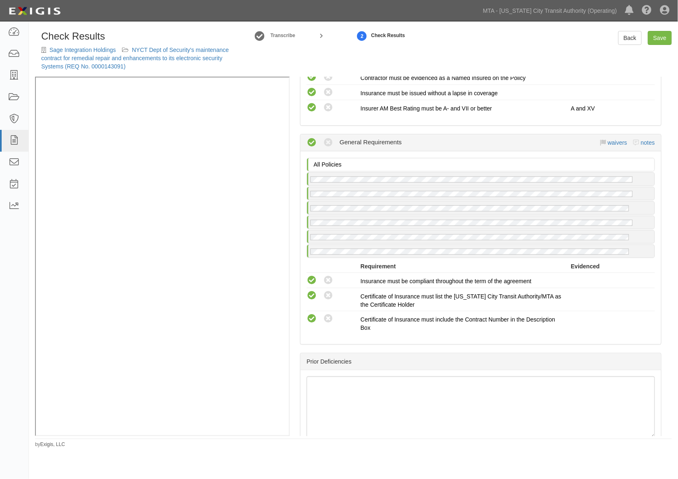
scroll to position [1542, 0]
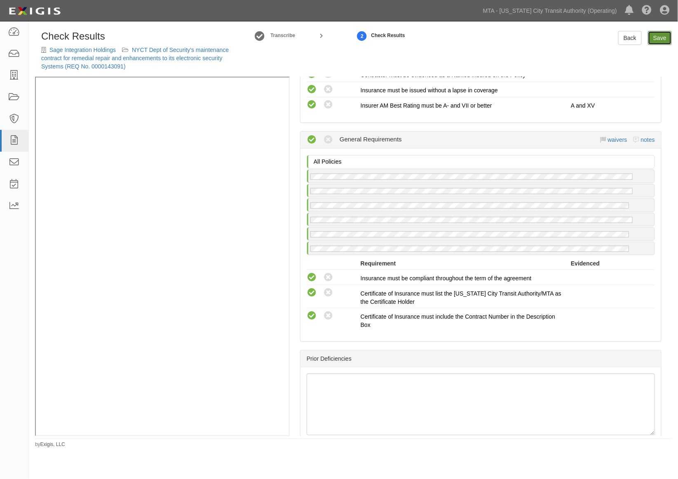
click at [658, 38] on link "Save" at bounding box center [660, 38] width 24 height 14
radio input "true"
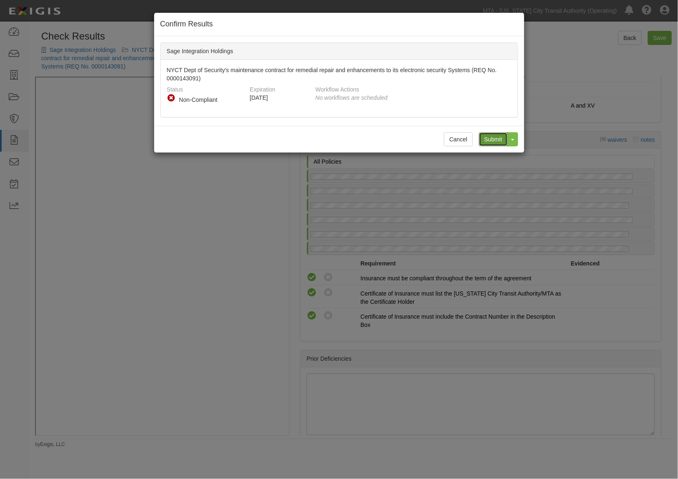
click at [499, 139] on input "Submit" at bounding box center [493, 139] width 29 height 14
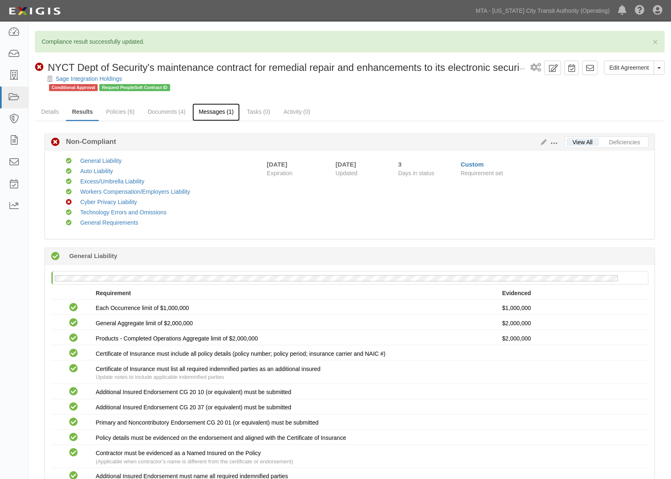
click at [213, 112] on link "Messages (1)" at bounding box center [215, 112] width 47 height 18
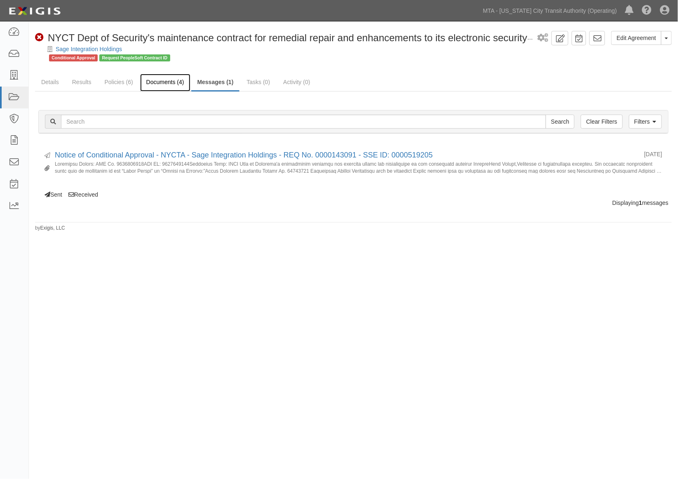
click at [167, 78] on link "Documents (4)" at bounding box center [165, 83] width 50 height 18
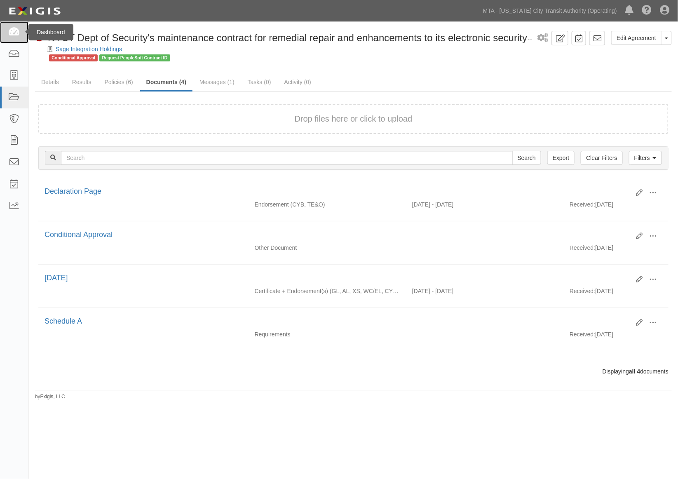
click at [18, 34] on icon at bounding box center [14, 32] width 12 height 9
